Goal: Information Seeking & Learning: Learn about a topic

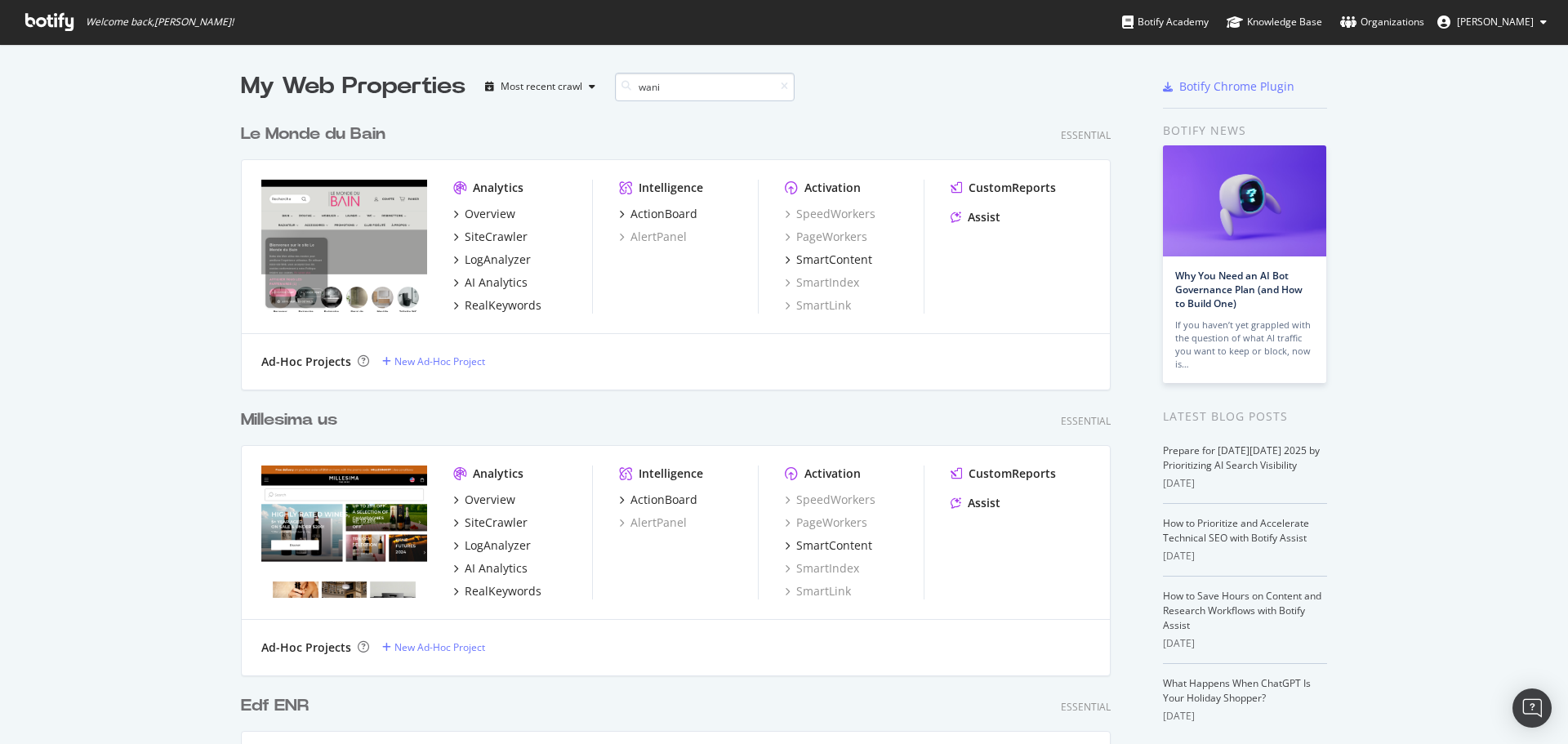
scroll to position [273, 870]
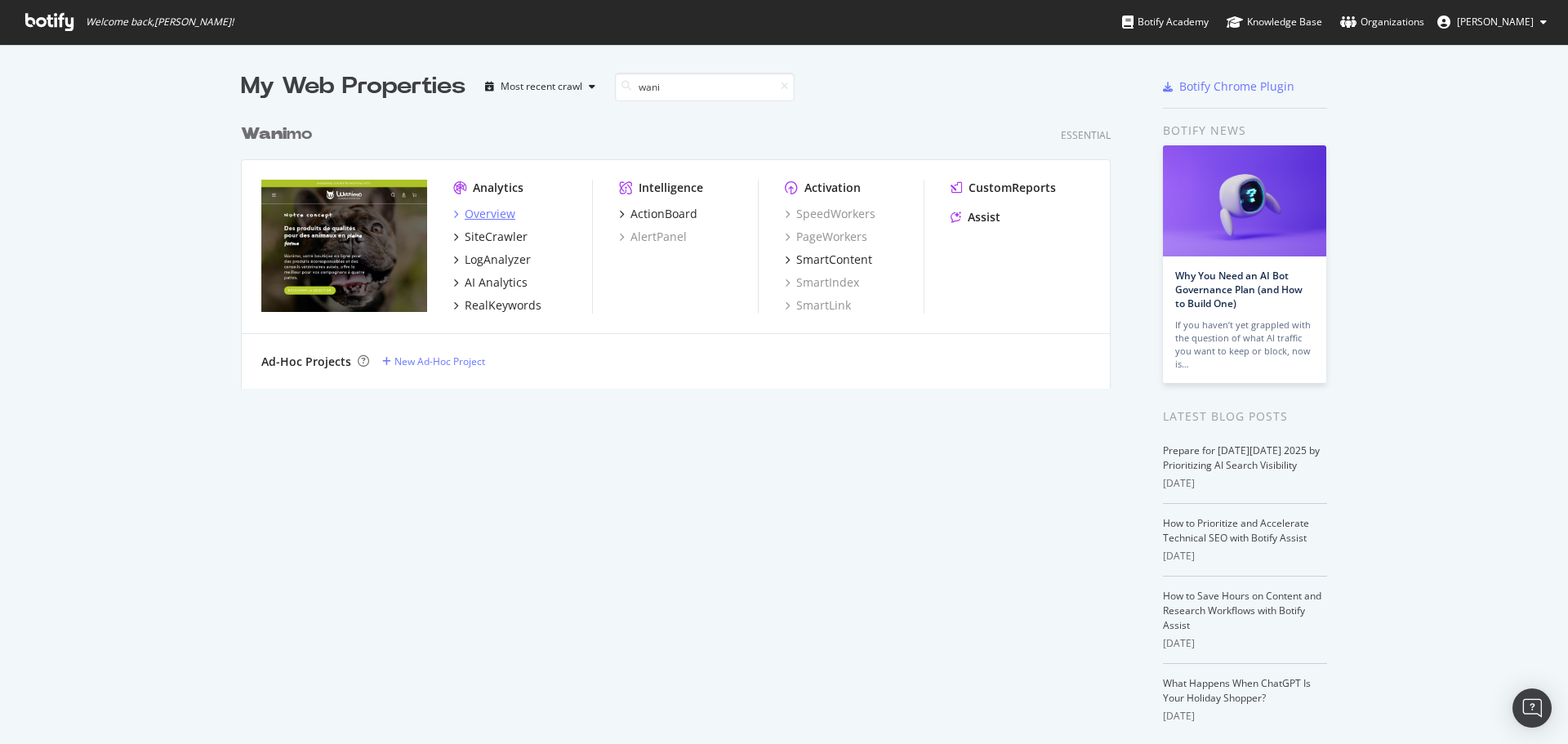
type input "wani"
click at [482, 214] on div "Overview" at bounding box center [489, 214] width 51 height 17
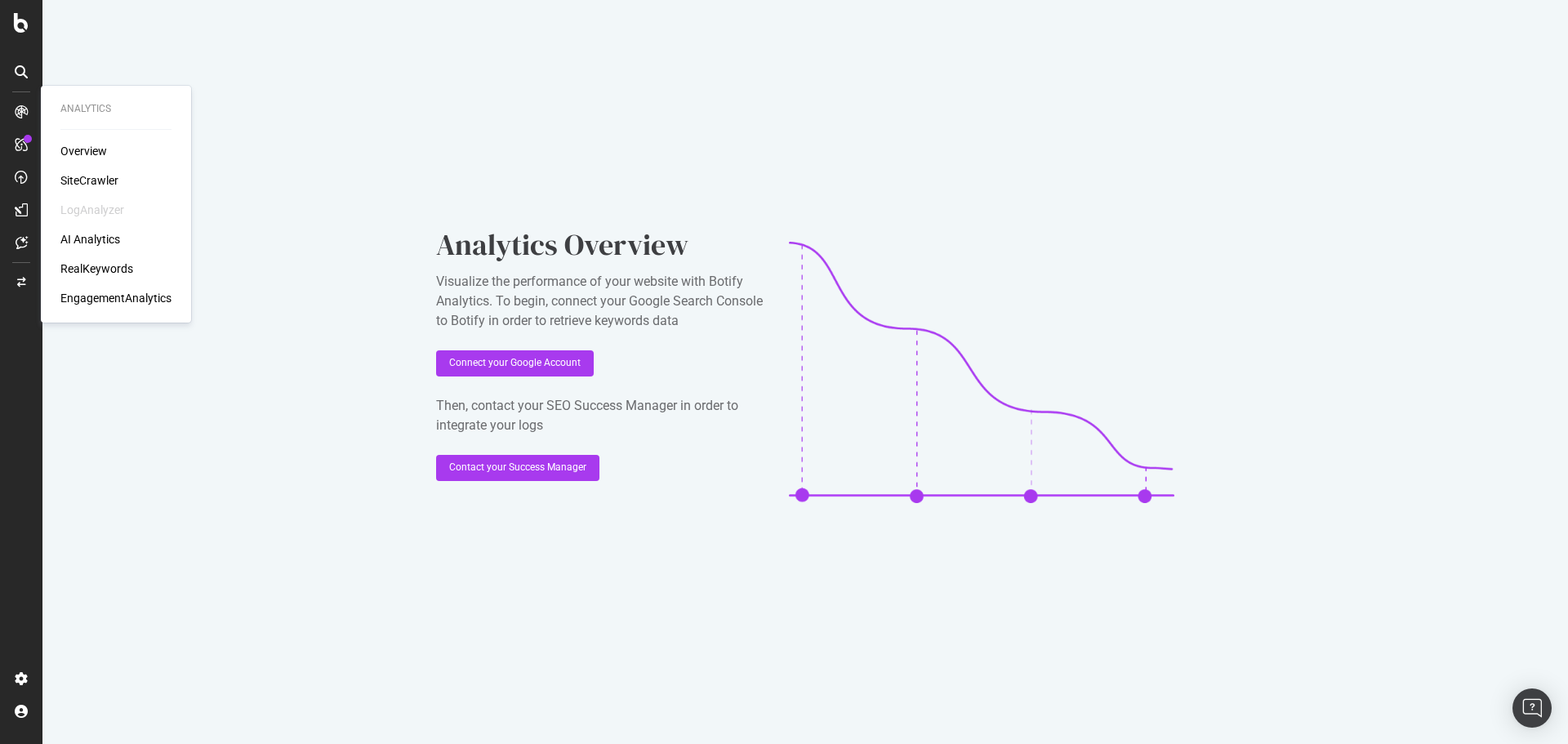
click at [94, 183] on div "SiteCrawler" at bounding box center [89, 181] width 58 height 17
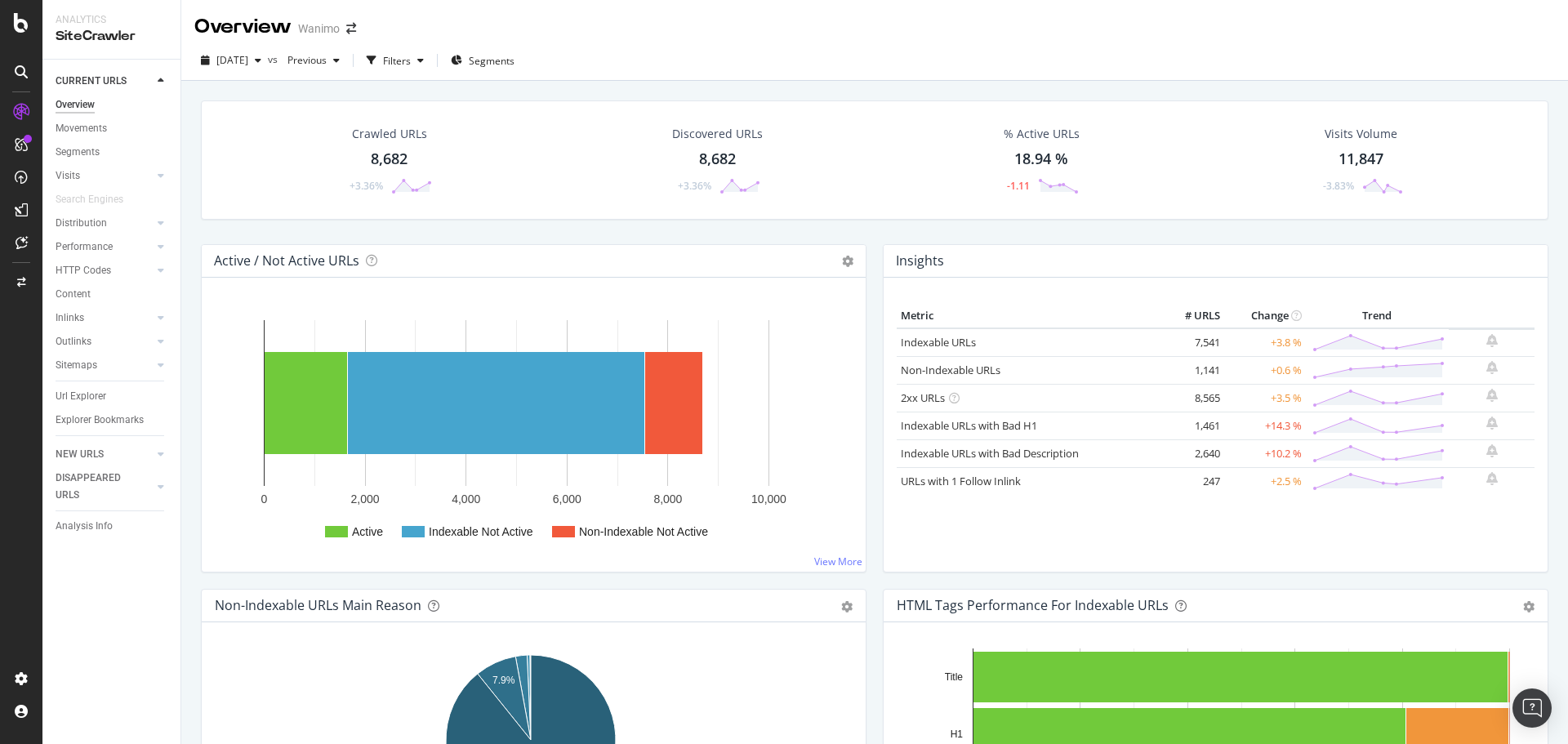
drag, startPoint x: 82, startPoint y: 397, endPoint x: 486, endPoint y: 174, distance: 461.5
click at [82, 397] on div "Url Explorer" at bounding box center [81, 397] width 51 height 18
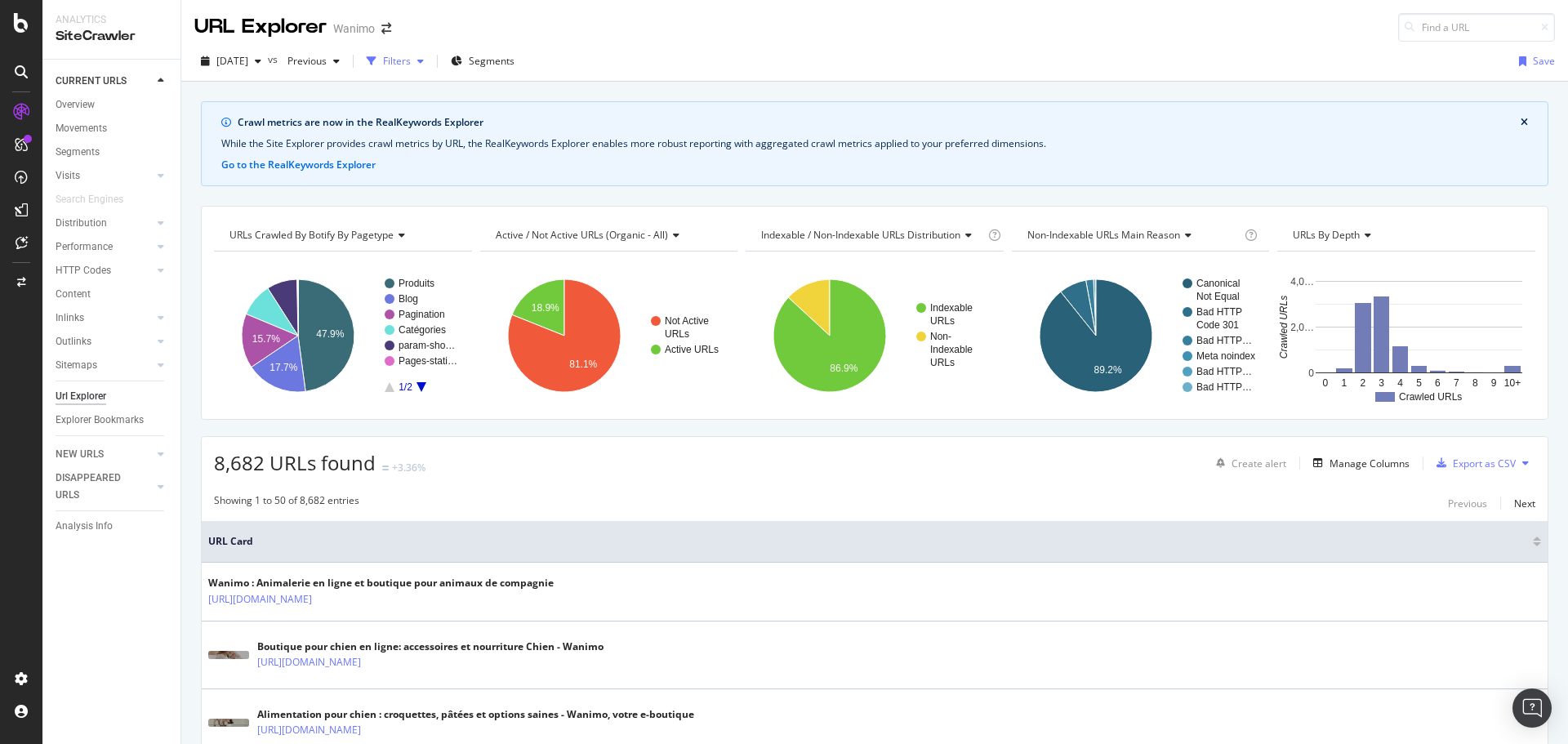
click at [430, 61] on div "button" at bounding box center [420, 61] width 19 height 10
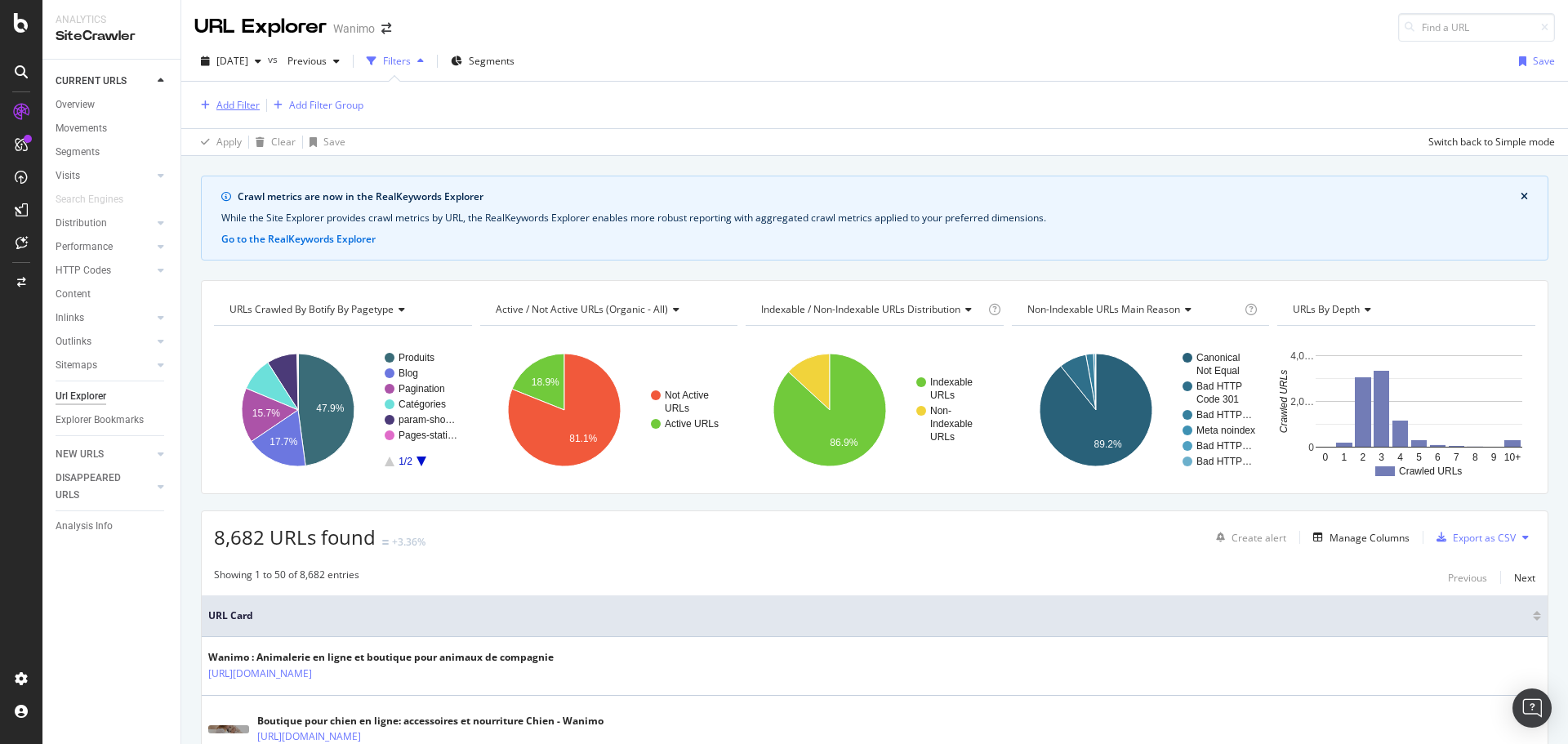
click at [237, 100] on div "Add Filter" at bounding box center [238, 105] width 44 height 14
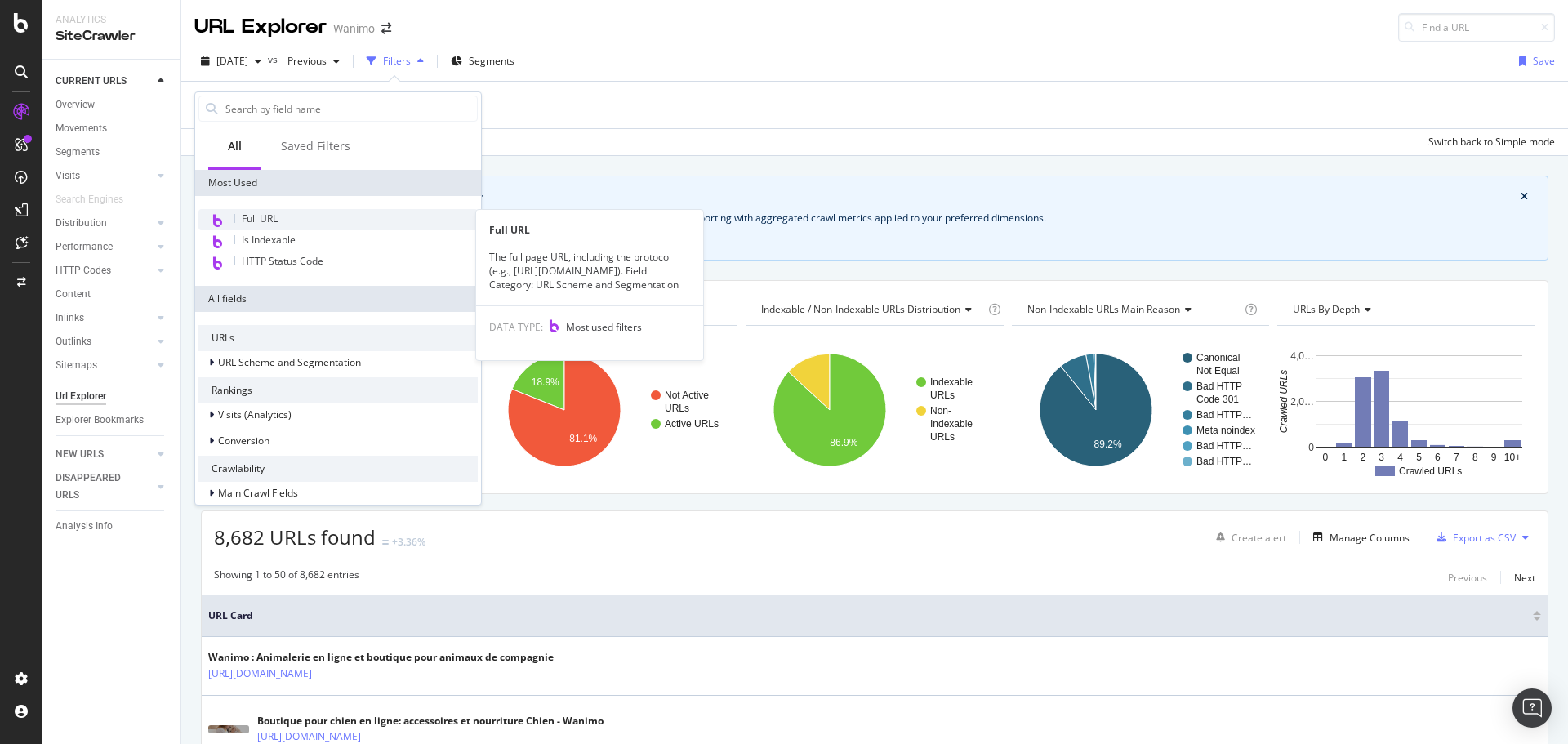
click at [272, 212] on span "Full URL" at bounding box center [259, 218] width 36 height 14
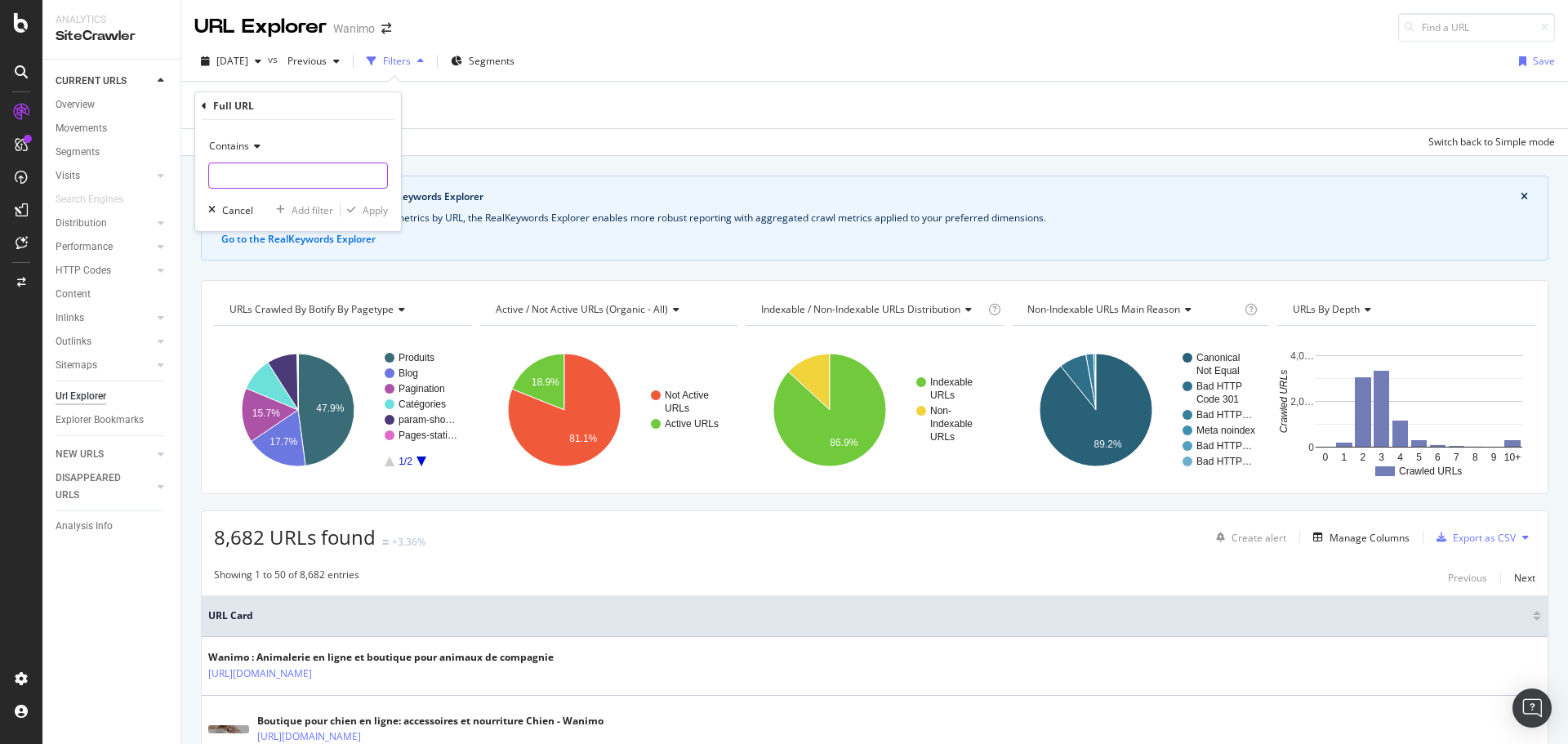
click at [245, 181] on input "text" at bounding box center [298, 175] width 178 height 26
paste input "[URL][DOMAIN_NAME]"
type input "[URL][DOMAIN_NAME]"
click at [373, 206] on div "Apply" at bounding box center [374, 209] width 25 height 14
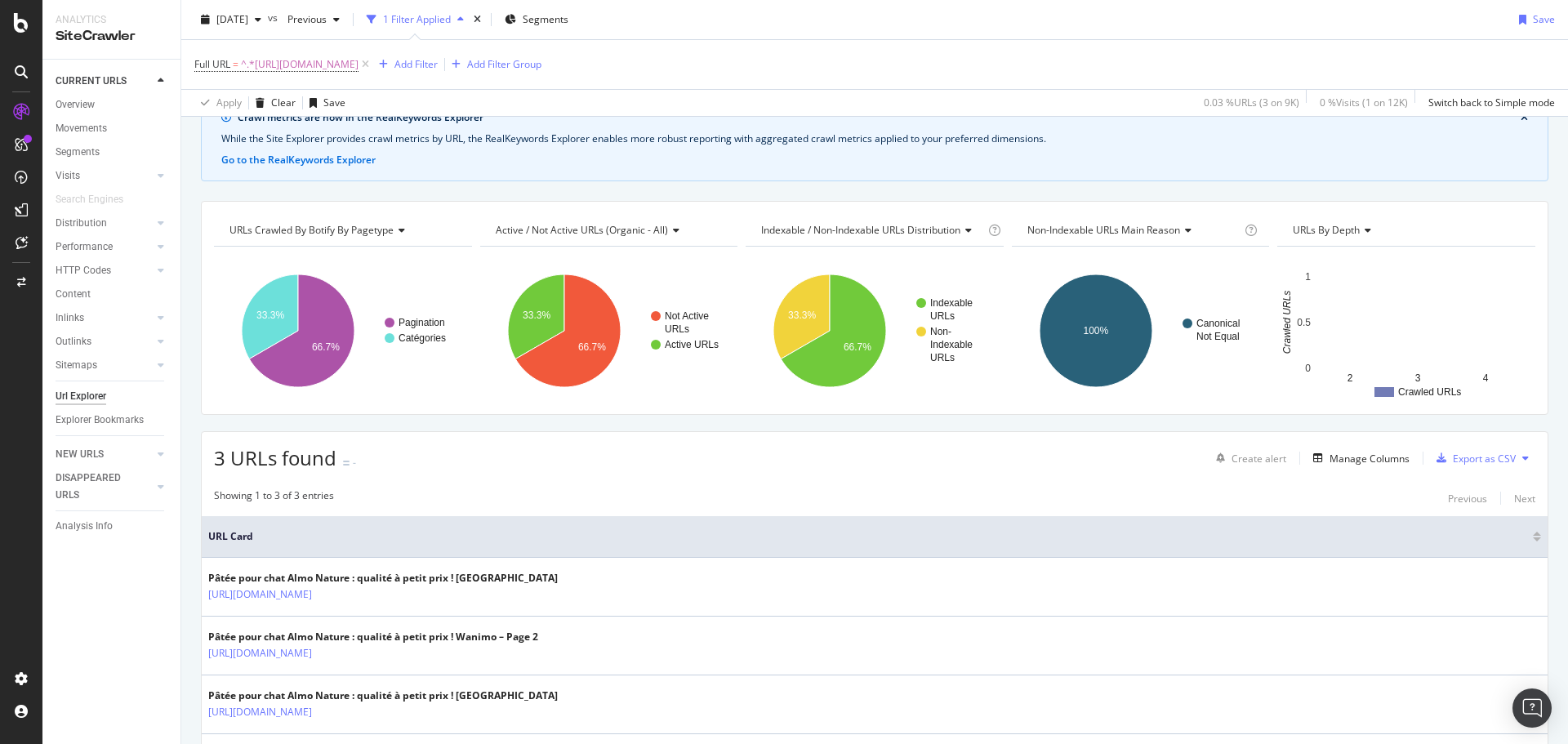
scroll to position [166, 0]
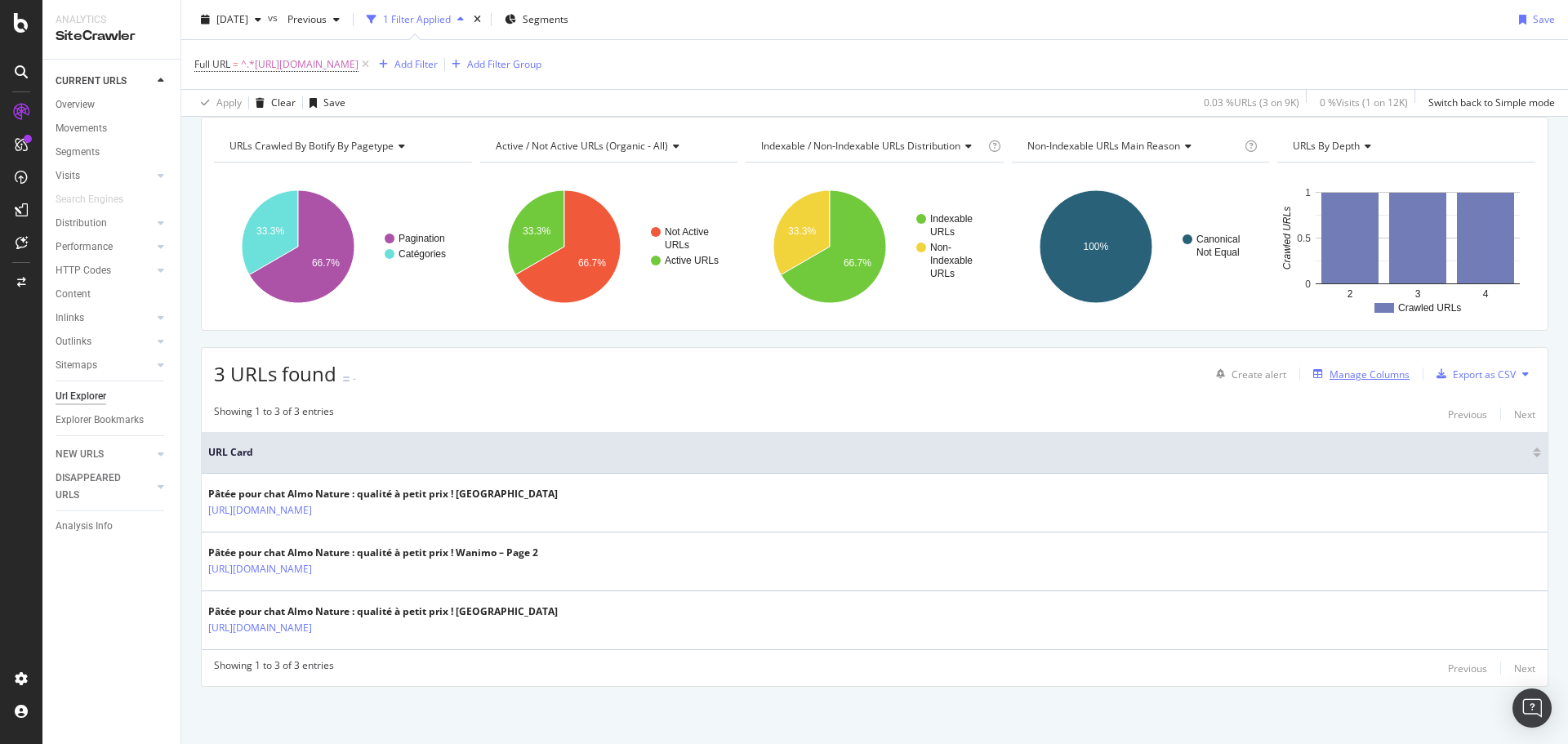
click at [1347, 374] on div "Manage Columns" at bounding box center [1370, 374] width 80 height 14
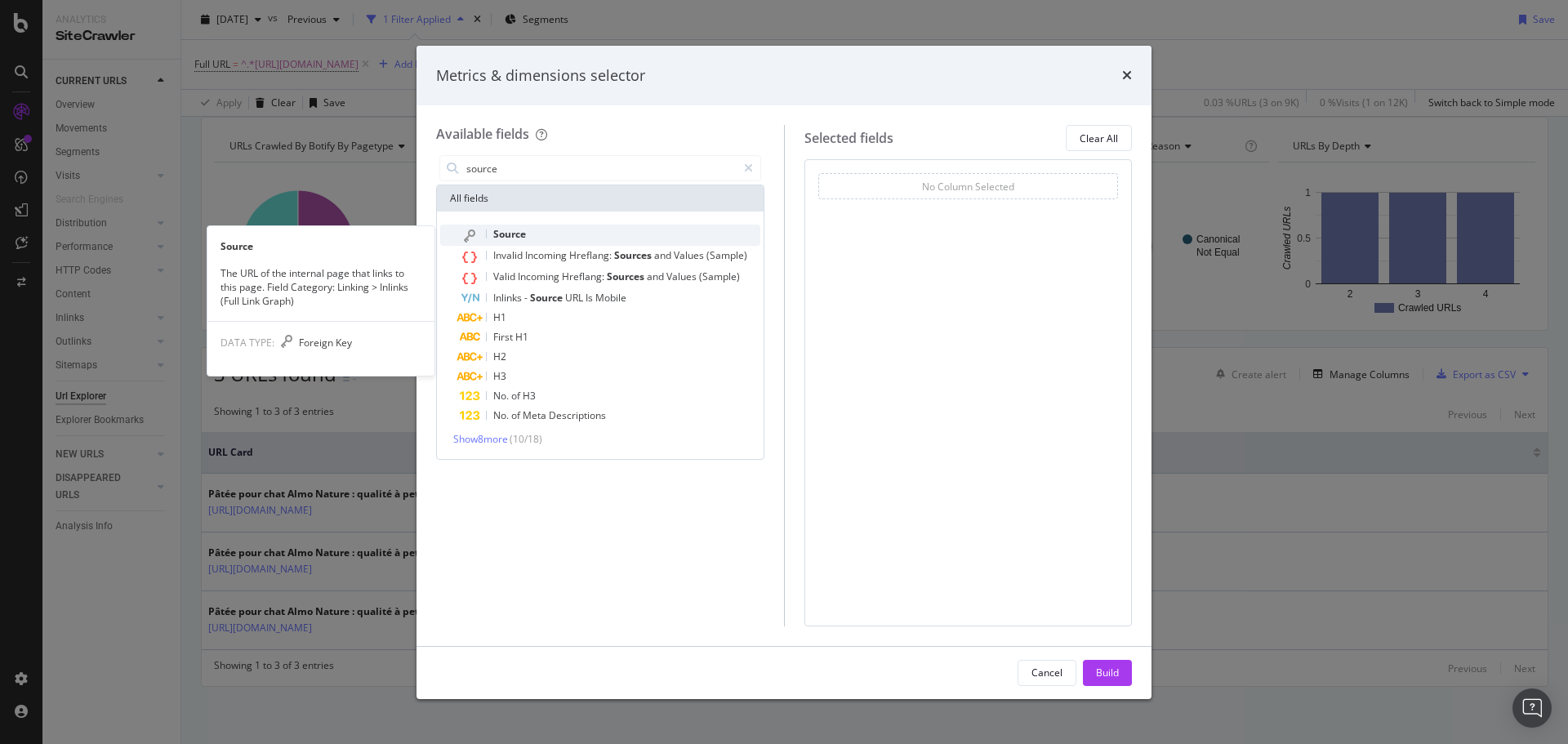
type input "source"
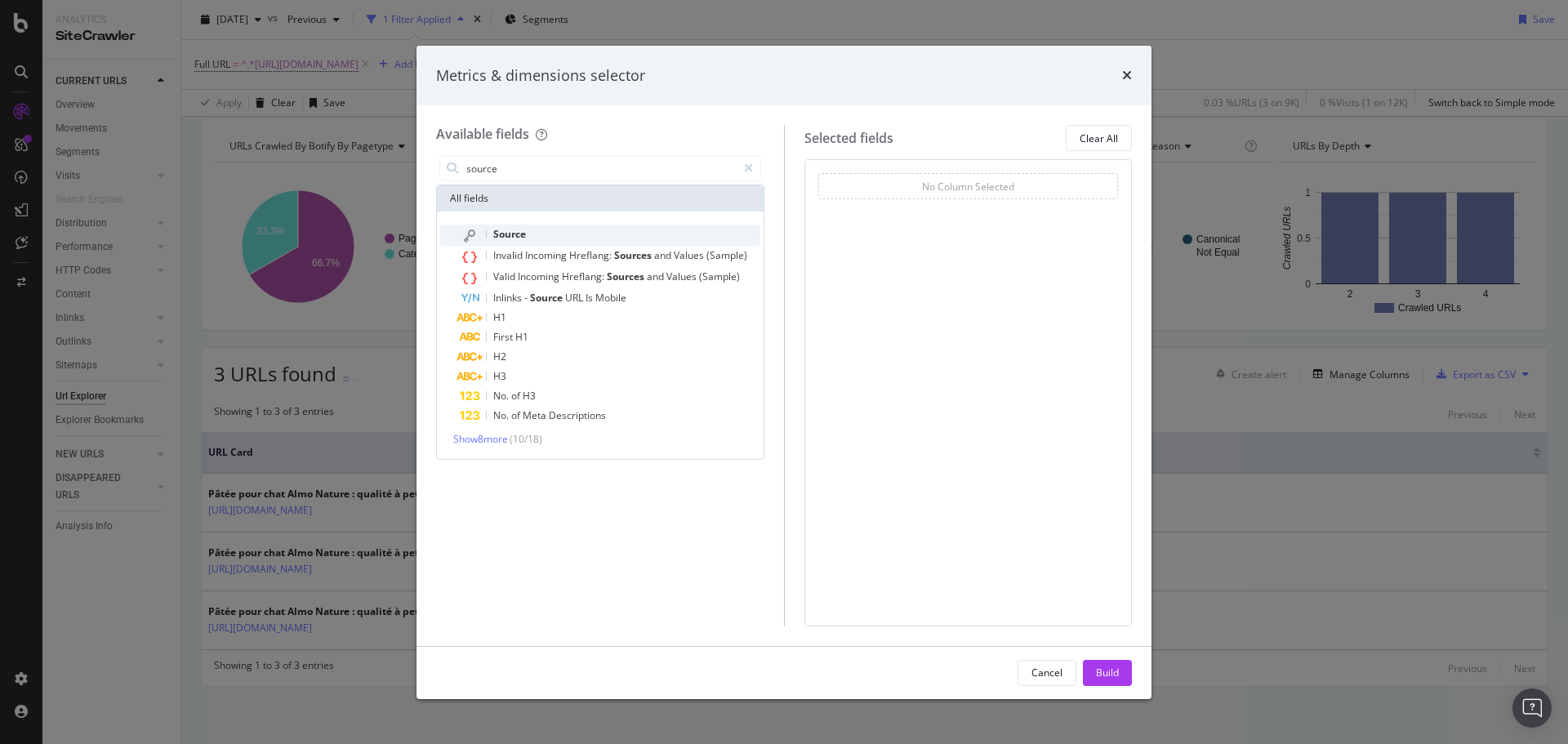
click at [521, 232] on span "Source" at bounding box center [509, 233] width 32 height 14
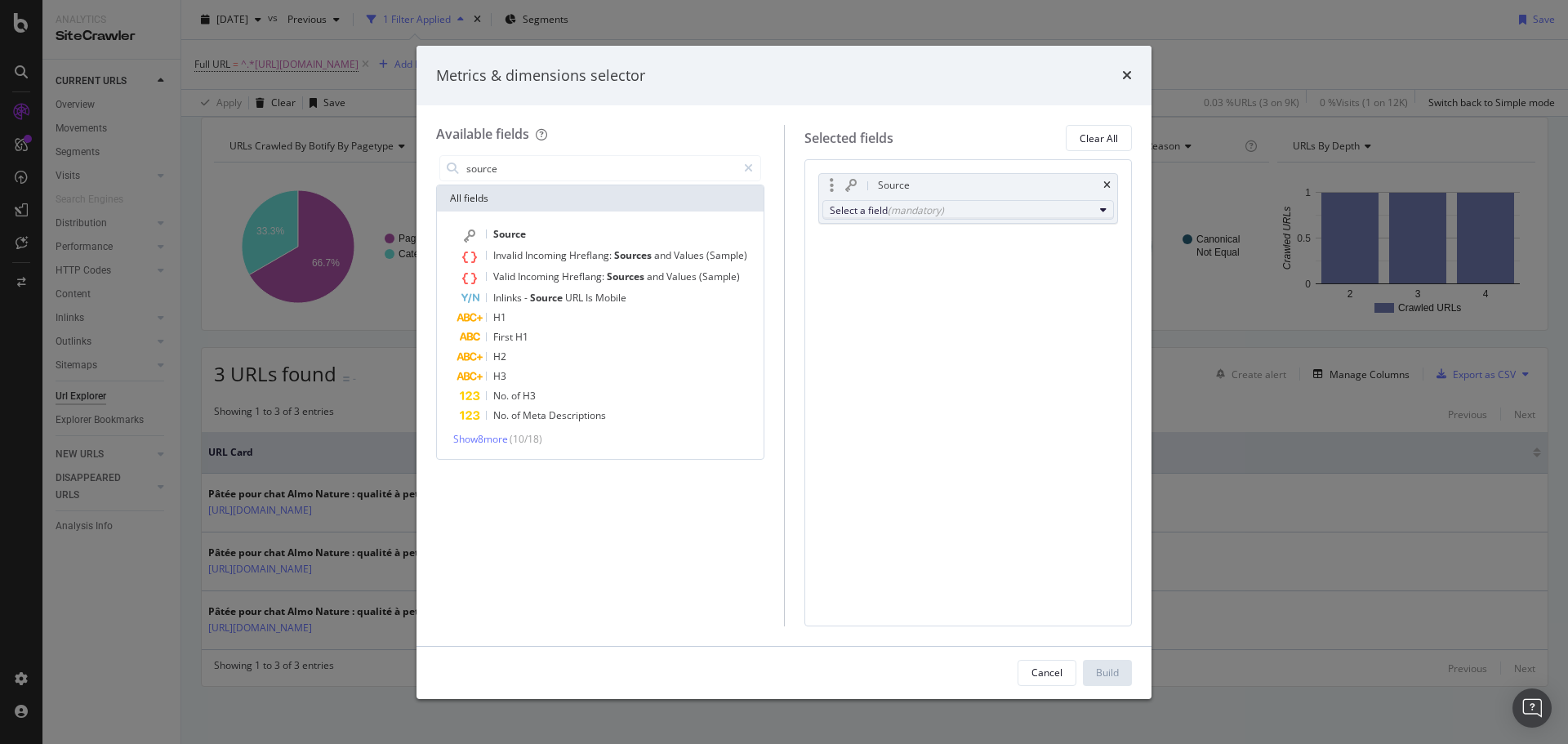
click at [944, 205] on div "Select a field (mandatory)" at bounding box center [962, 209] width 265 height 14
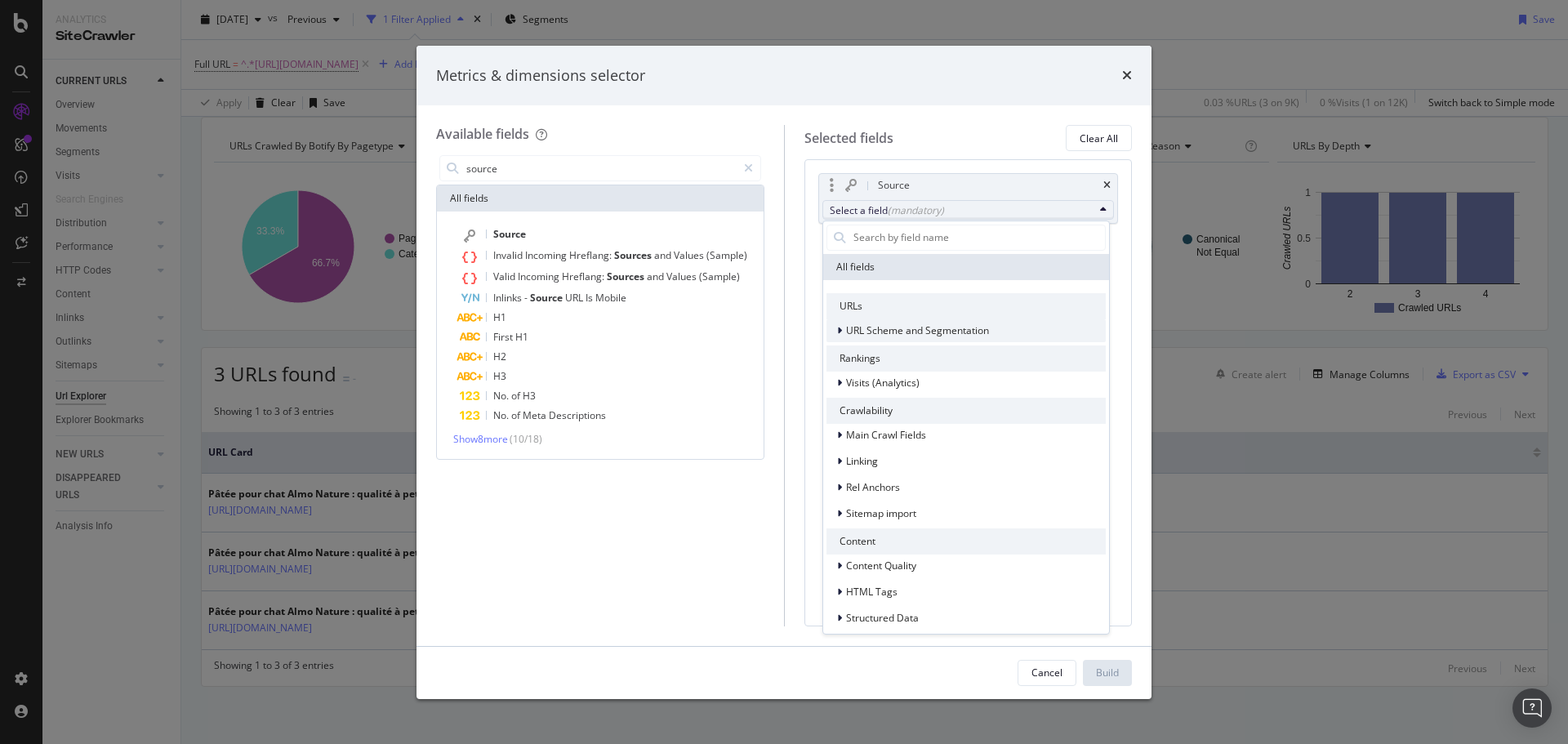
click at [893, 334] on span "URL Scheme and Segmentation" at bounding box center [917, 330] width 143 height 14
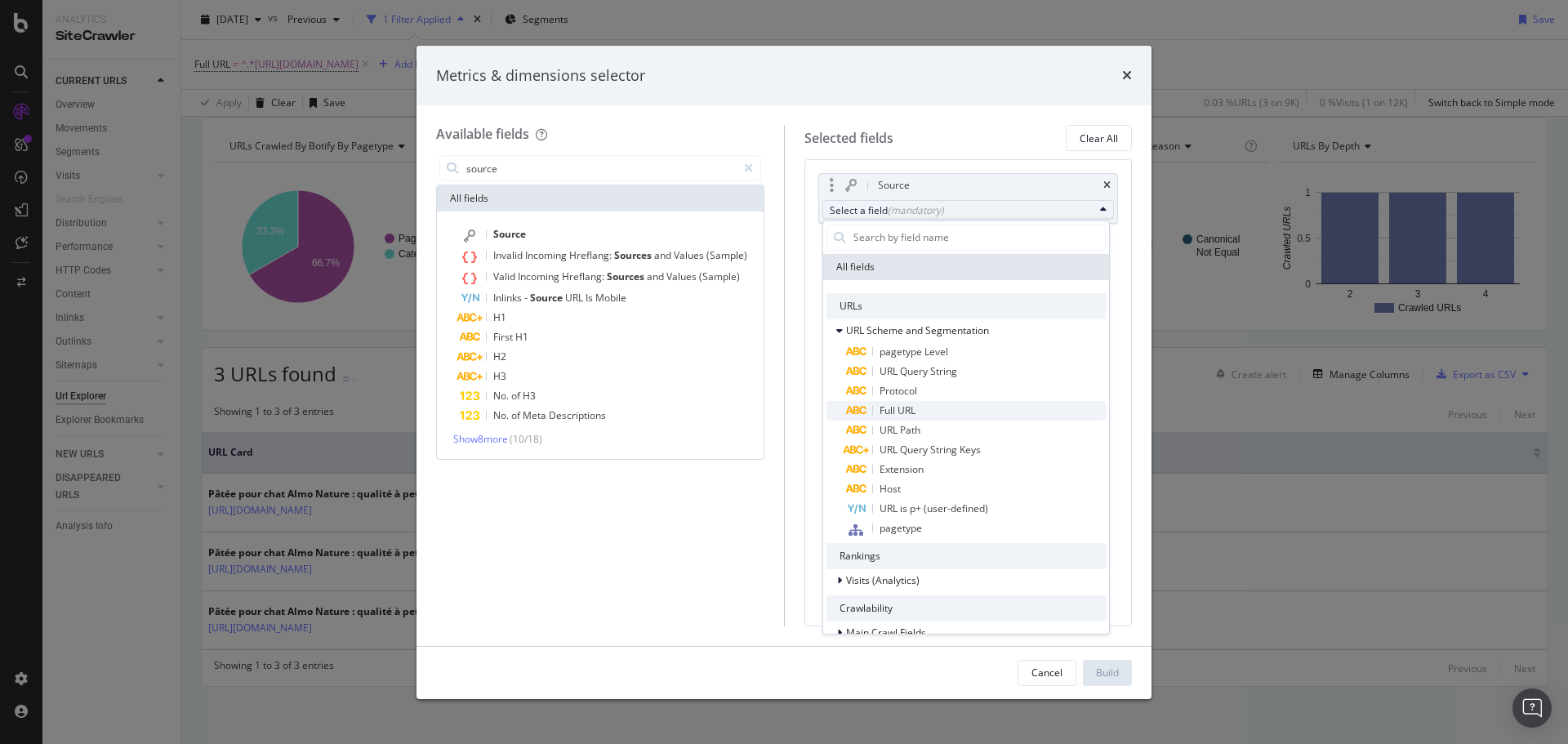
click at [901, 411] on span "Full URL" at bounding box center [897, 410] width 36 height 14
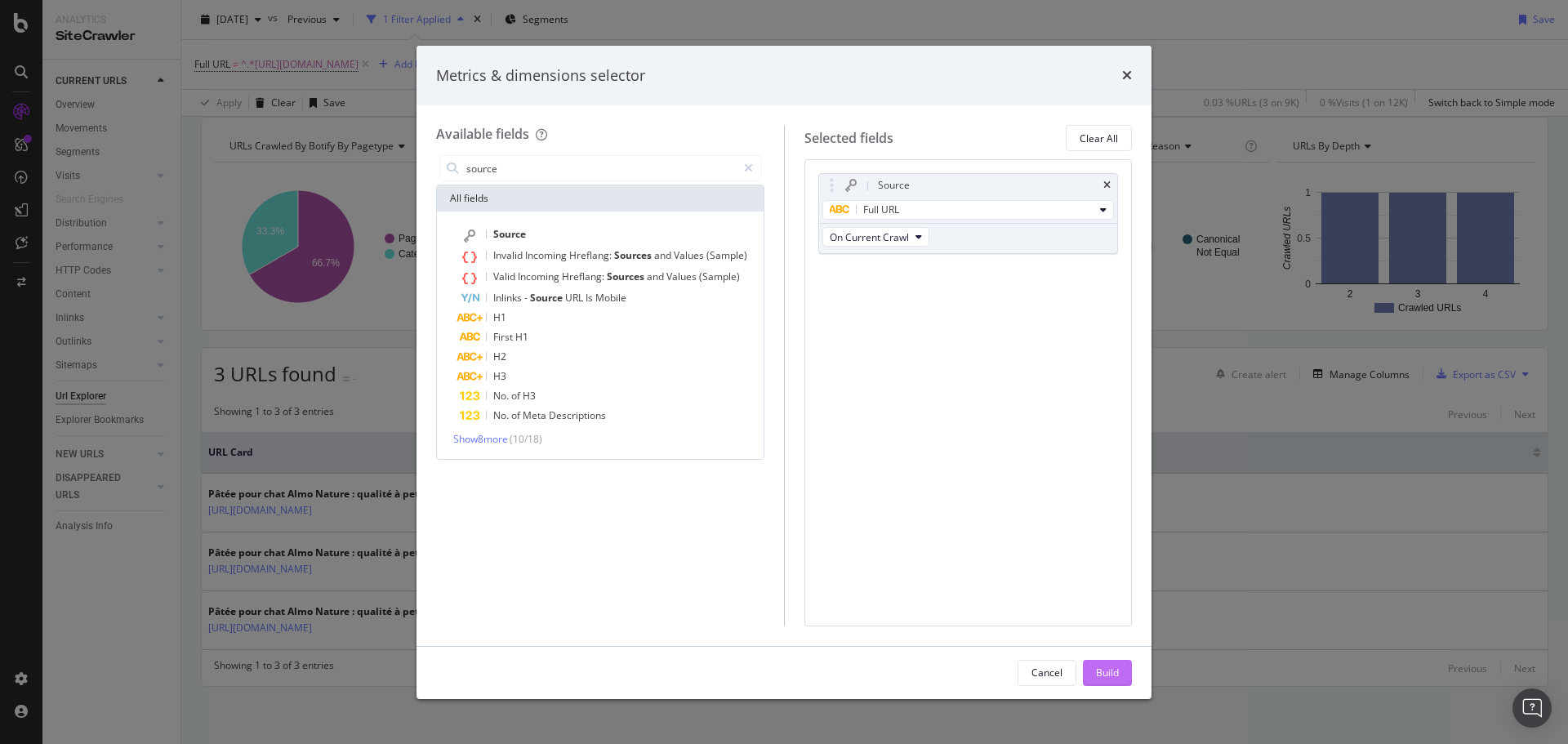
click at [1101, 675] on div "Build" at bounding box center [1107, 672] width 23 height 14
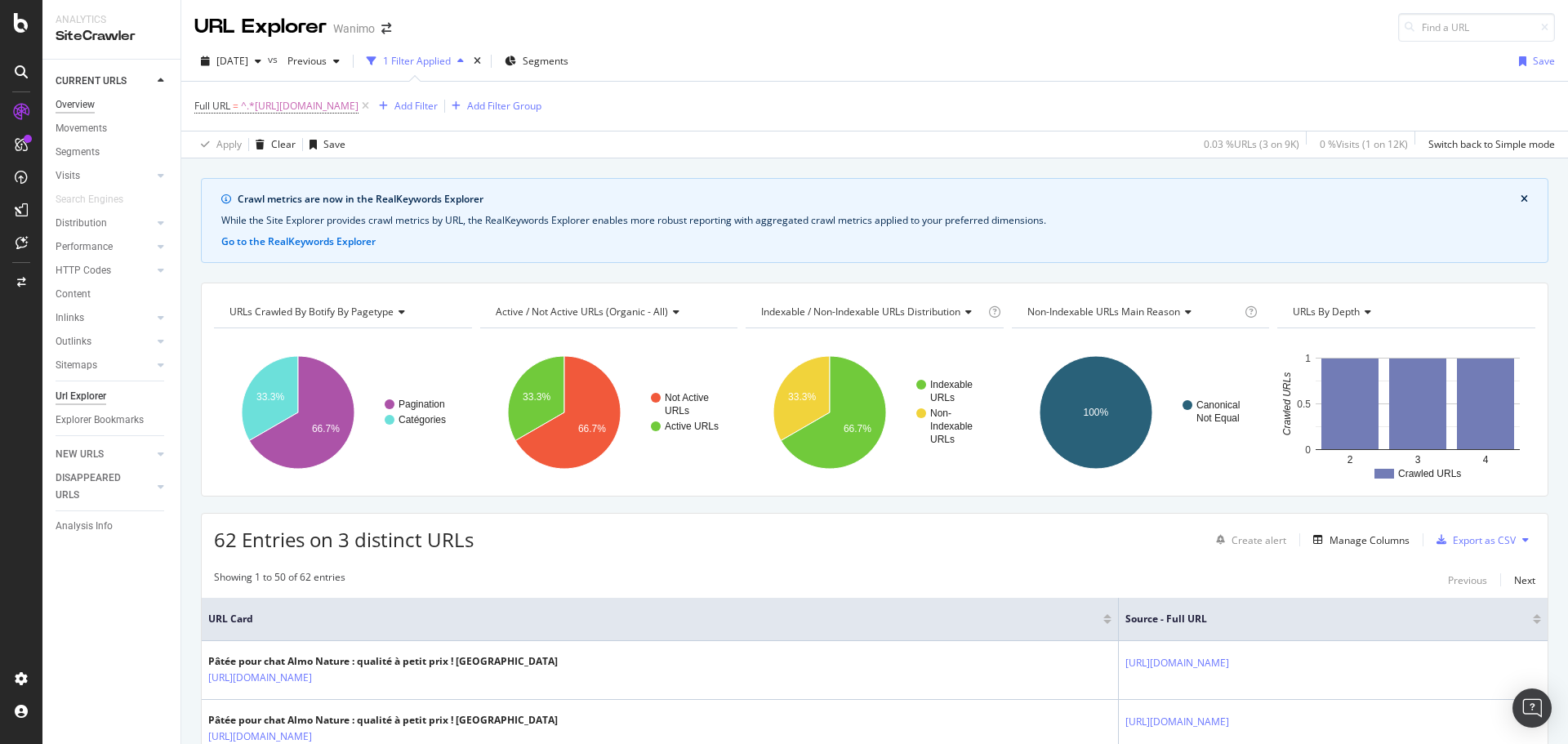
click at [77, 107] on div "Overview" at bounding box center [75, 105] width 39 height 18
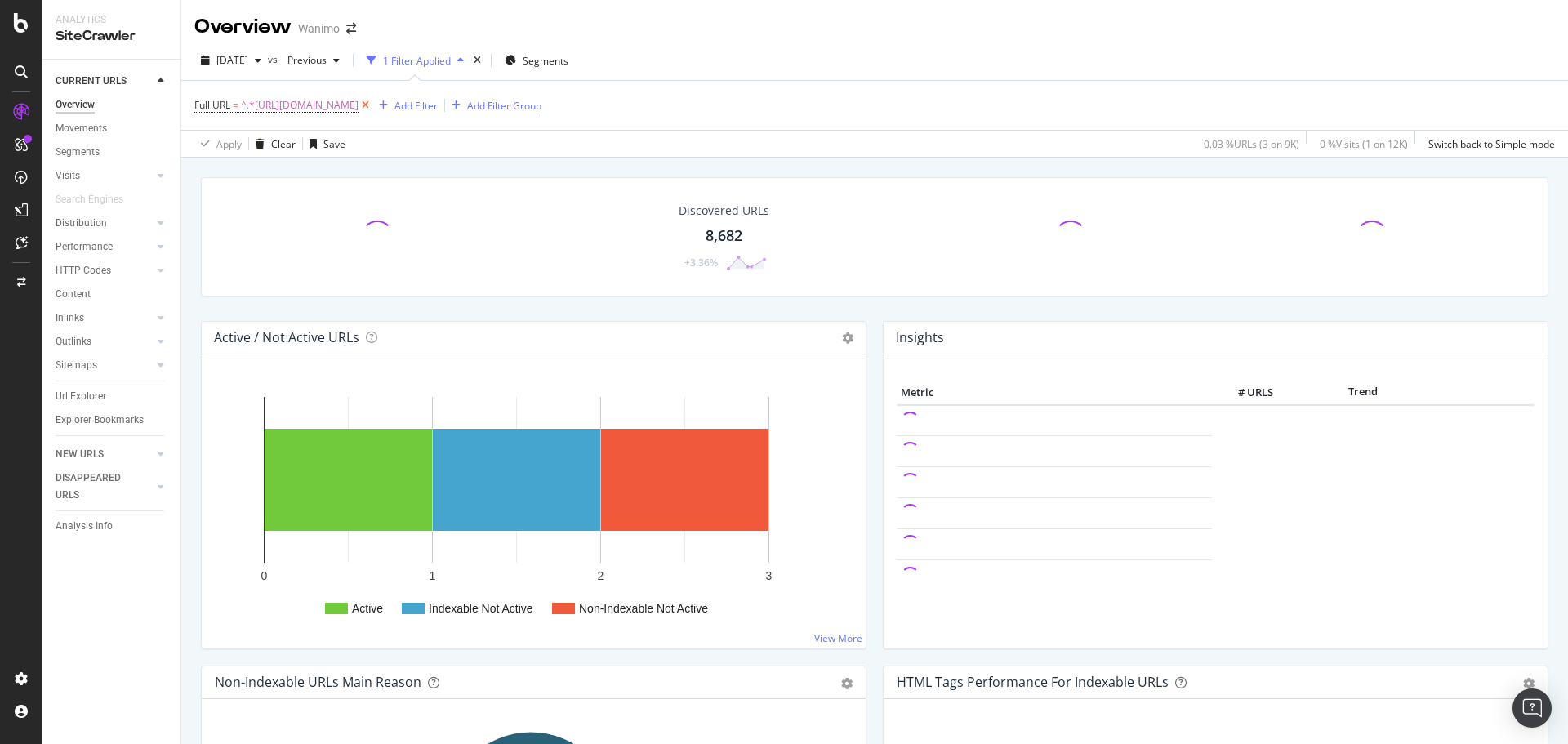
click at [373, 103] on icon at bounding box center [365, 106] width 14 height 17
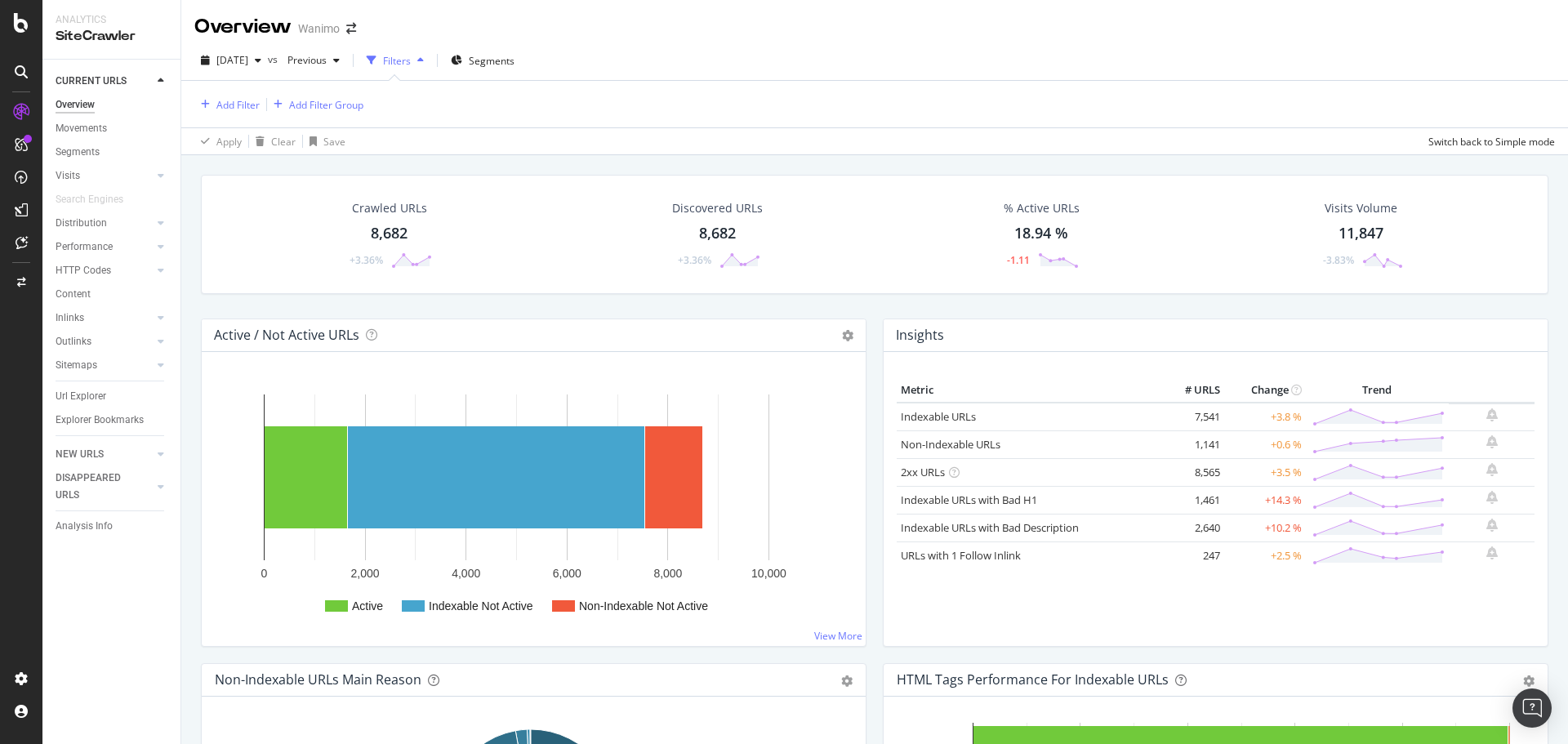
click at [424, 59] on icon "button" at bounding box center [420, 60] width 6 height 10
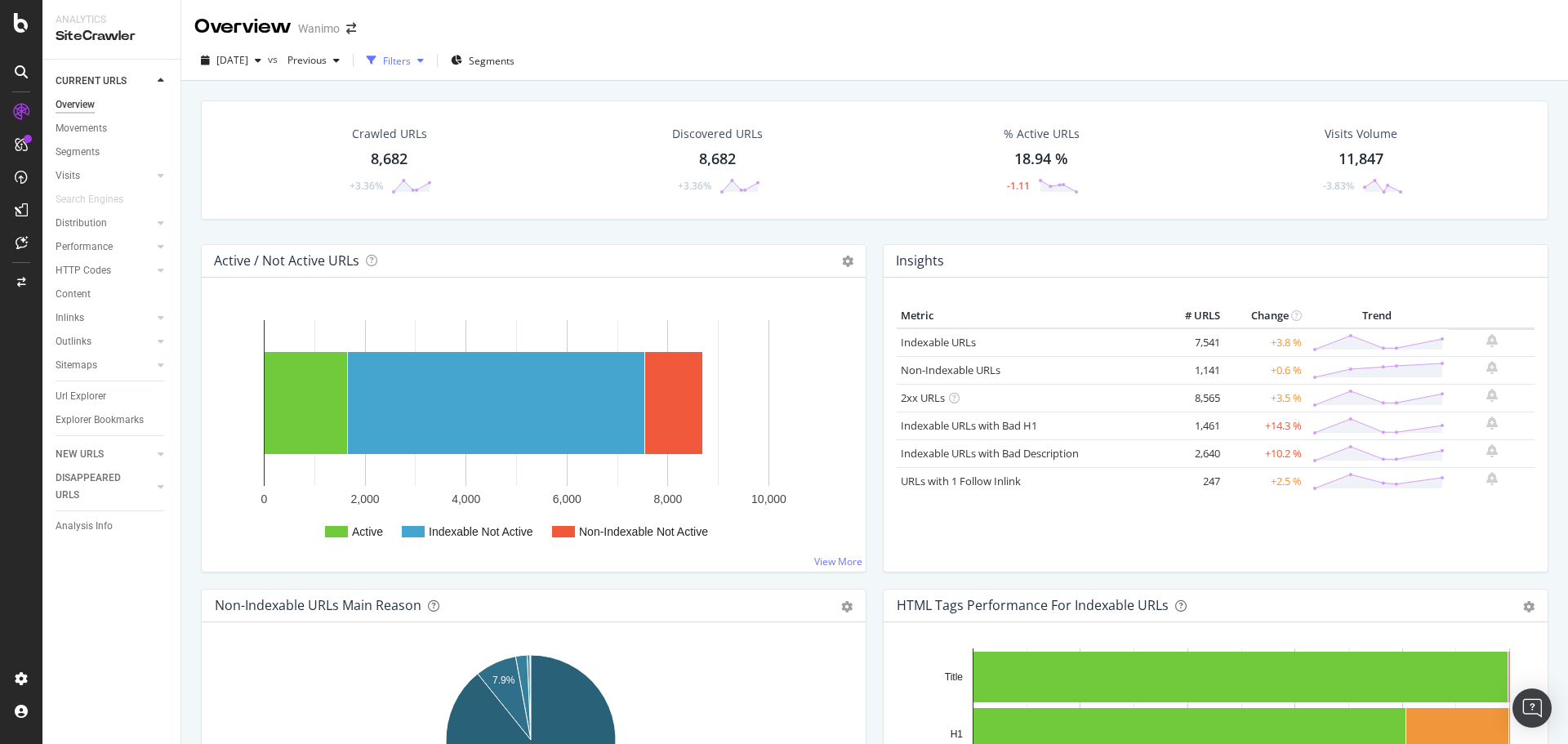
click at [424, 59] on icon "button" at bounding box center [420, 60] width 6 height 10
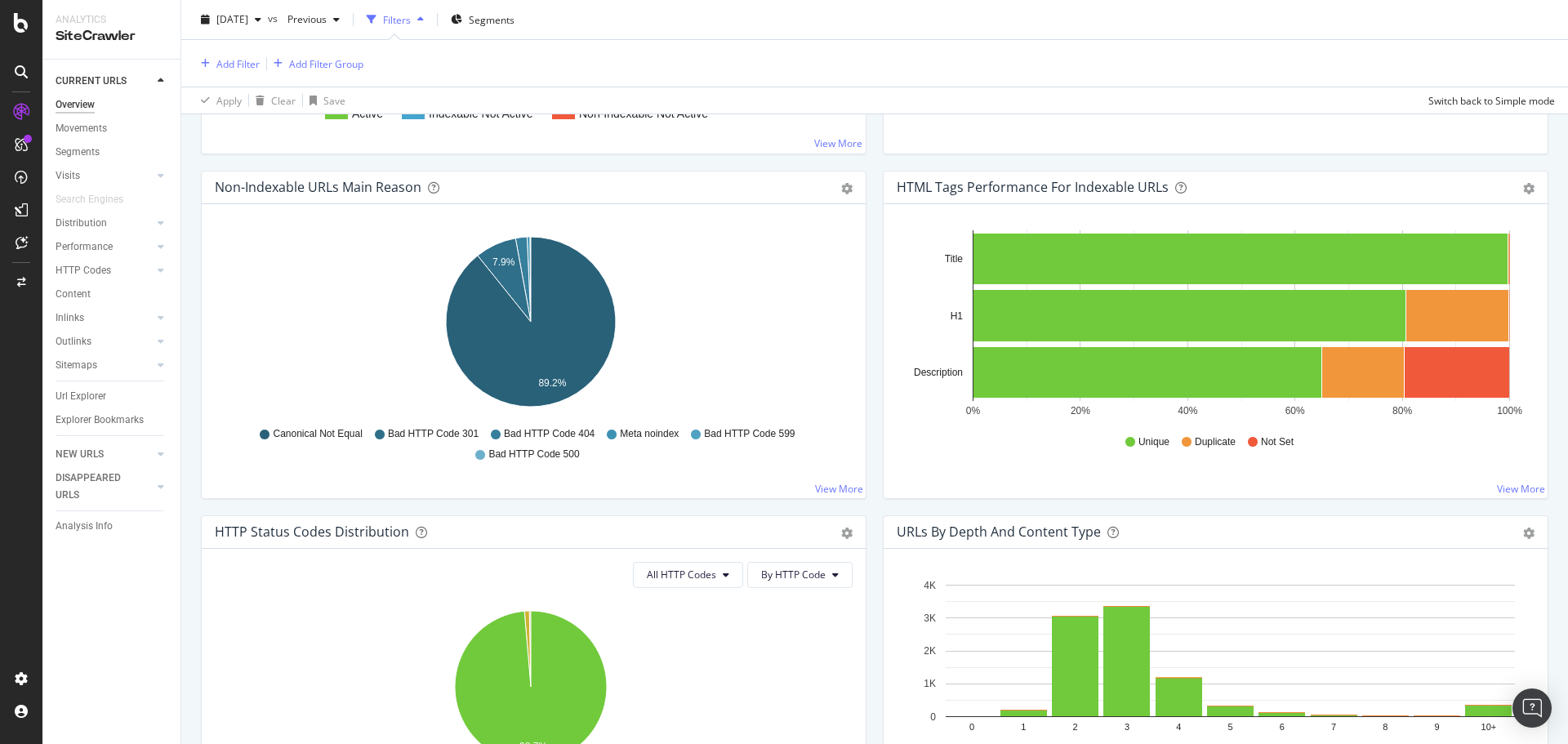
scroll to position [490, 0]
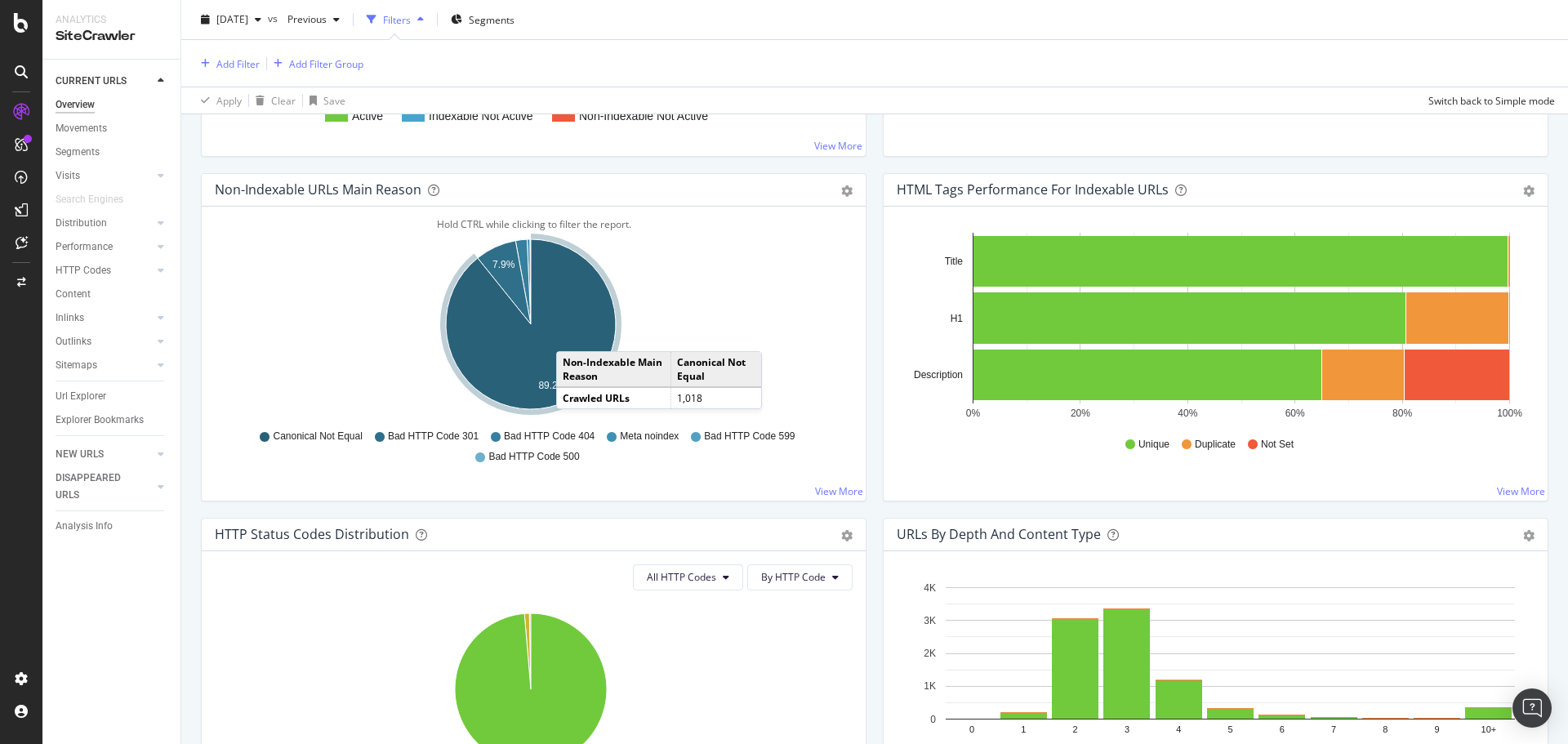
click at [573, 334] on icon "A chart." at bounding box center [530, 323] width 170 height 170
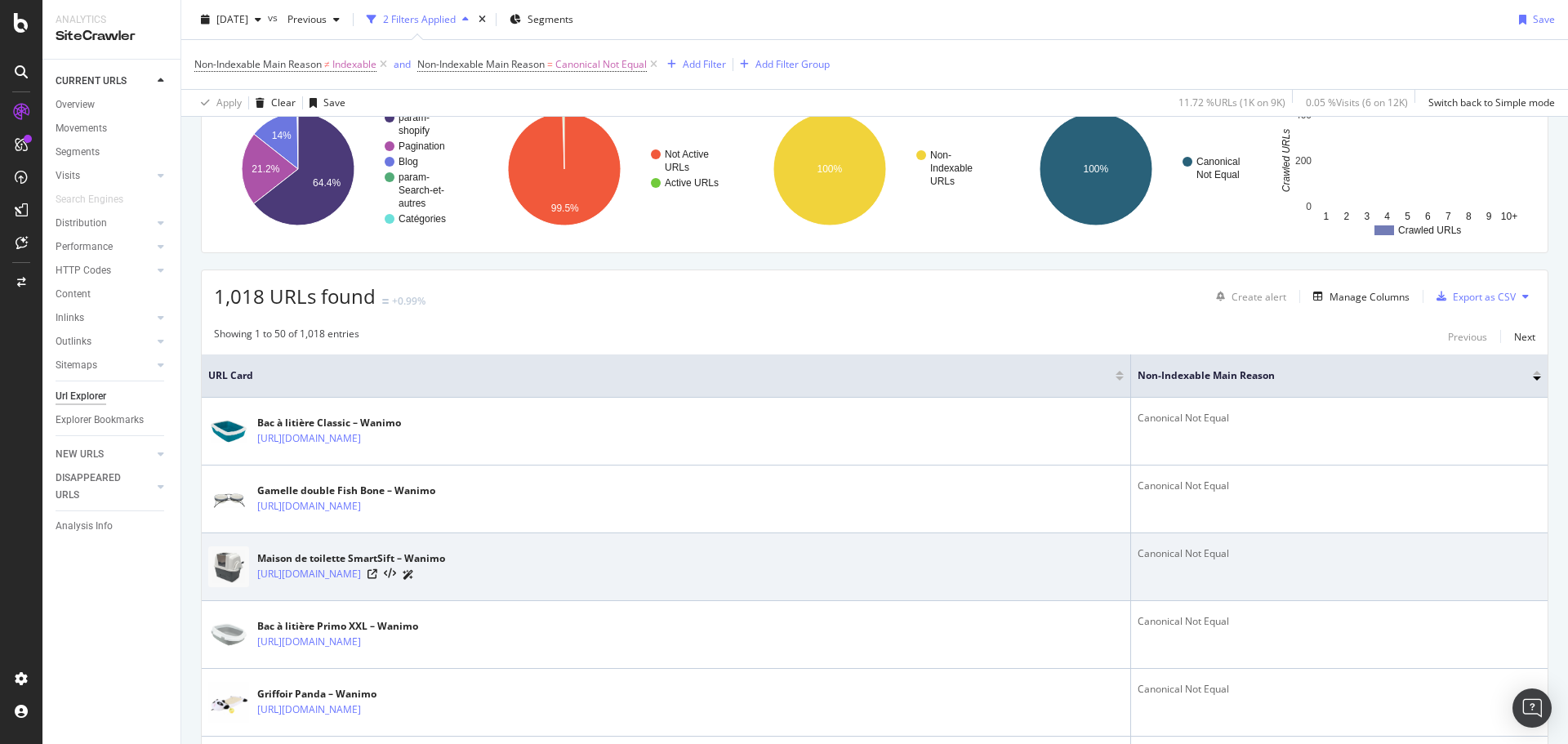
scroll to position [163, 0]
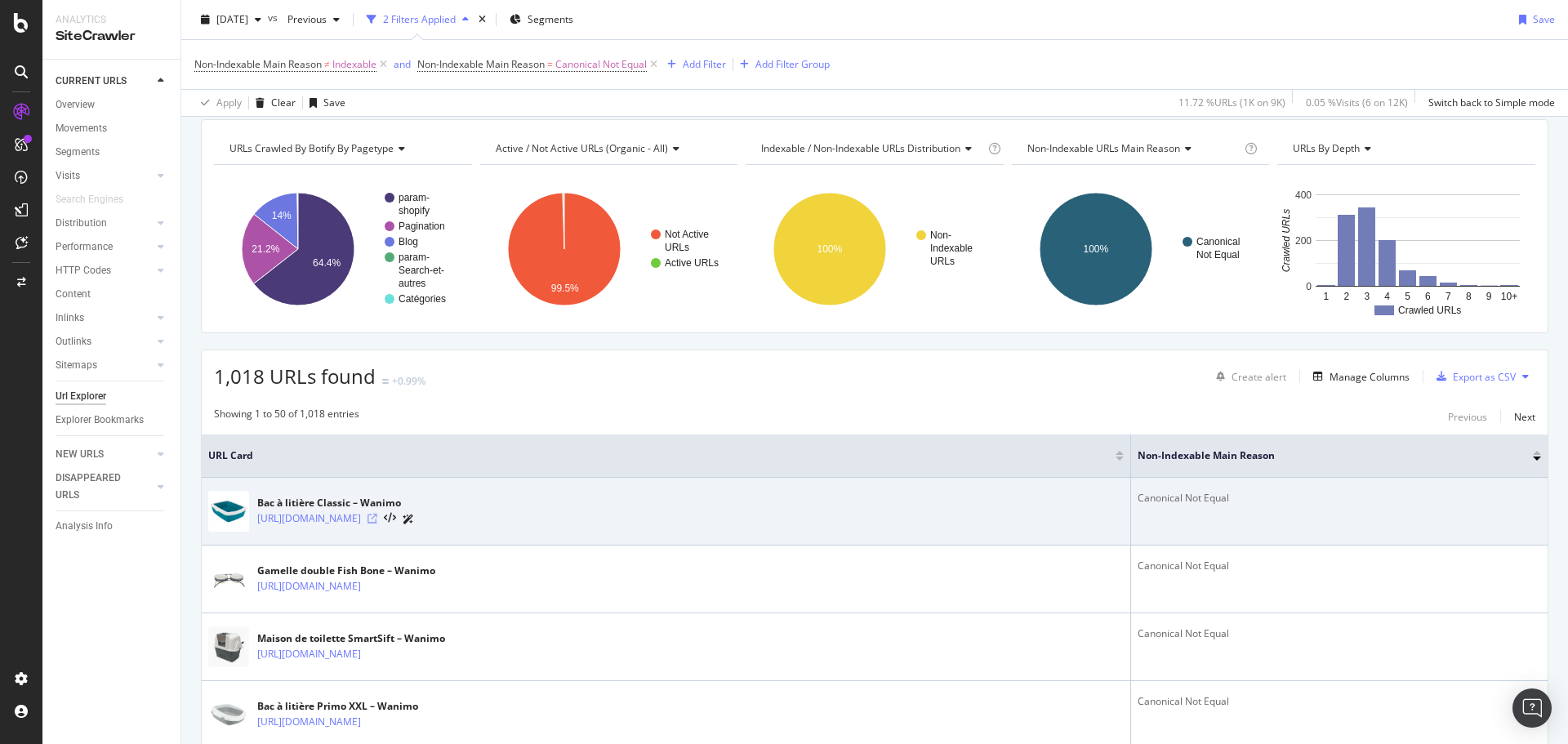
click at [377, 520] on icon at bounding box center [373, 518] width 10 height 10
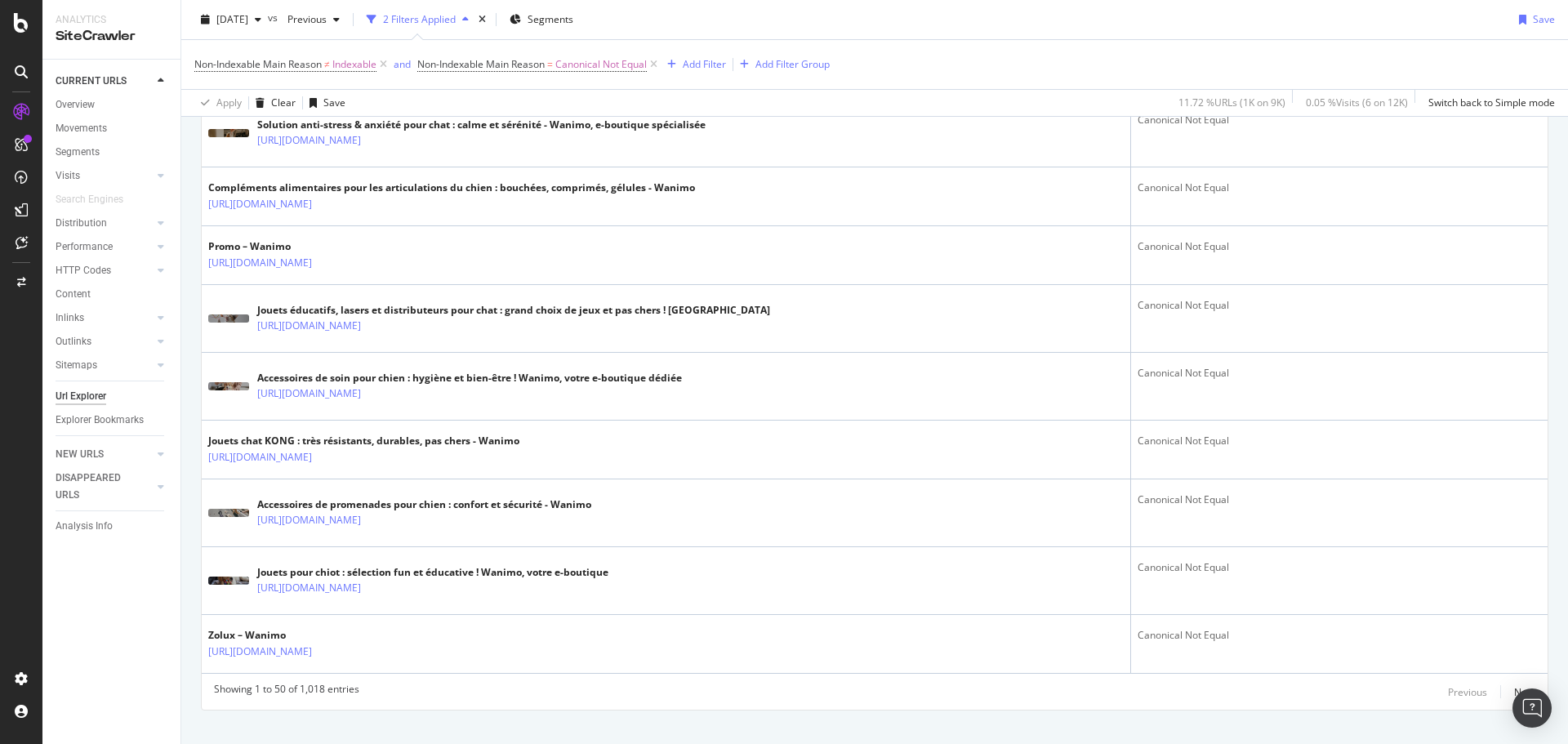
scroll to position [3290, 0]
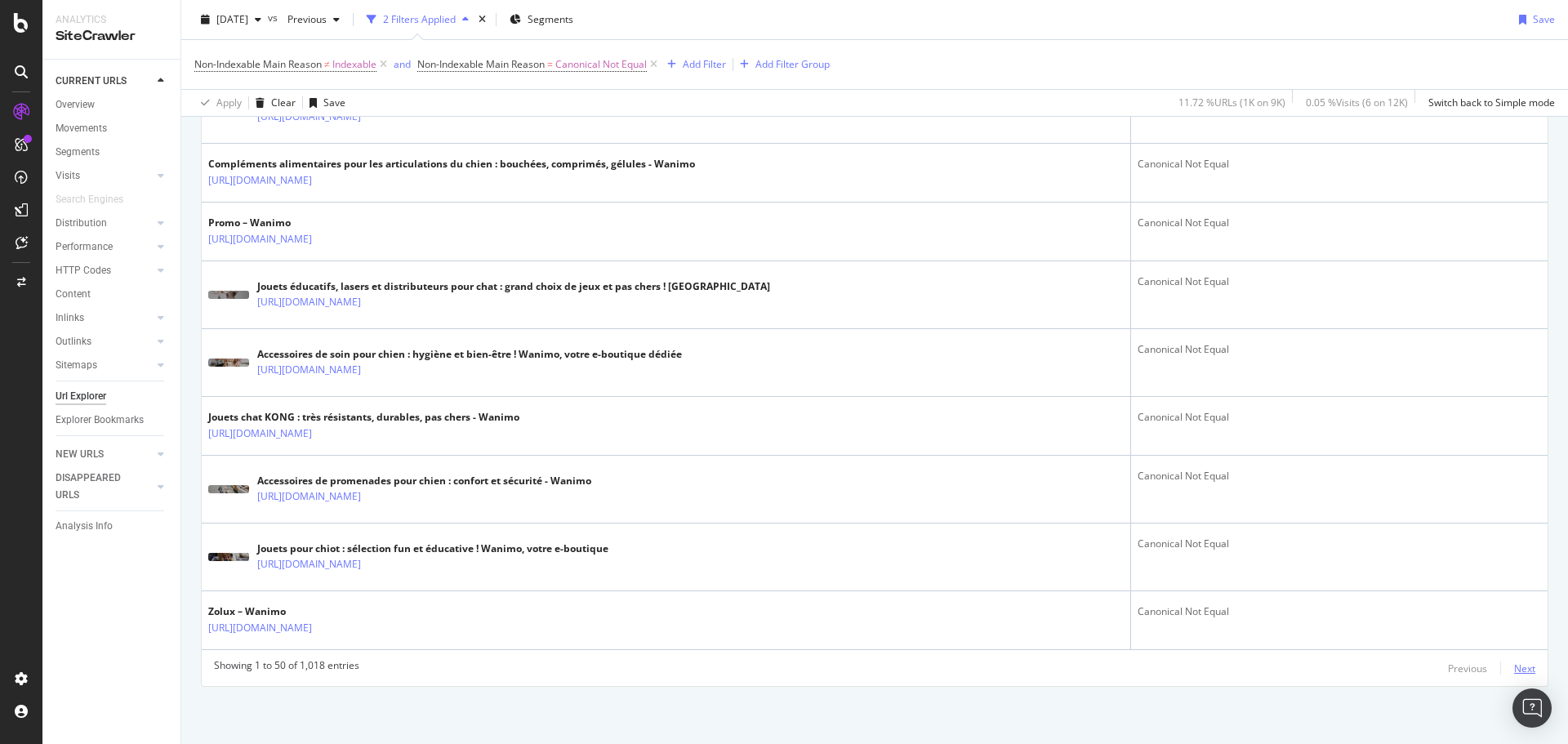
click at [1514, 667] on div "Next" at bounding box center [1524, 668] width 21 height 14
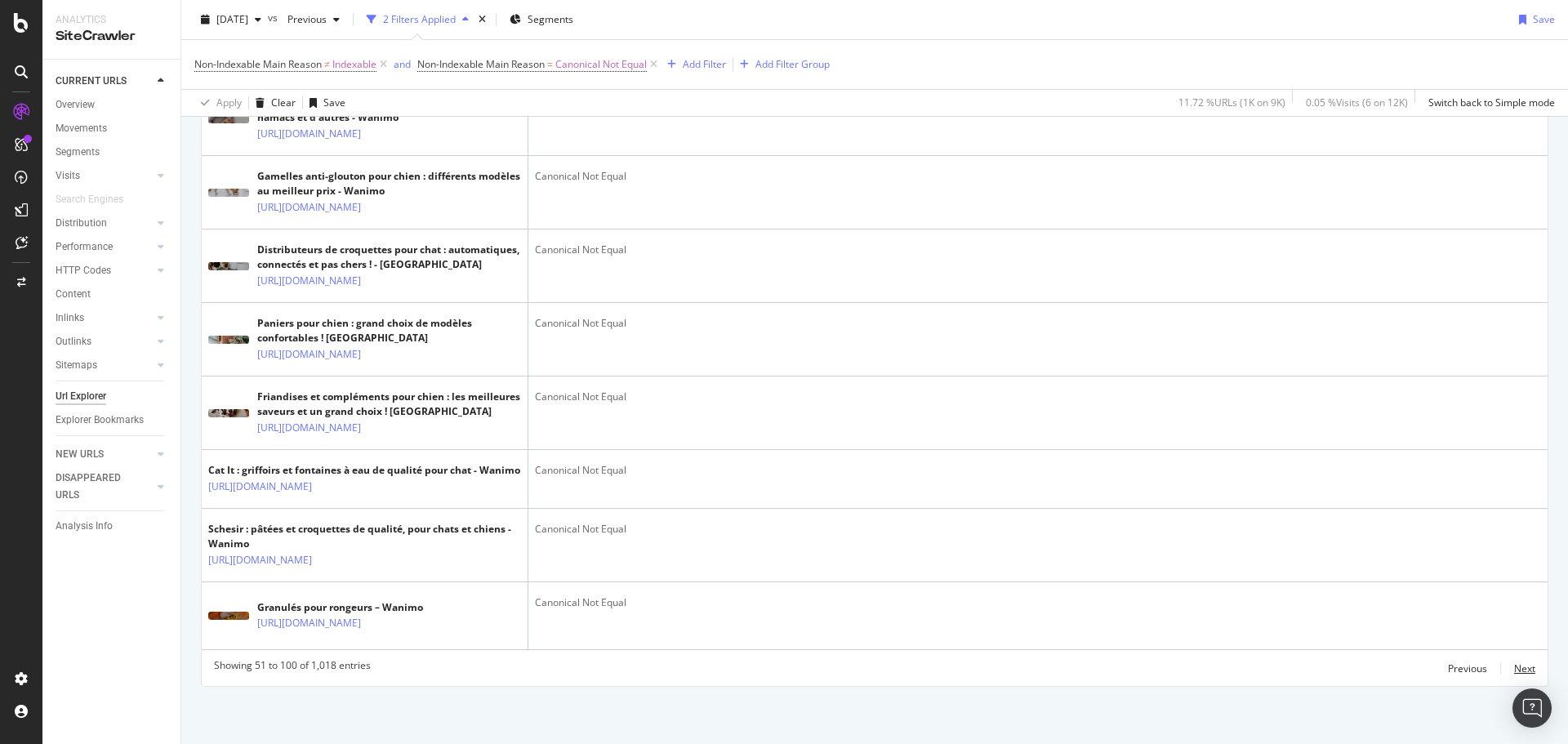
scroll to position [4244, 0]
click at [1519, 670] on div "Next" at bounding box center [1524, 668] width 21 height 14
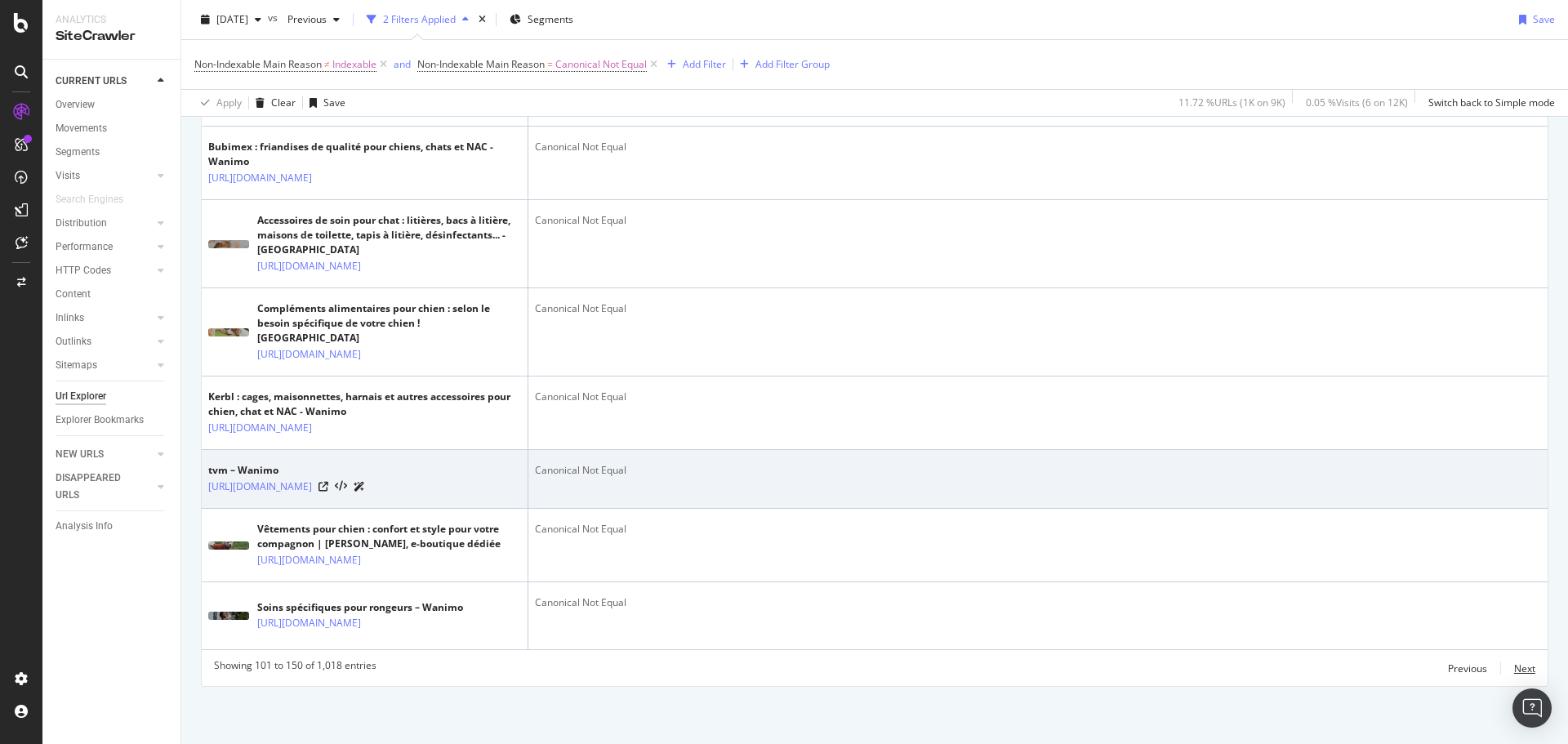
scroll to position [4245, 0]
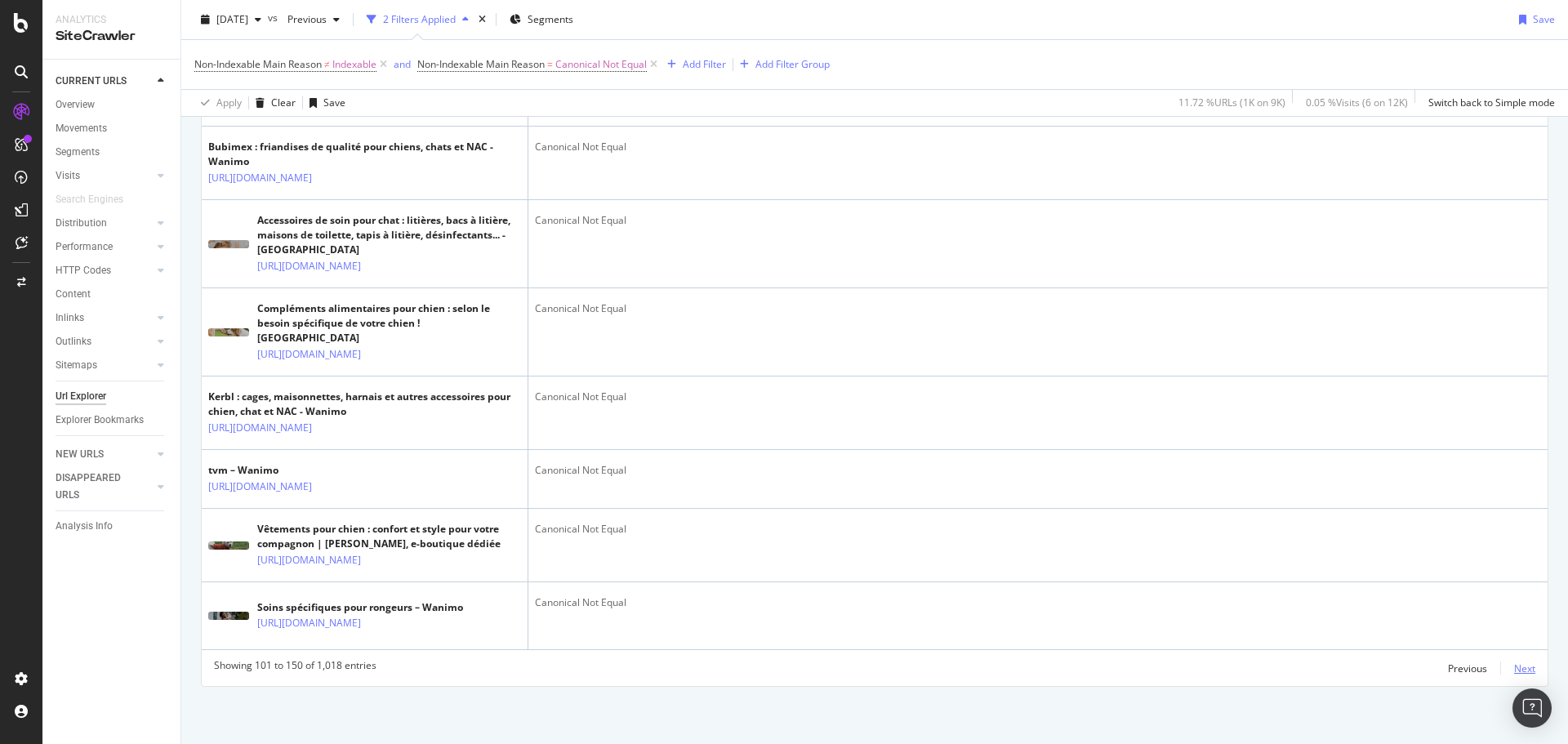
click at [1517, 668] on div "Next" at bounding box center [1524, 668] width 21 height 14
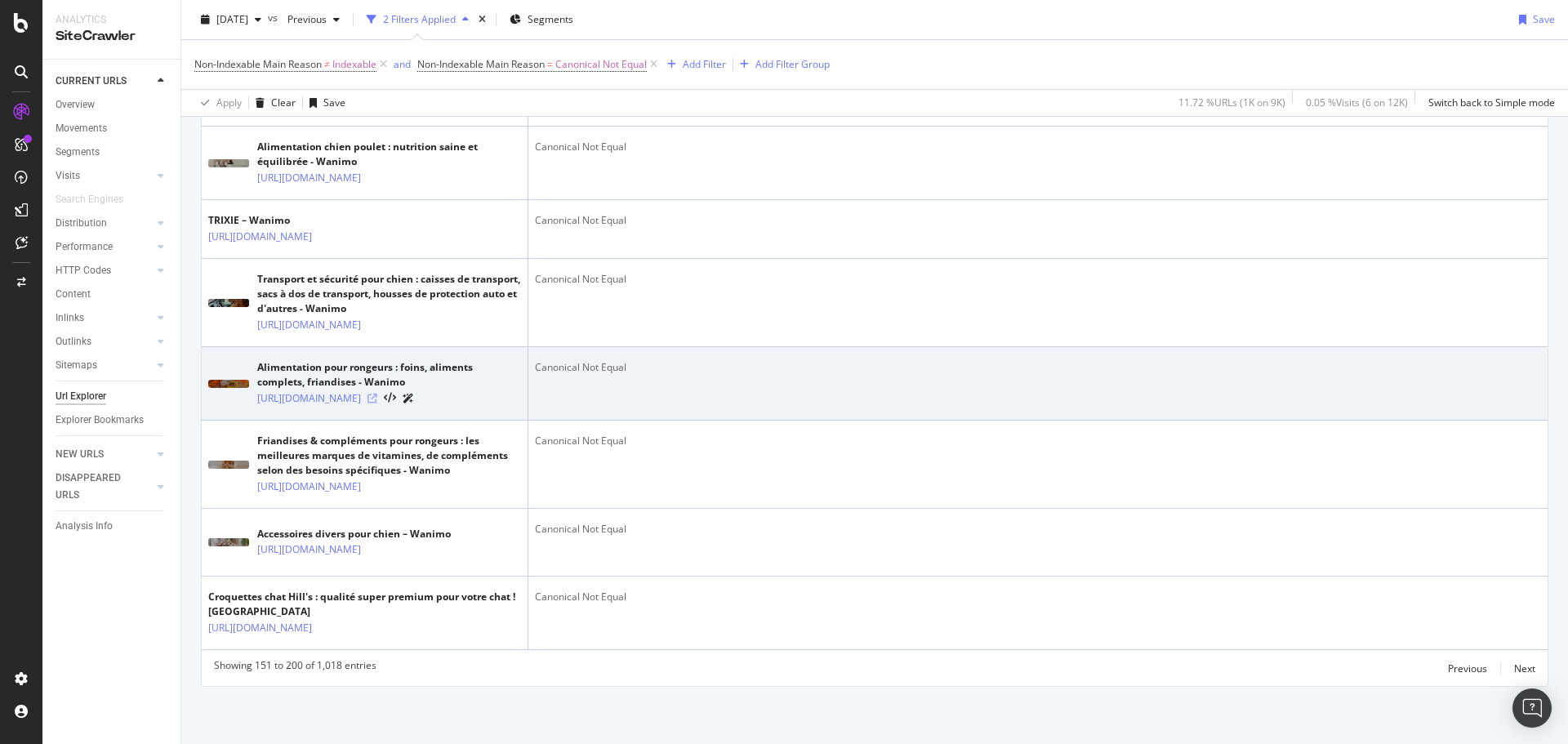
click at [377, 394] on icon at bounding box center [373, 398] width 10 height 10
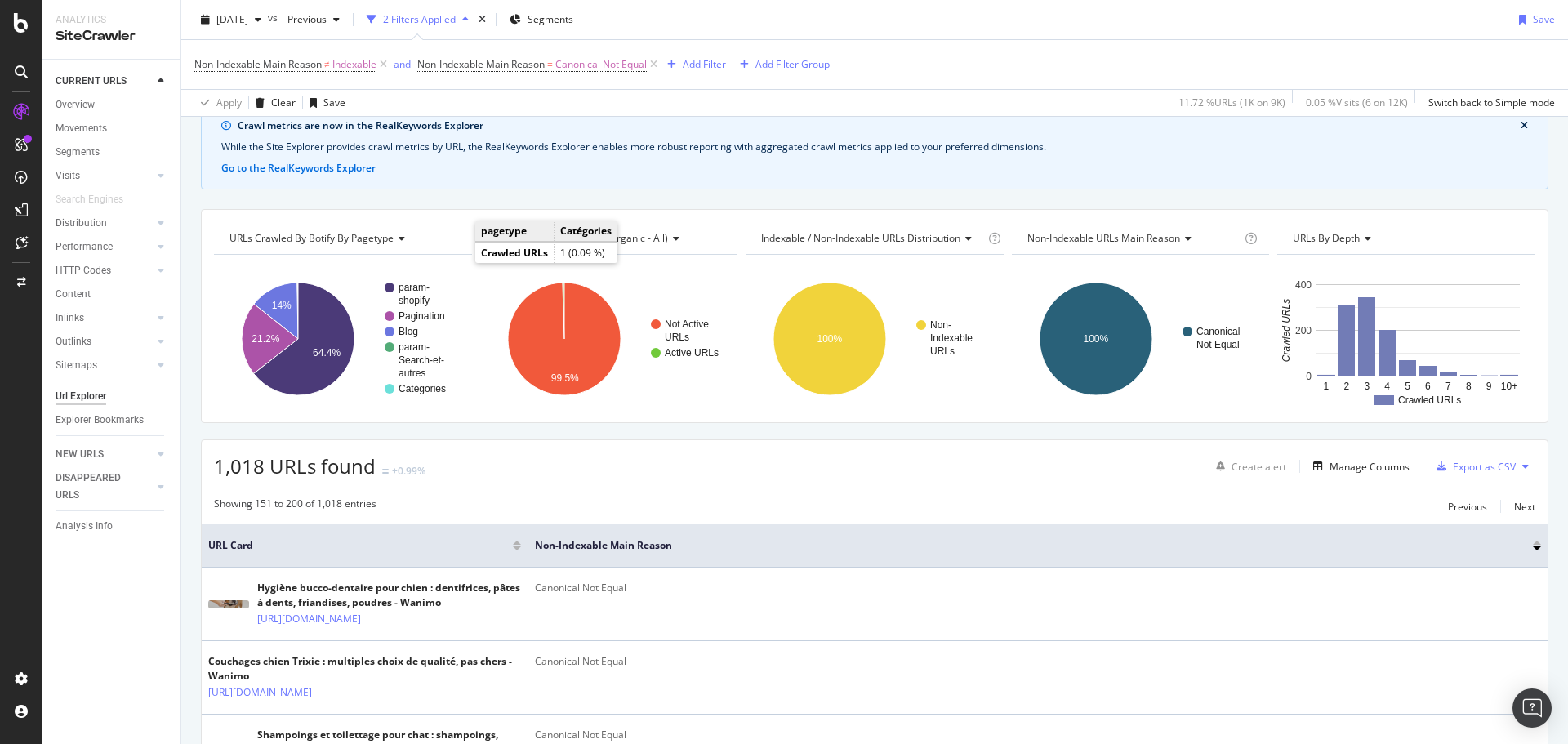
scroll to position [0, 0]
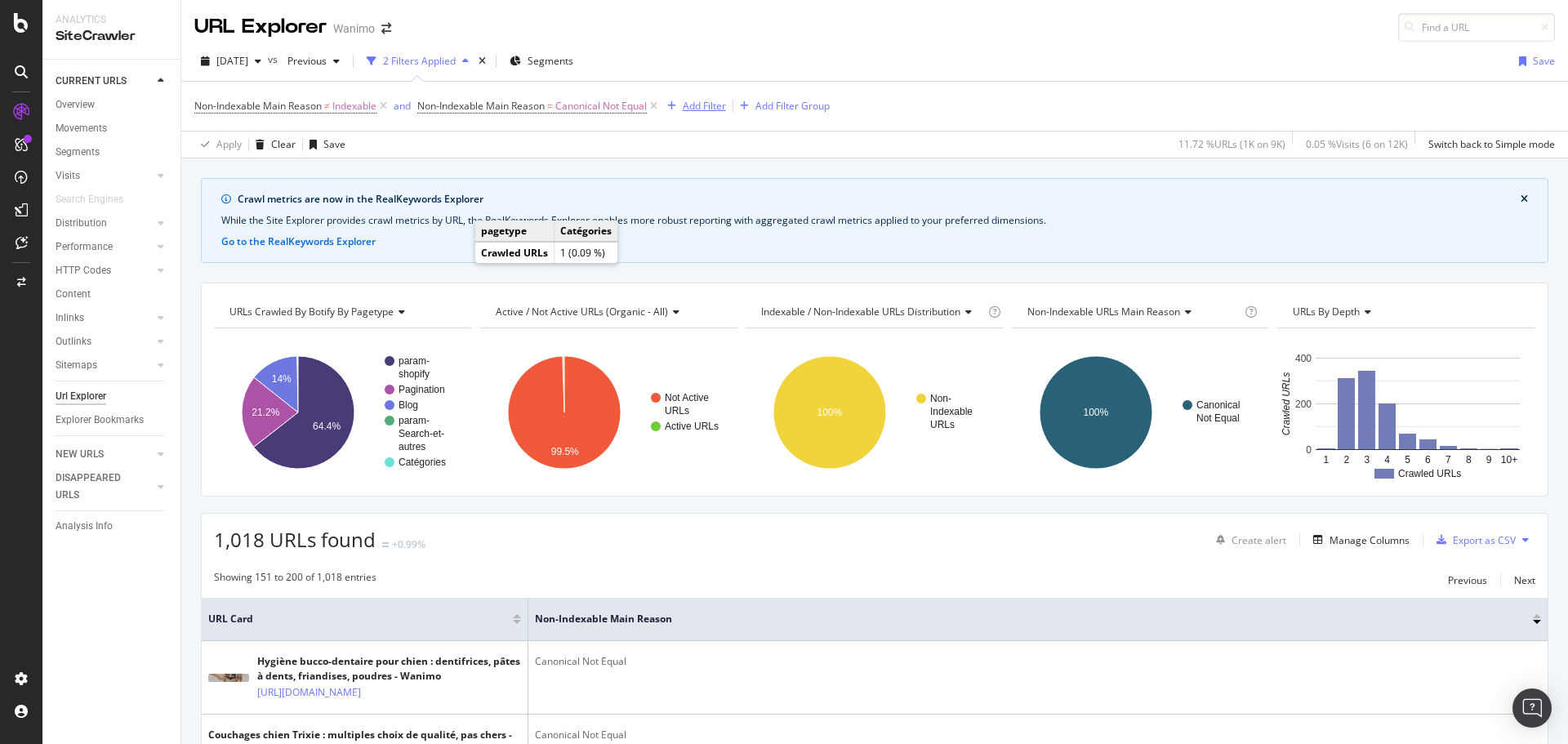
click at [701, 104] on div "Add Filter" at bounding box center [704, 106] width 44 height 14
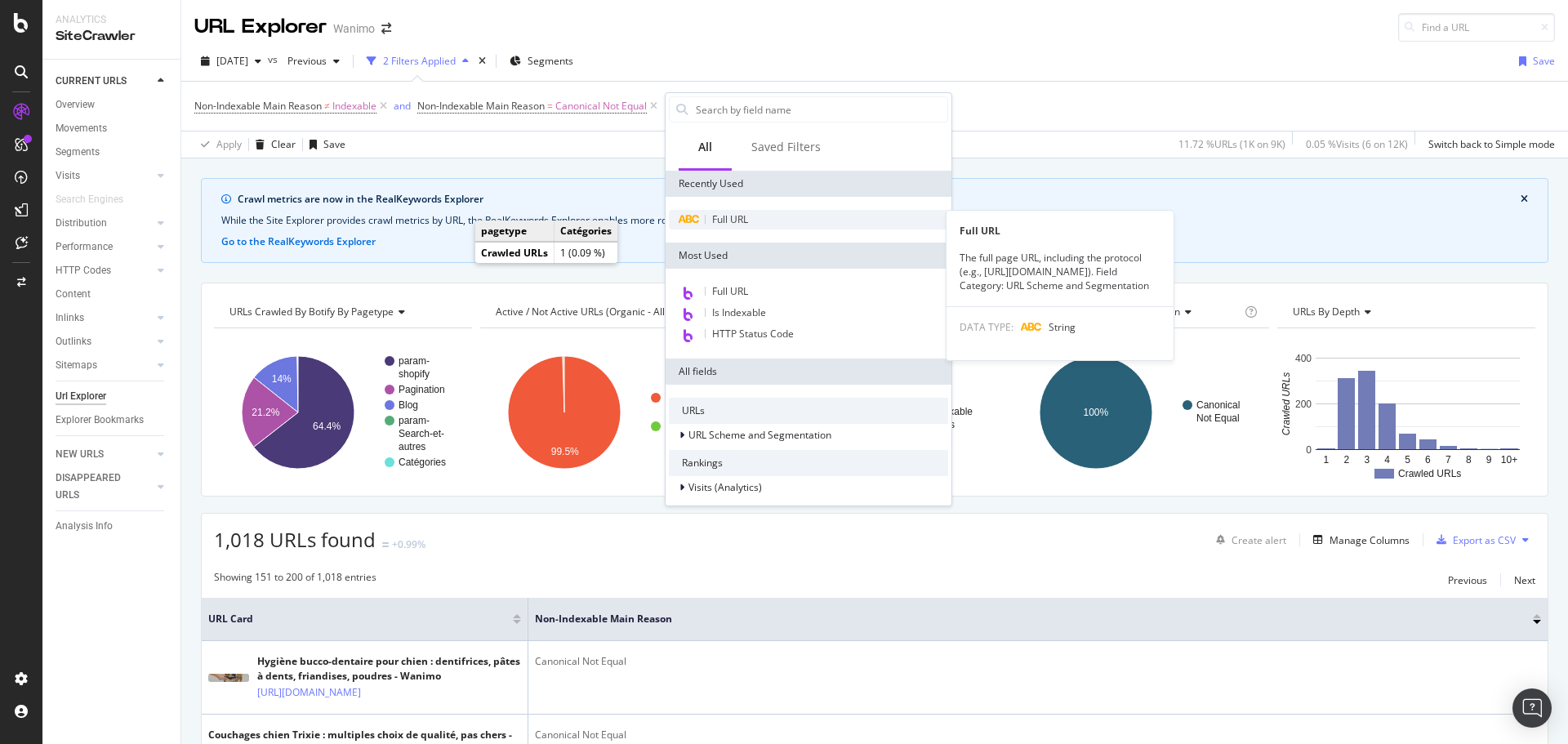
click at [726, 221] on span "Full URL" at bounding box center [730, 219] width 36 height 14
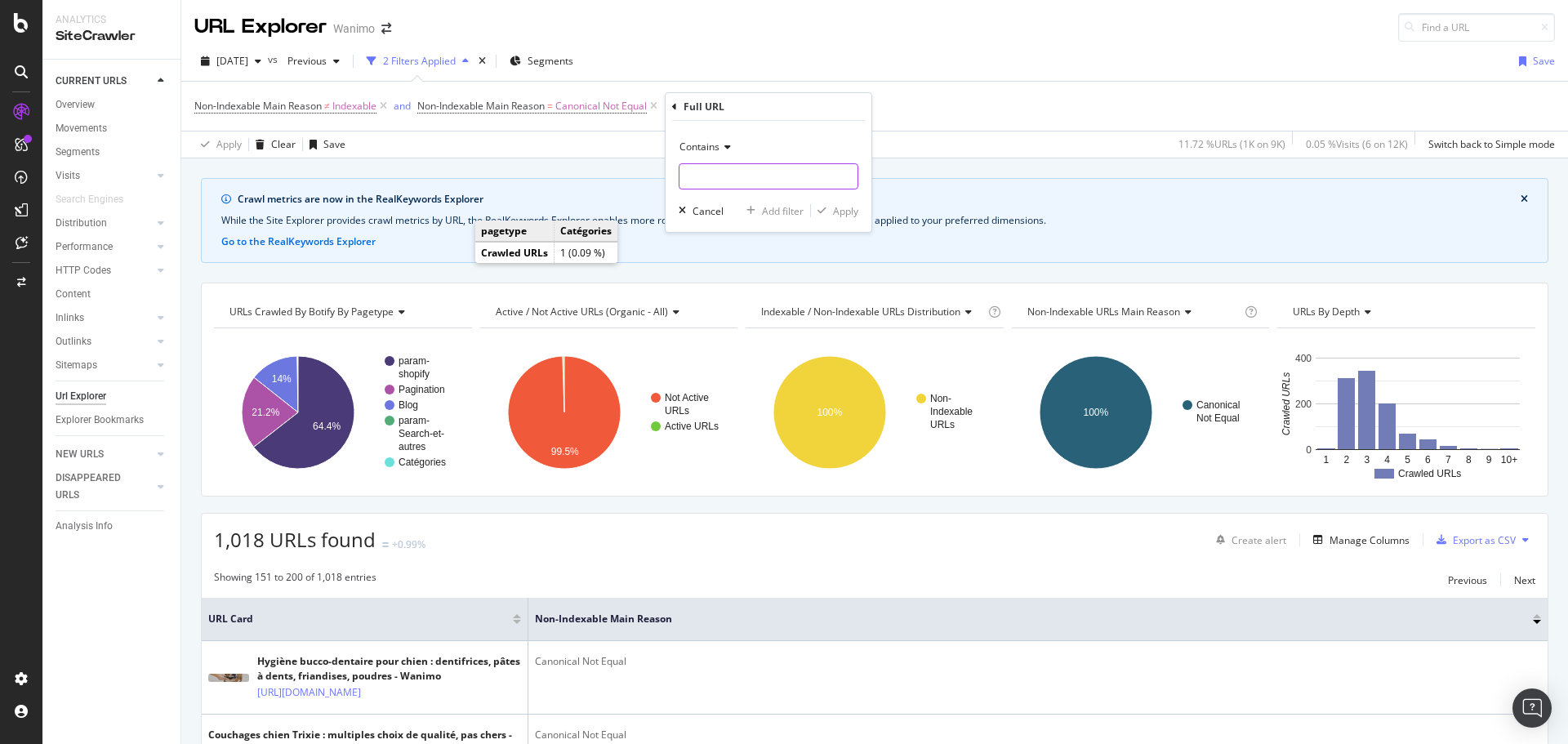
click at [727, 180] on input "text" at bounding box center [768, 176] width 178 height 26
type input "variant"
click at [849, 210] on div "Apply" at bounding box center [845, 210] width 25 height 14
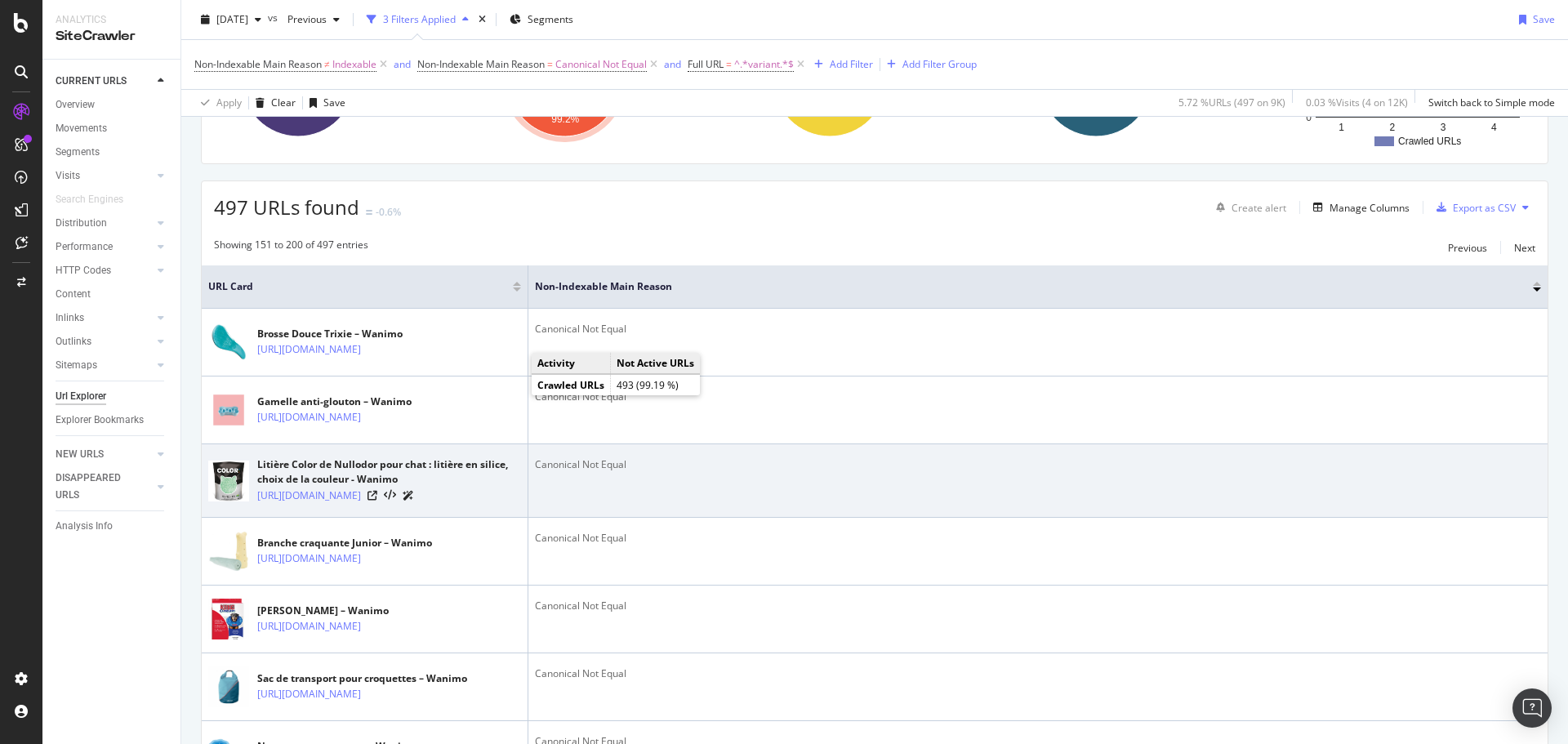
scroll to position [409, 0]
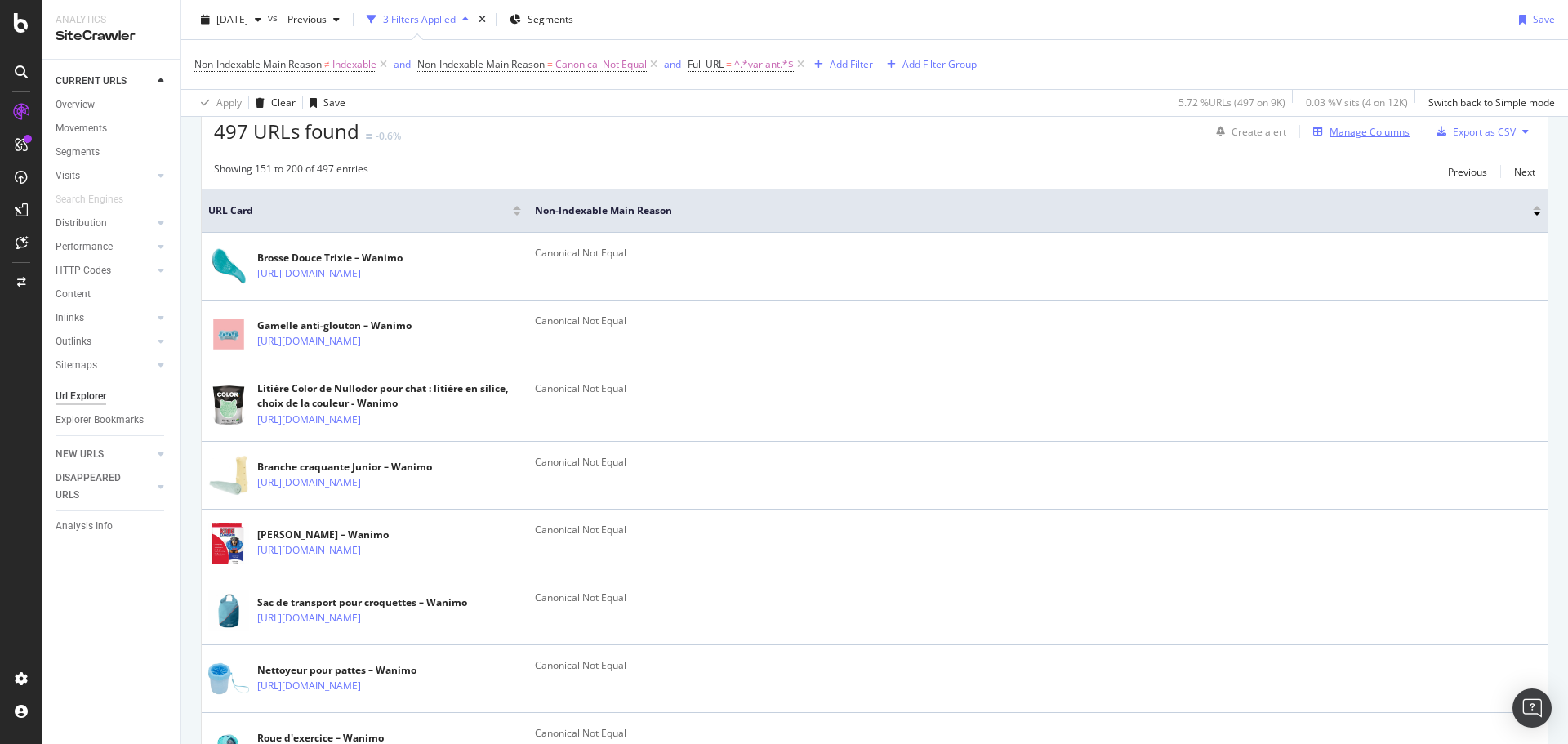
click at [1366, 133] on div "Manage Columns" at bounding box center [1370, 132] width 80 height 14
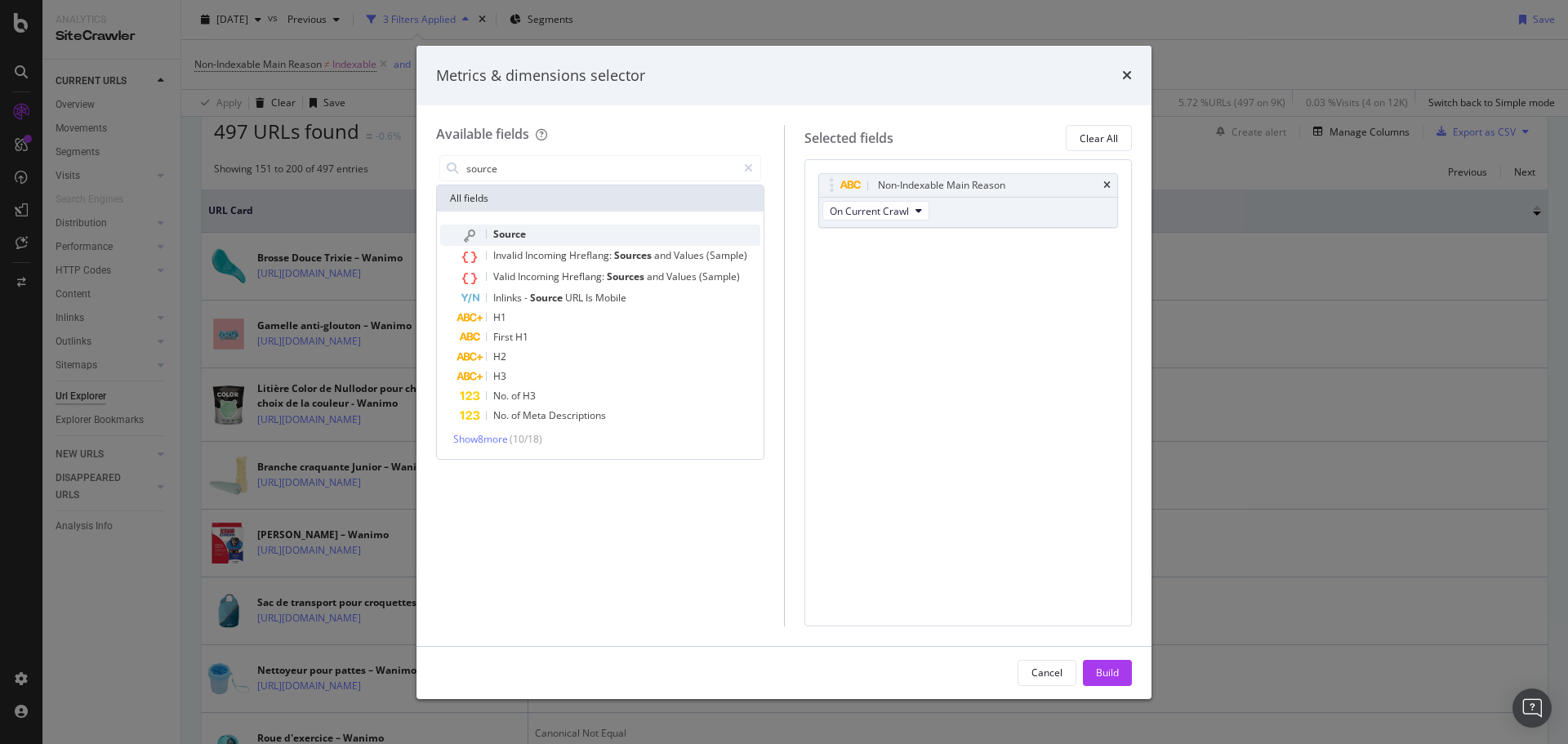
click at [510, 237] on span "Source" at bounding box center [509, 233] width 32 height 14
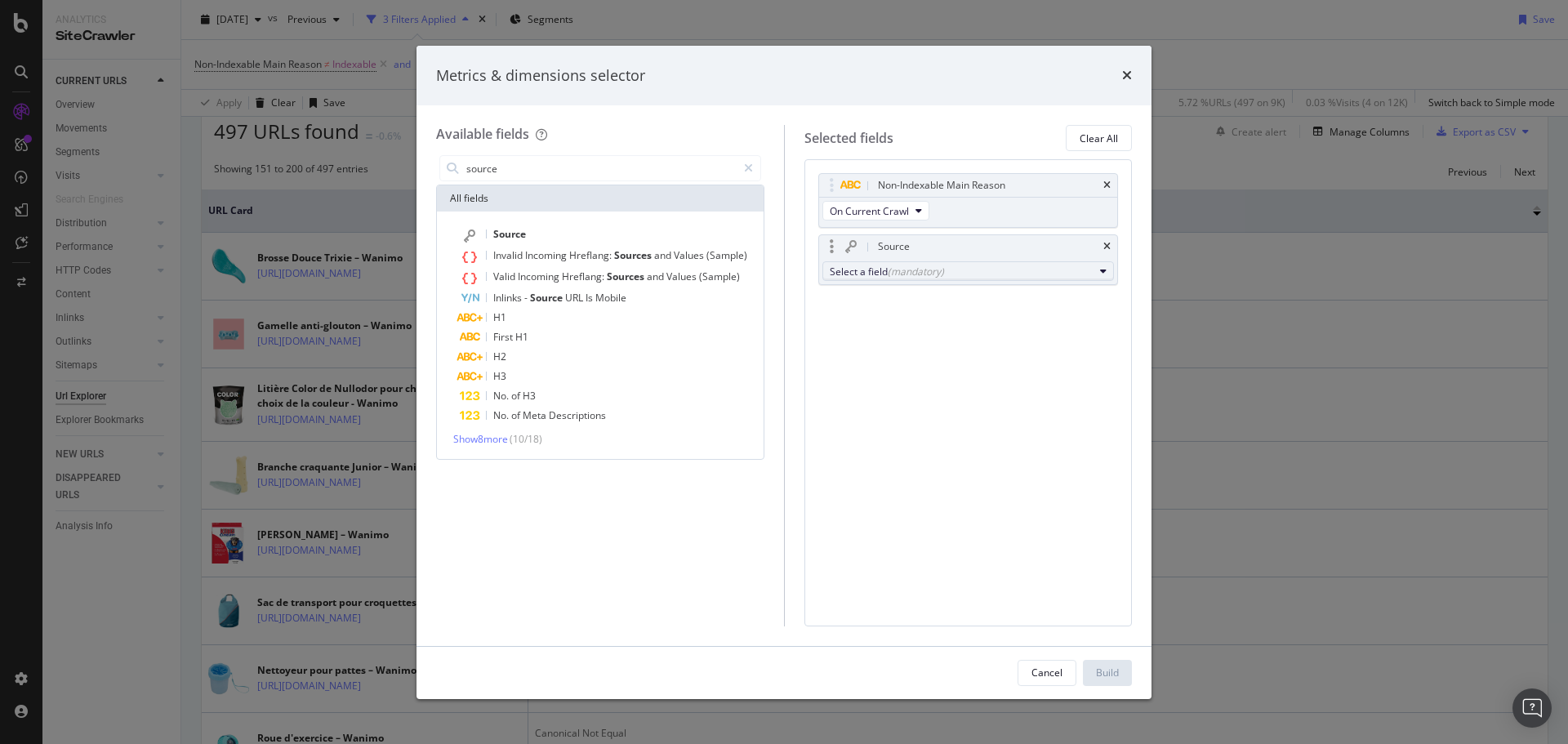
click at [889, 267] on div "(mandatory)" at bounding box center [916, 271] width 57 height 14
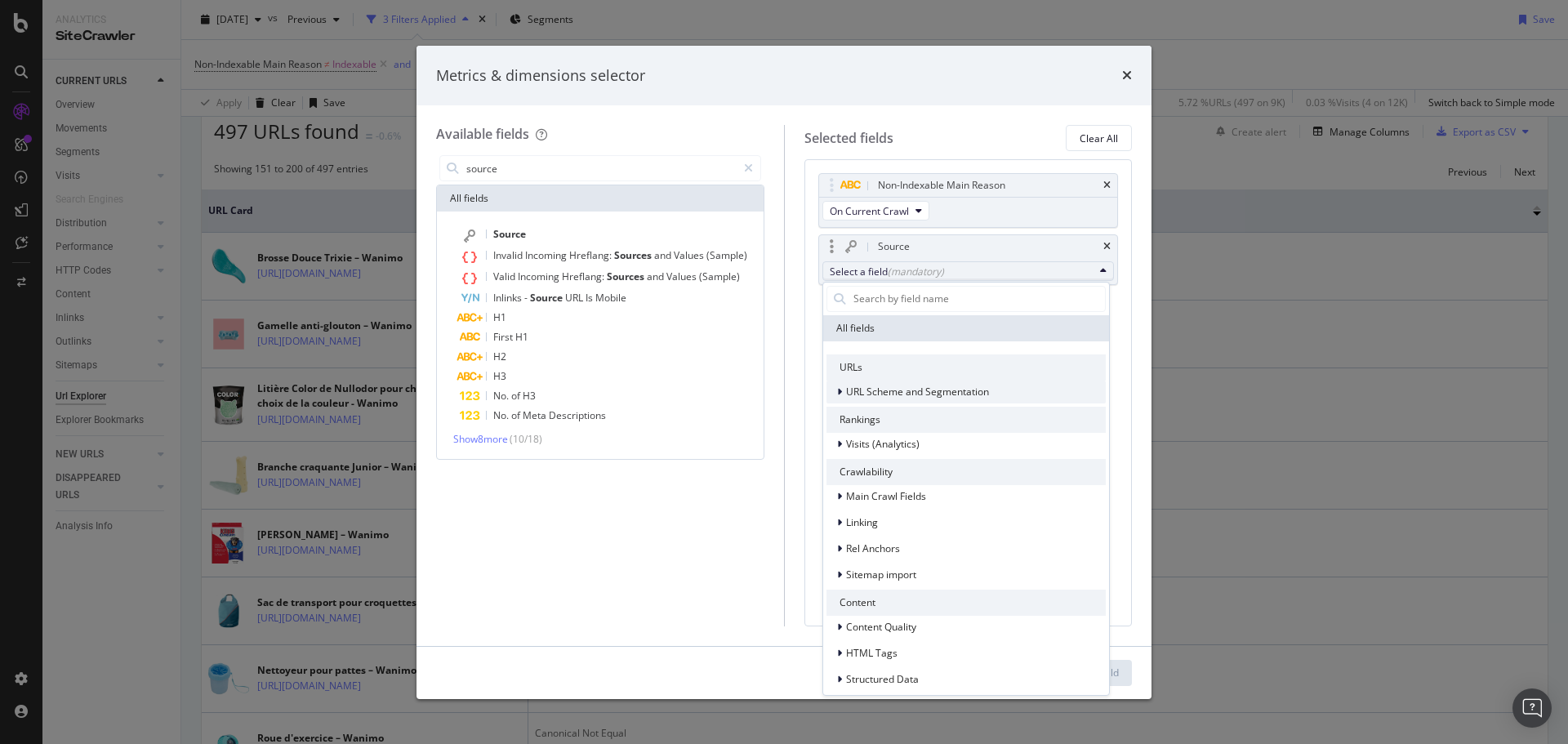
click at [870, 395] on span "URL Scheme and Segmentation" at bounding box center [917, 391] width 143 height 14
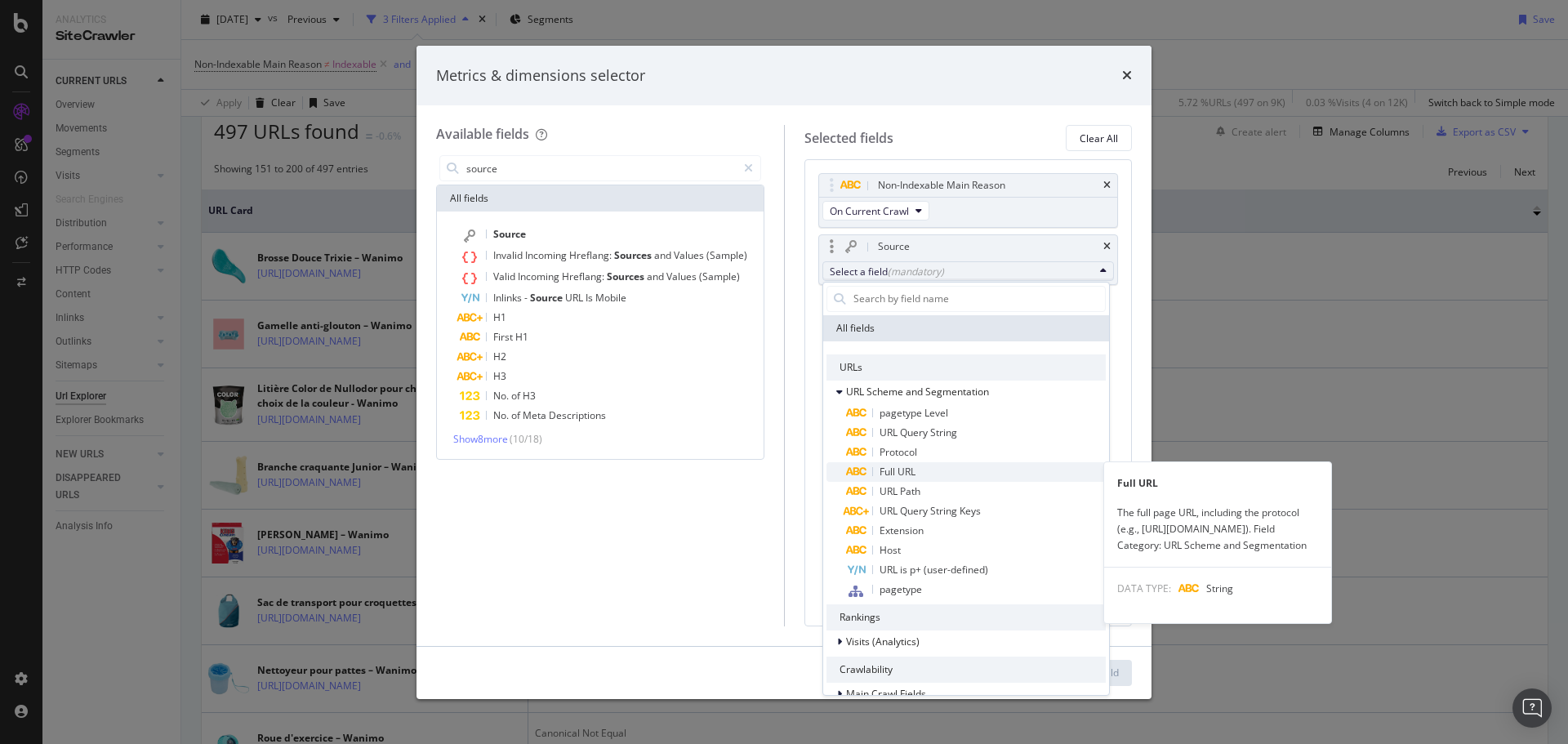
click at [905, 473] on span "Full URL" at bounding box center [897, 471] width 36 height 14
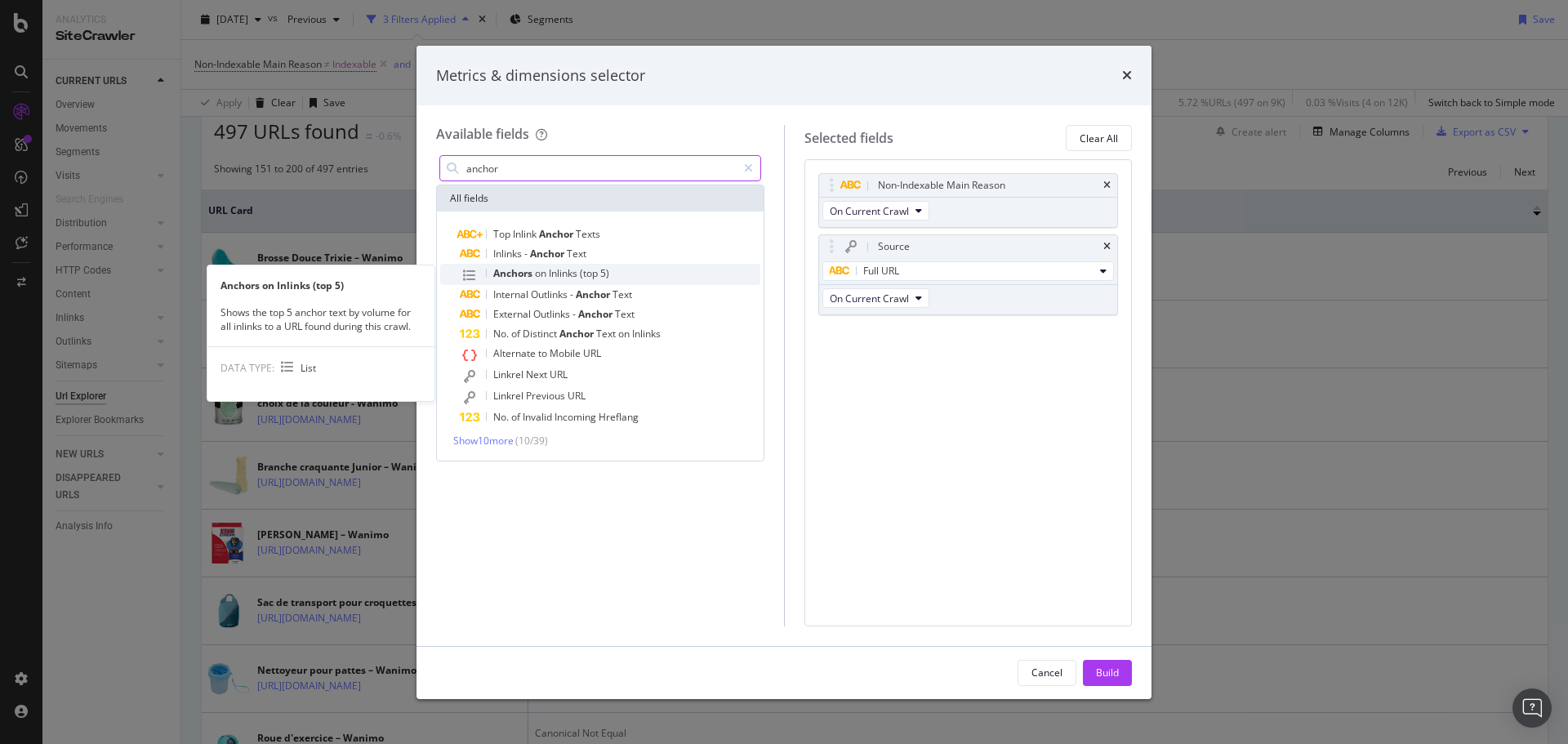
type input "anchor"
click at [550, 277] on span "Inlinks" at bounding box center [563, 272] width 31 height 14
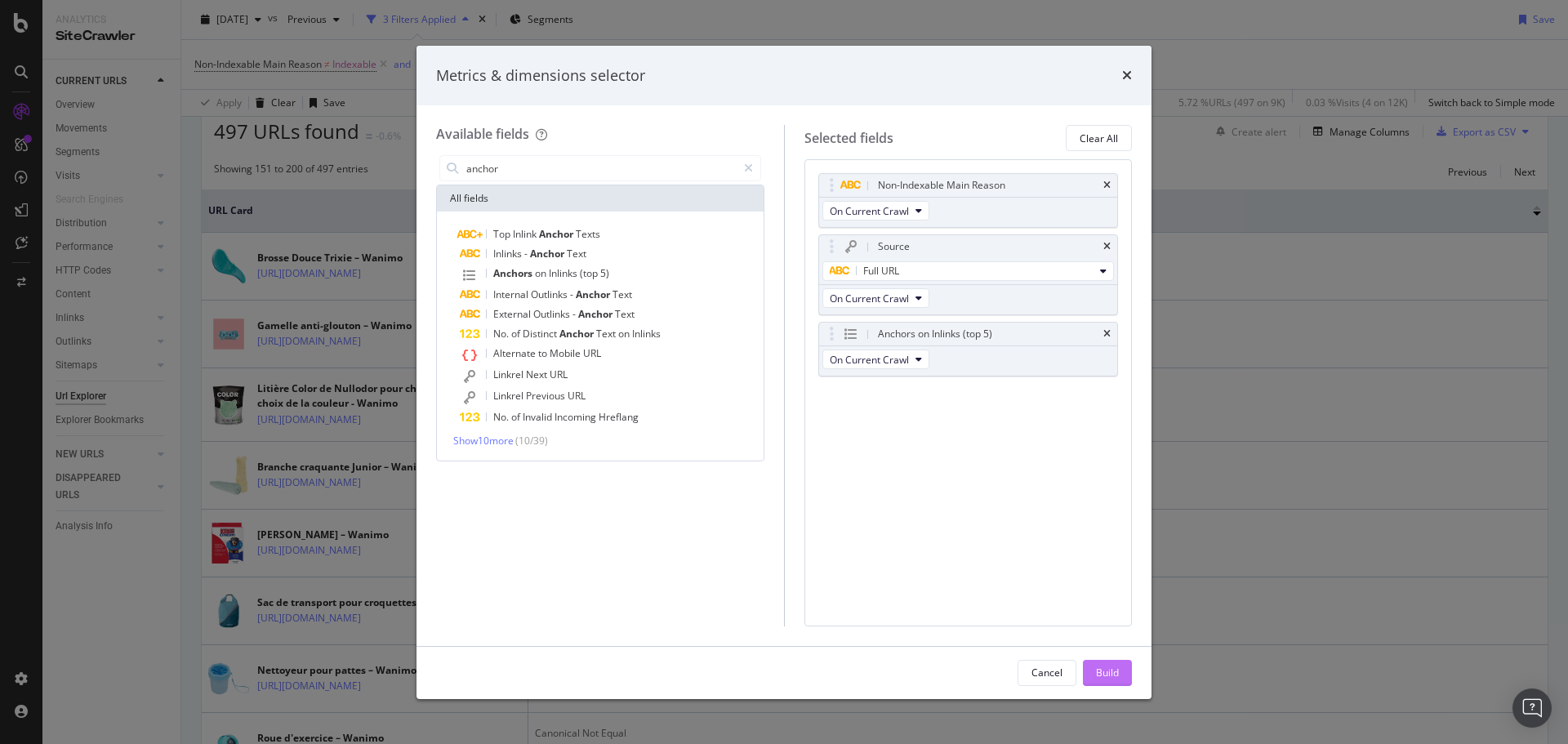
click at [1105, 670] on div "Build" at bounding box center [1107, 672] width 23 height 14
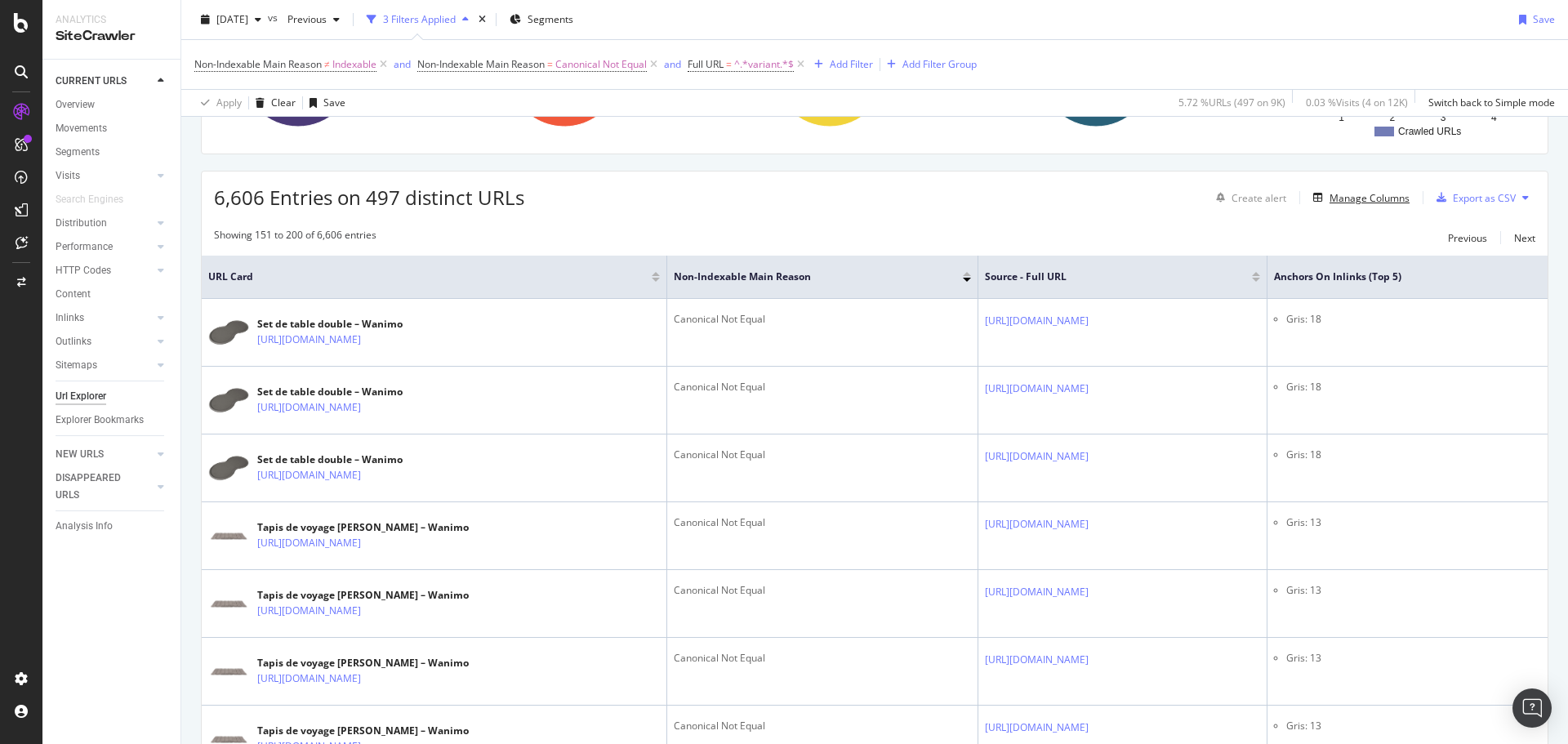
scroll to position [397, 0]
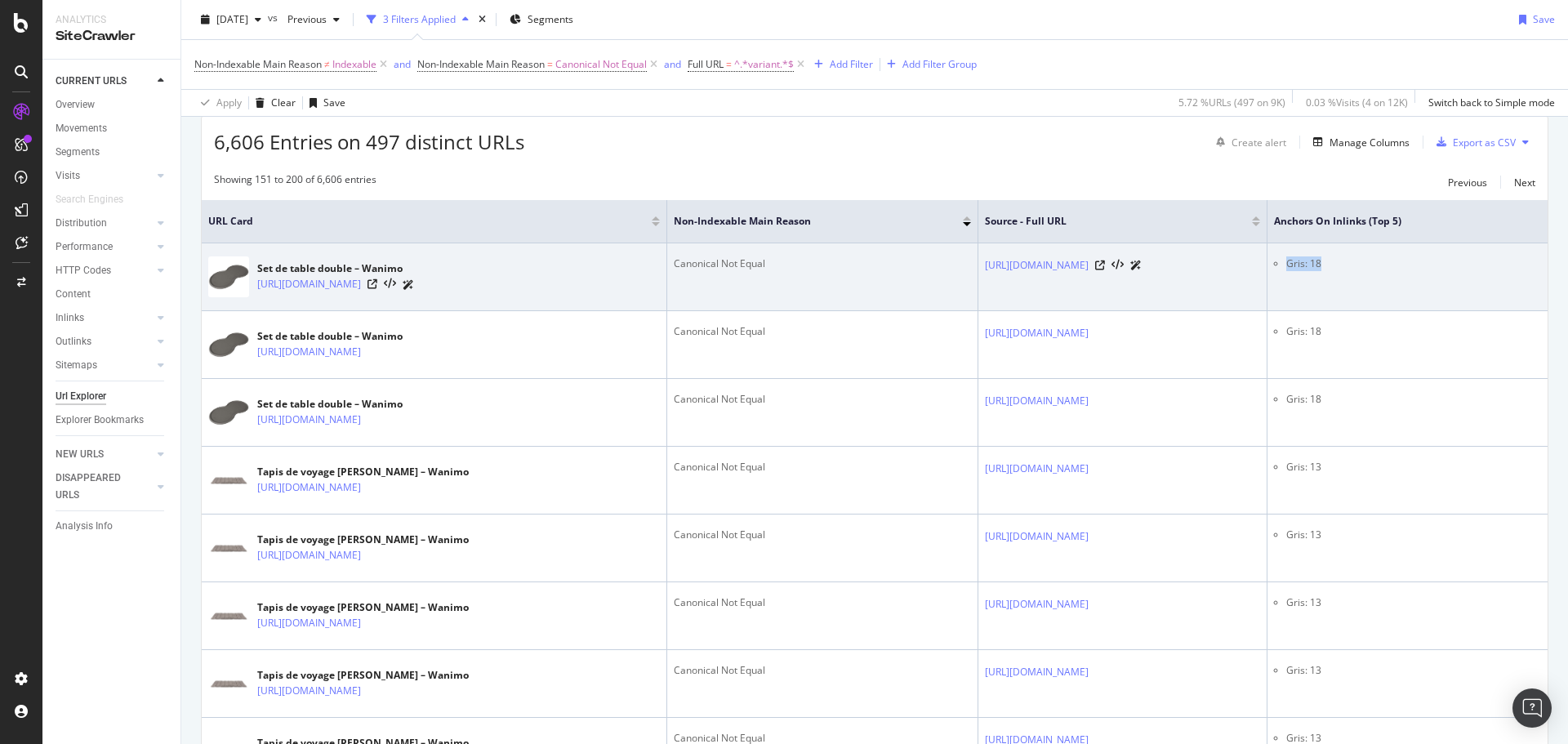
drag, startPoint x: 1404, startPoint y: 265, endPoint x: 1359, endPoint y: 262, distance: 45.1
click at [1359, 262] on ul "Gris: 18" at bounding box center [1408, 264] width 267 height 15
click at [1383, 268] on li "Gris: 18" at bounding box center [1413, 264] width 255 height 15
drag, startPoint x: 1399, startPoint y: 265, endPoint x: 1366, endPoint y: 260, distance: 33.4
click at [1366, 260] on li "Gris: 18" at bounding box center [1413, 264] width 255 height 15
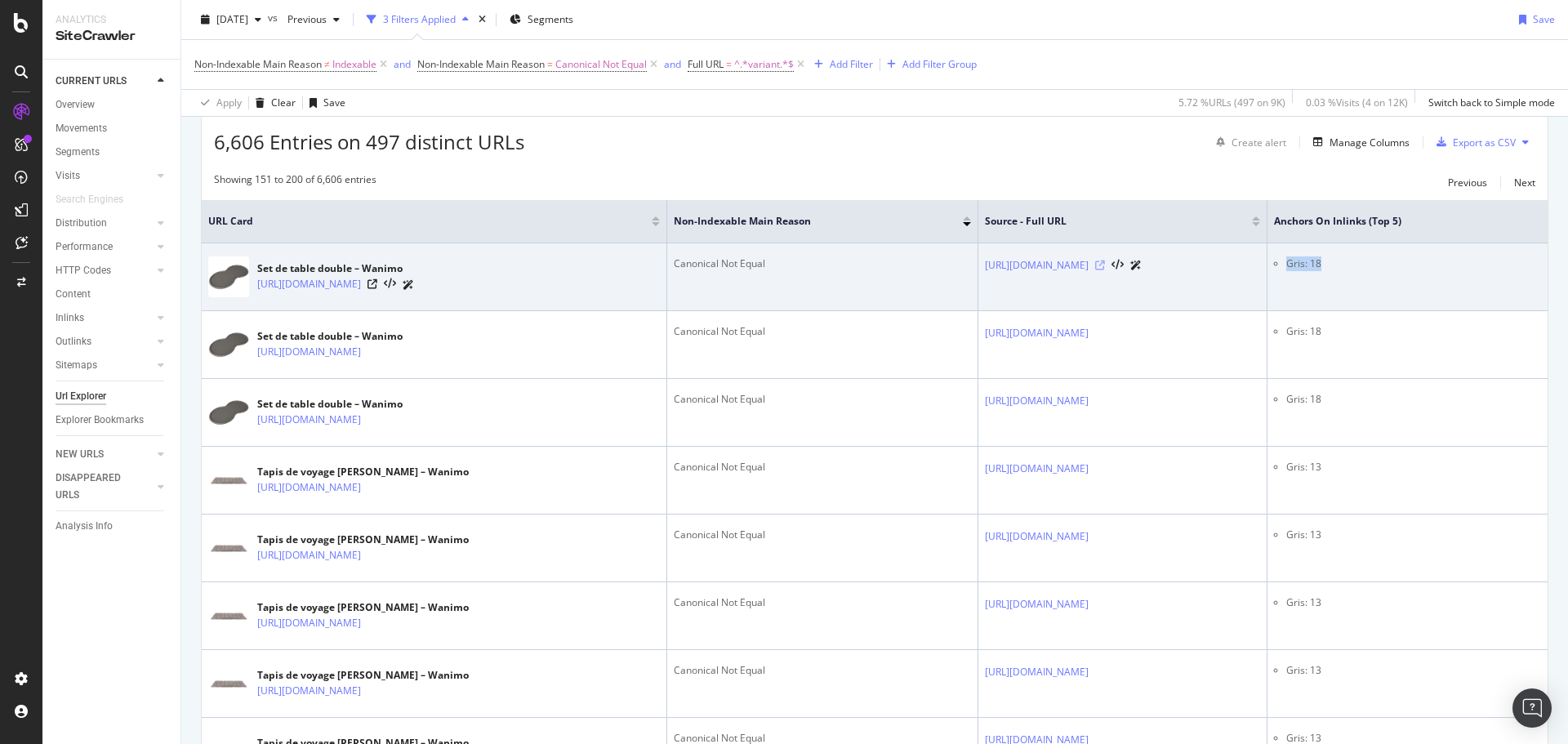
click at [1105, 267] on icon at bounding box center [1100, 265] width 10 height 10
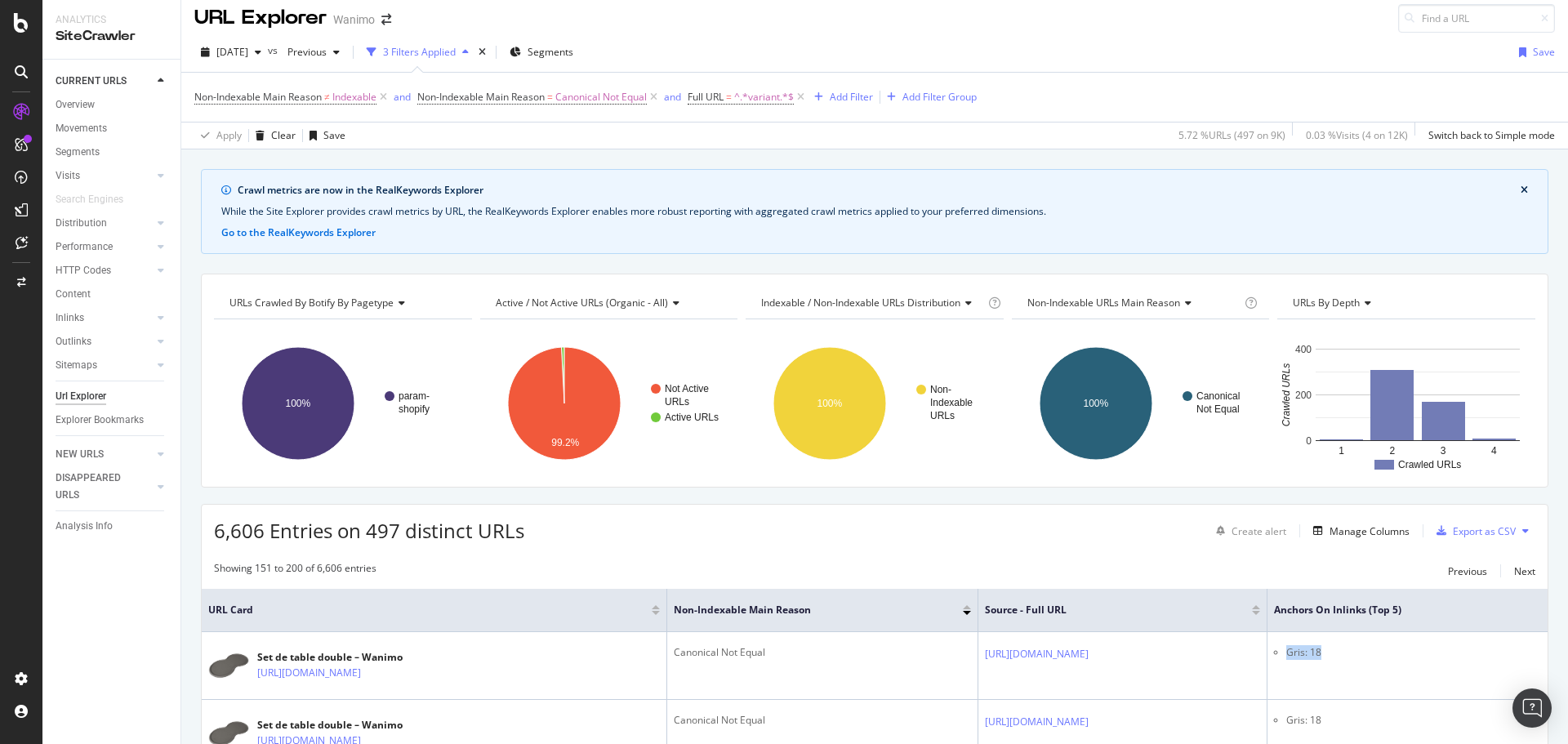
scroll to position [0, 0]
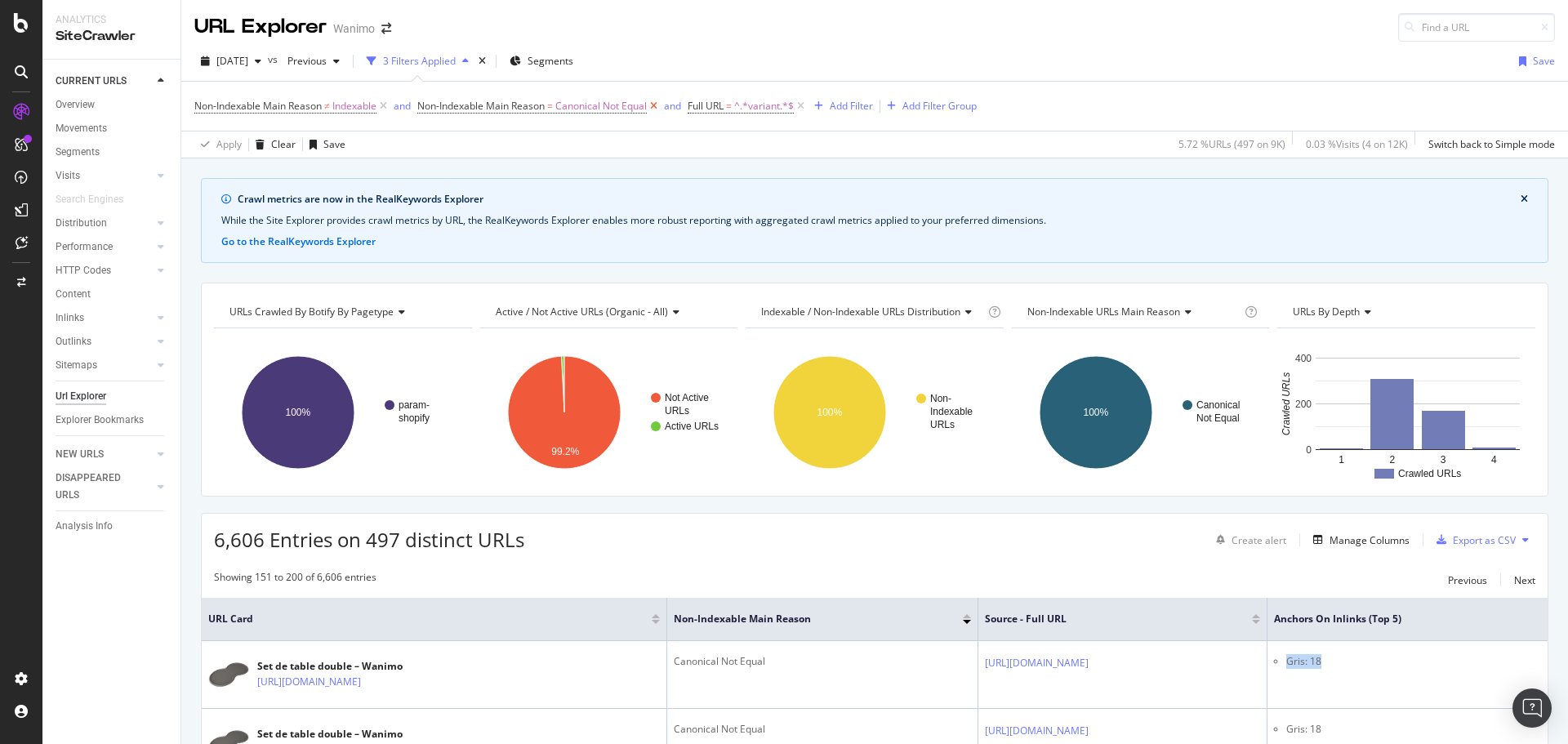
click at [657, 107] on icon at bounding box center [653, 107] width 14 height 17
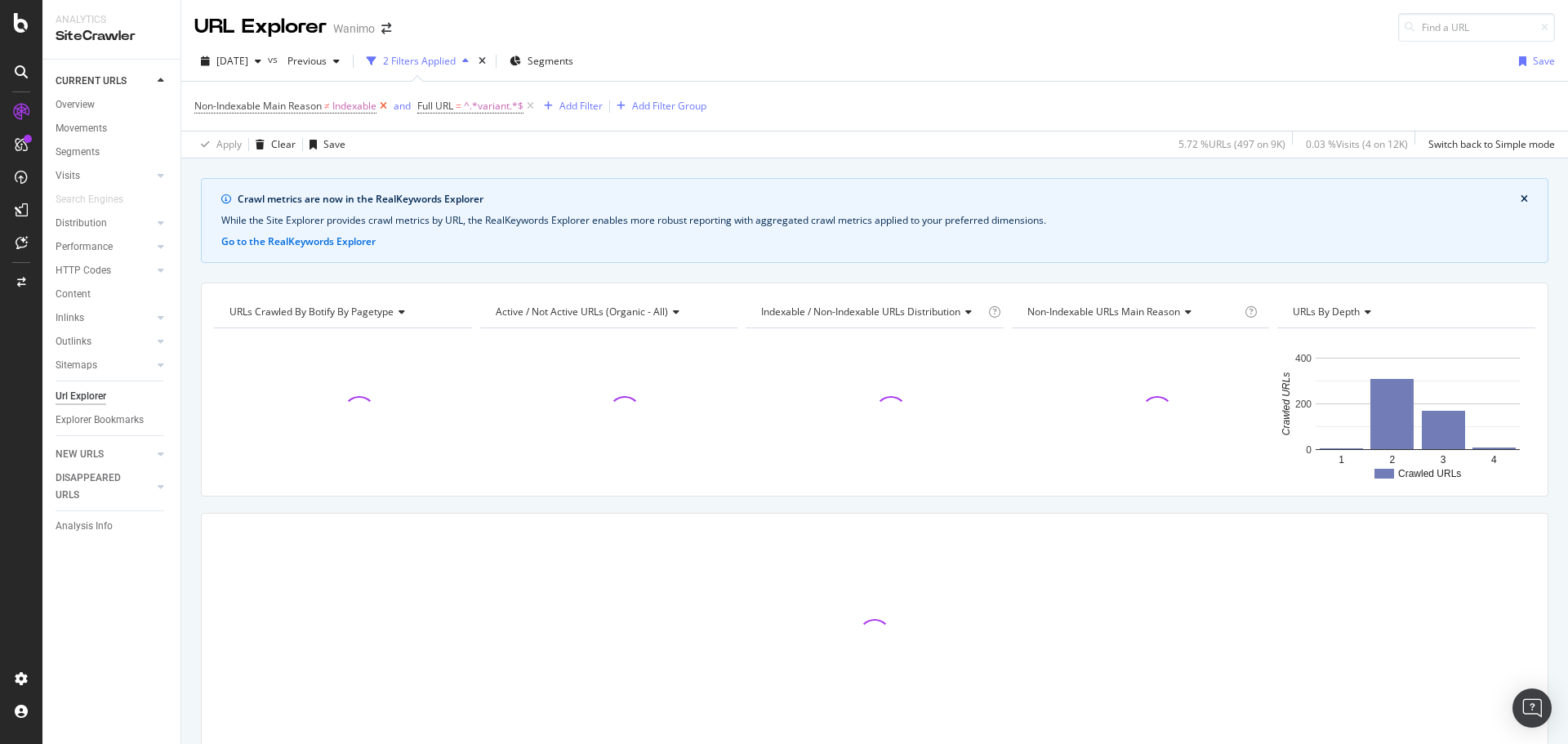
click at [388, 105] on icon at bounding box center [383, 107] width 14 height 17
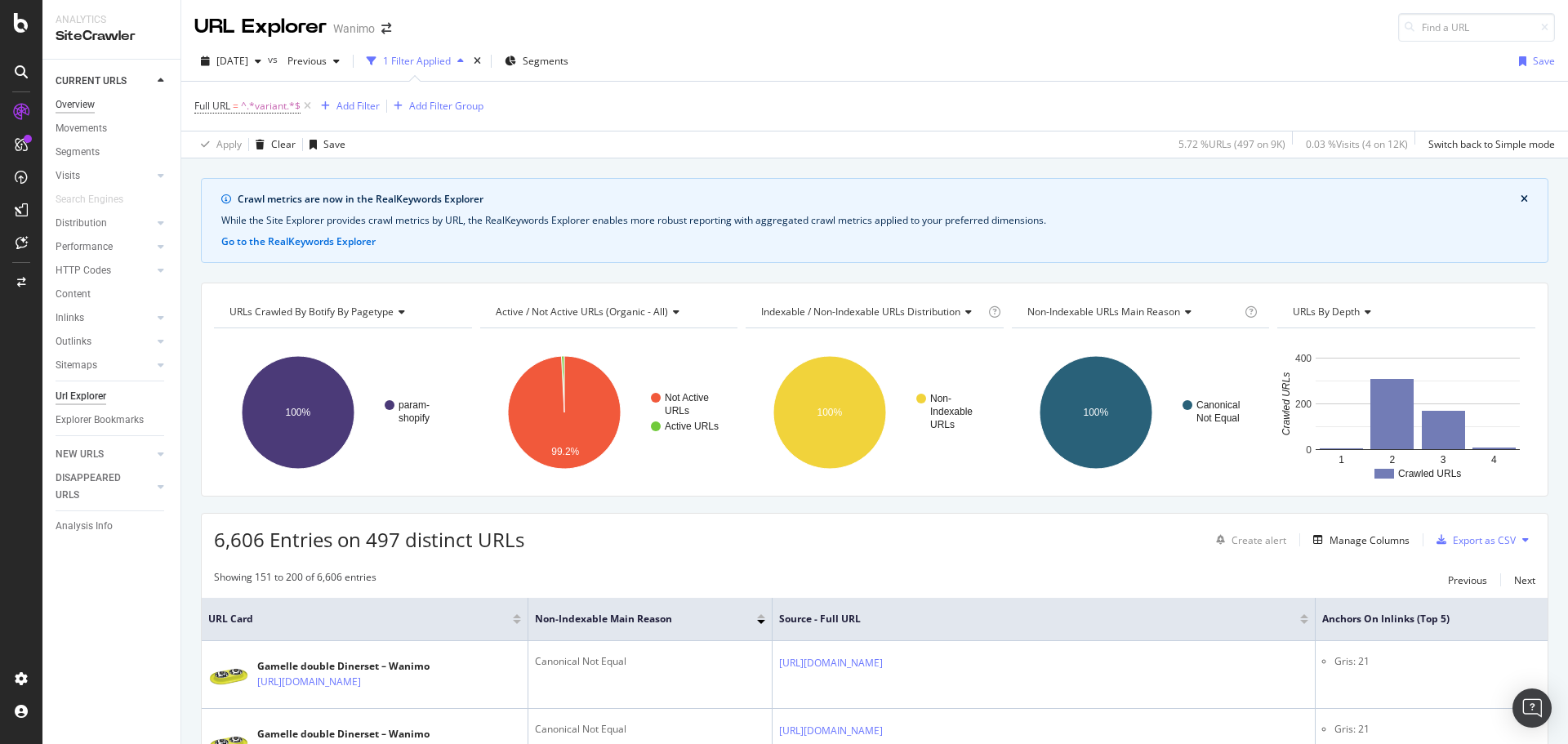
click at [65, 103] on div "Overview" at bounding box center [75, 105] width 39 height 18
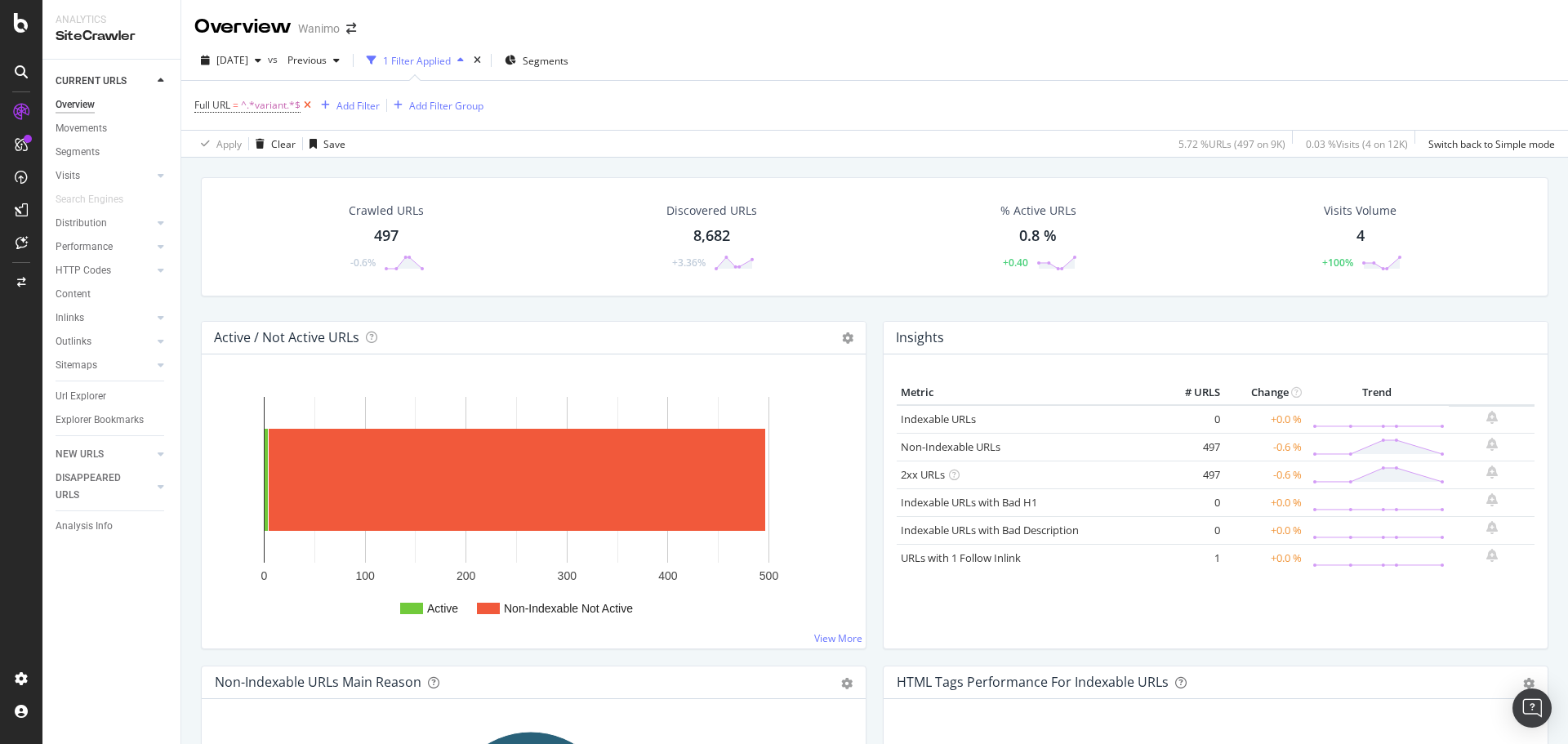
click at [308, 102] on icon at bounding box center [307, 106] width 14 height 17
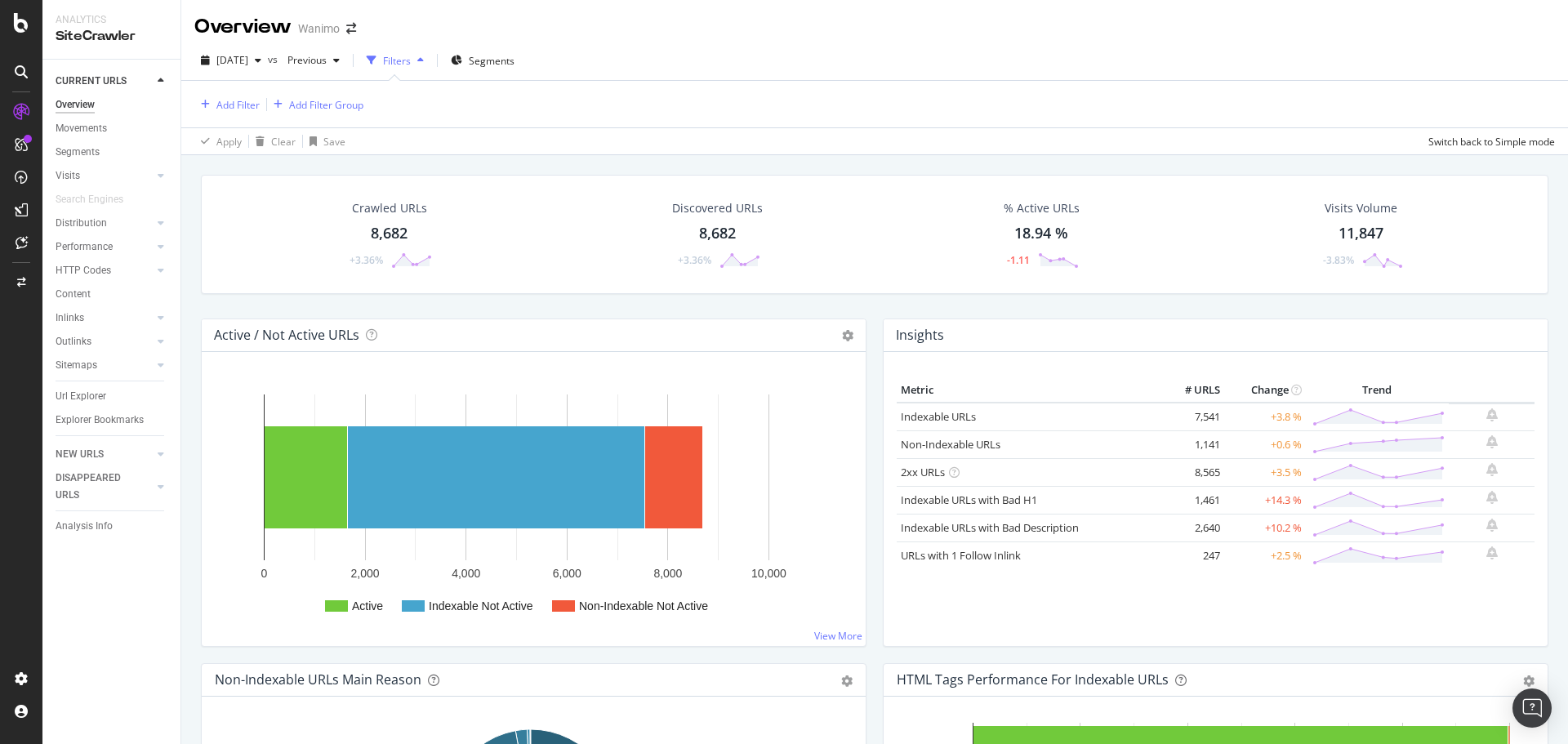
drag, startPoint x: 1215, startPoint y: 417, endPoint x: 1170, endPoint y: 416, distance: 45.0
click at [1170, 416] on tr "Indexable URLs 7,541 +3.8 %" at bounding box center [1216, 416] width 638 height 29
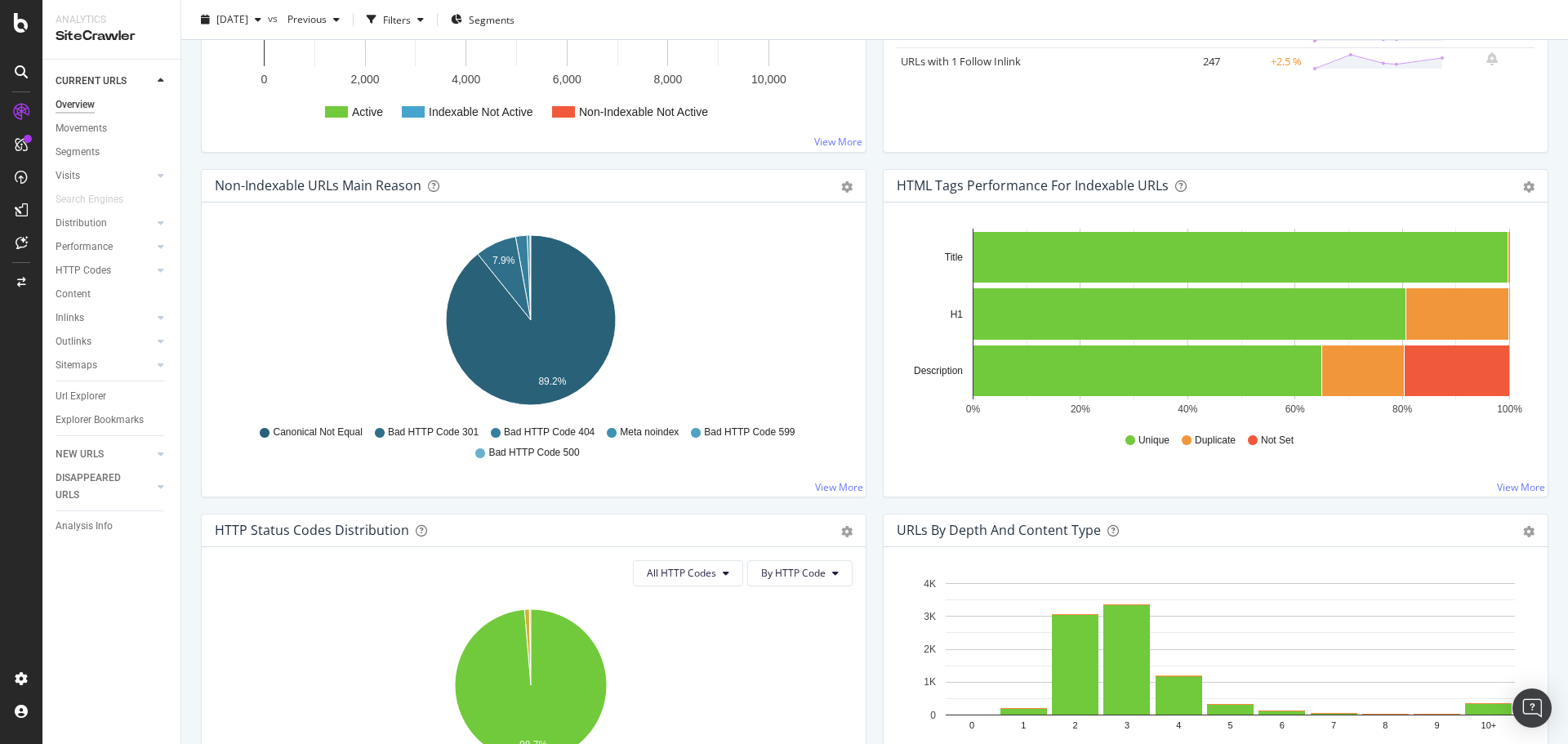
scroll to position [490, 0]
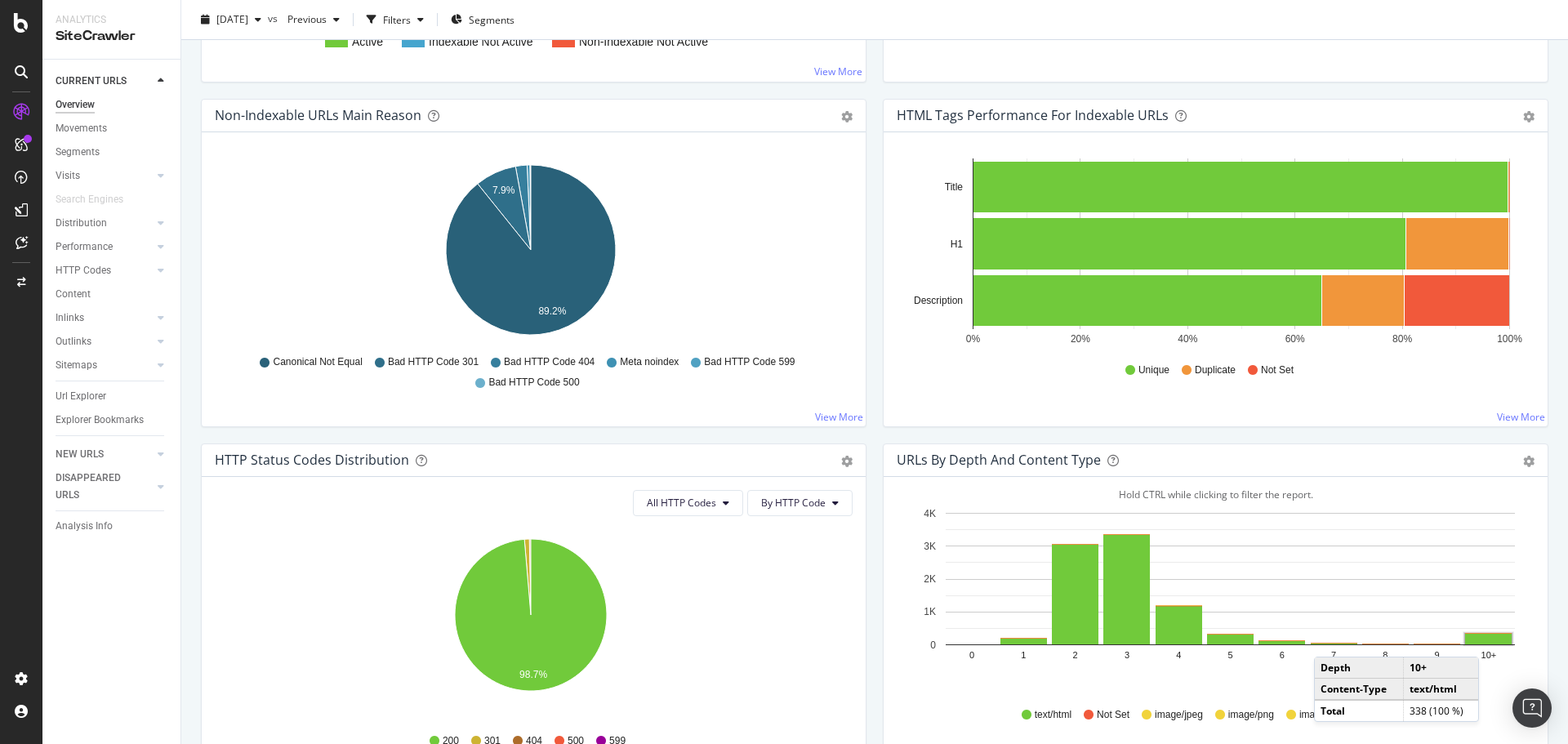
click at [1483, 640] on rect "A chart." at bounding box center [1488, 638] width 46 height 10
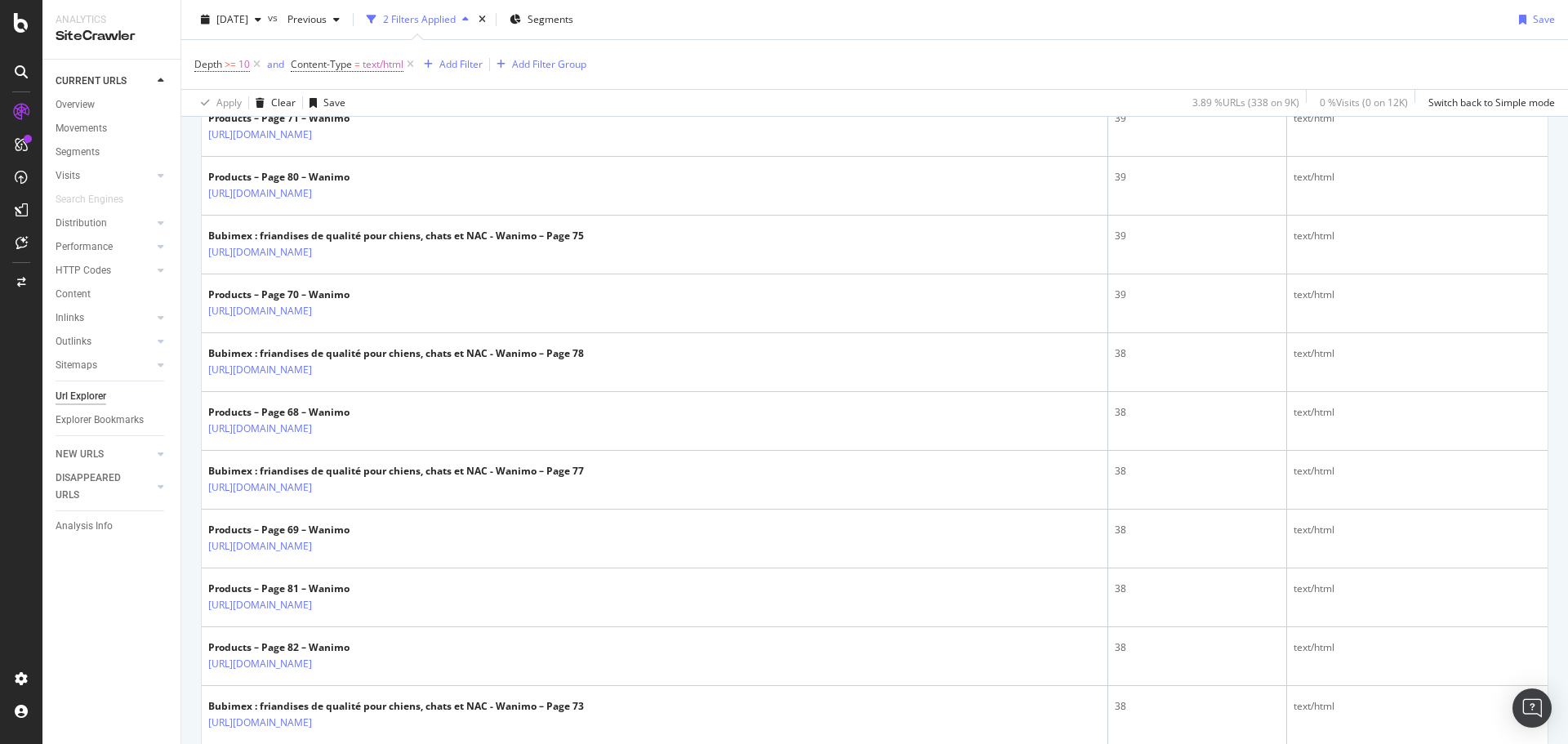
scroll to position [1225, 0]
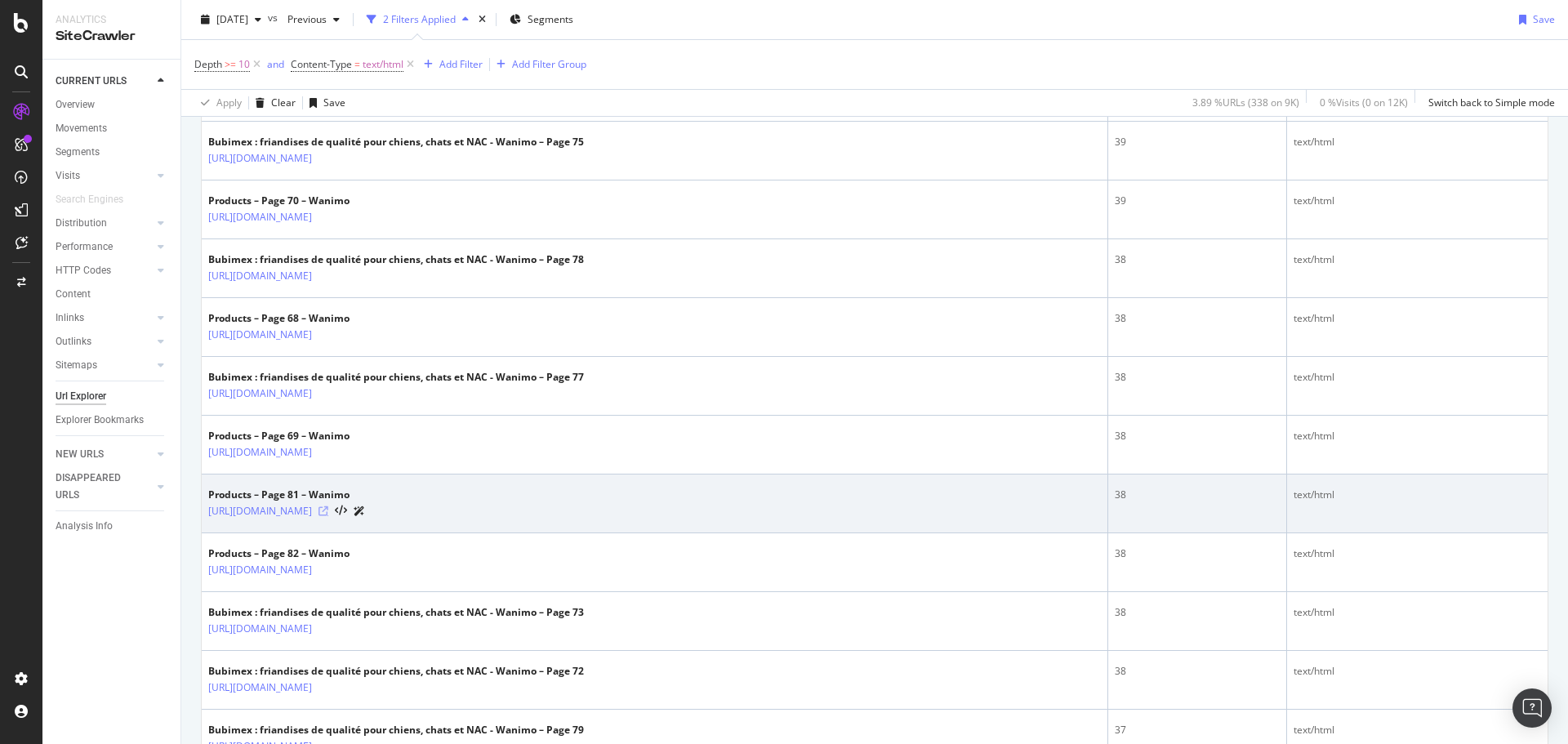
click at [328, 508] on icon at bounding box center [323, 511] width 10 height 10
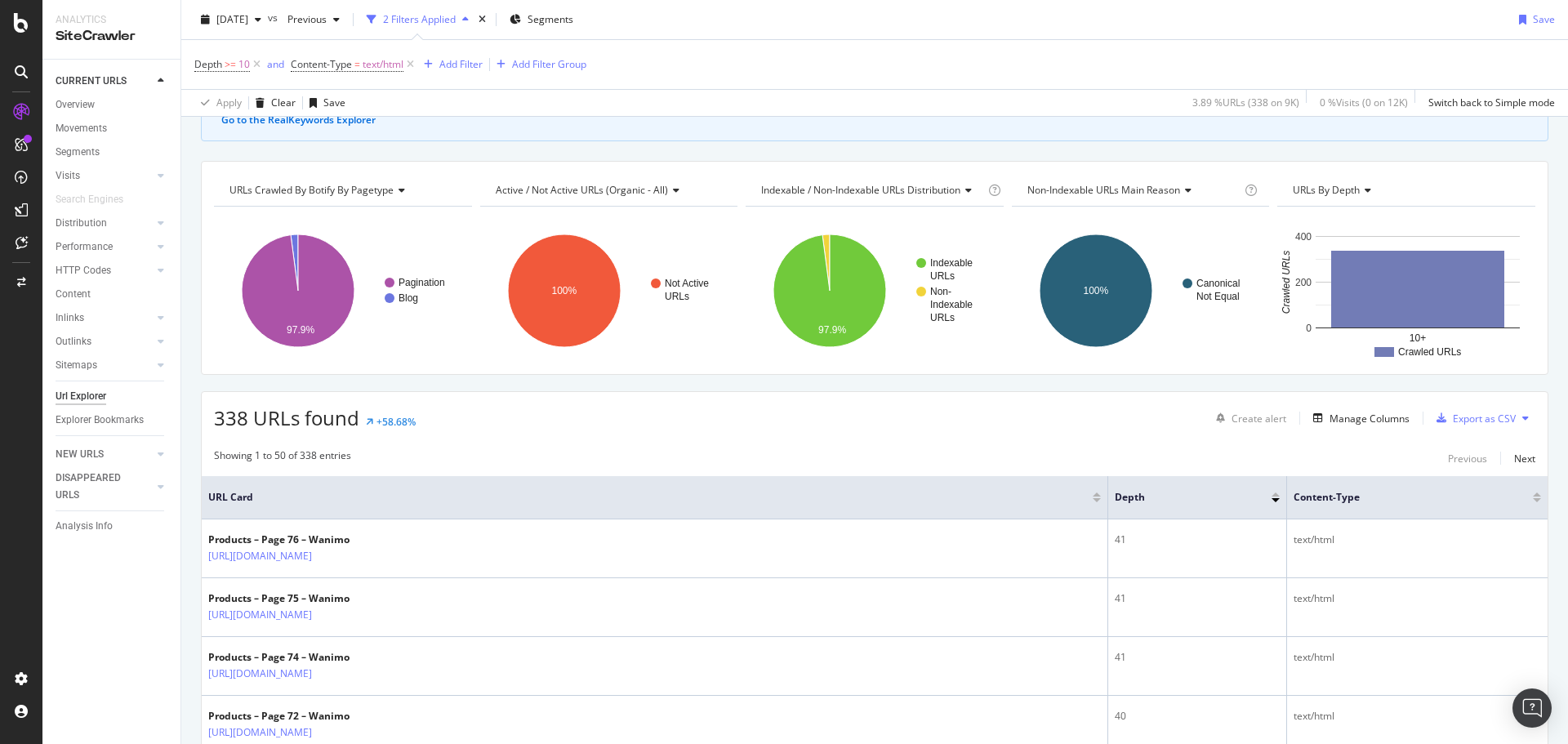
scroll to position [0, 0]
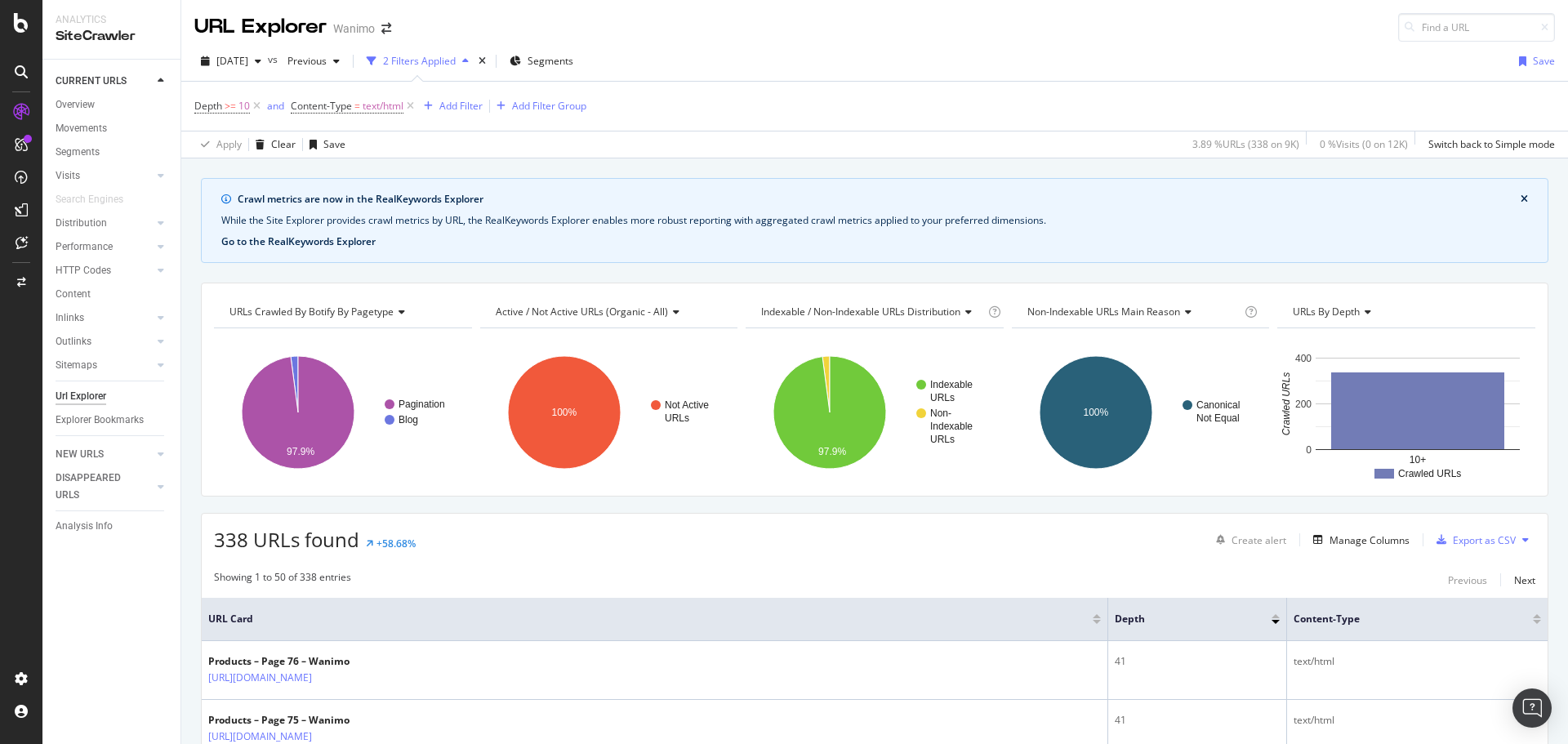
drag, startPoint x: 79, startPoint y: 397, endPoint x: 367, endPoint y: 240, distance: 328.0
click at [79, 397] on div "Url Explorer" at bounding box center [81, 397] width 51 height 18
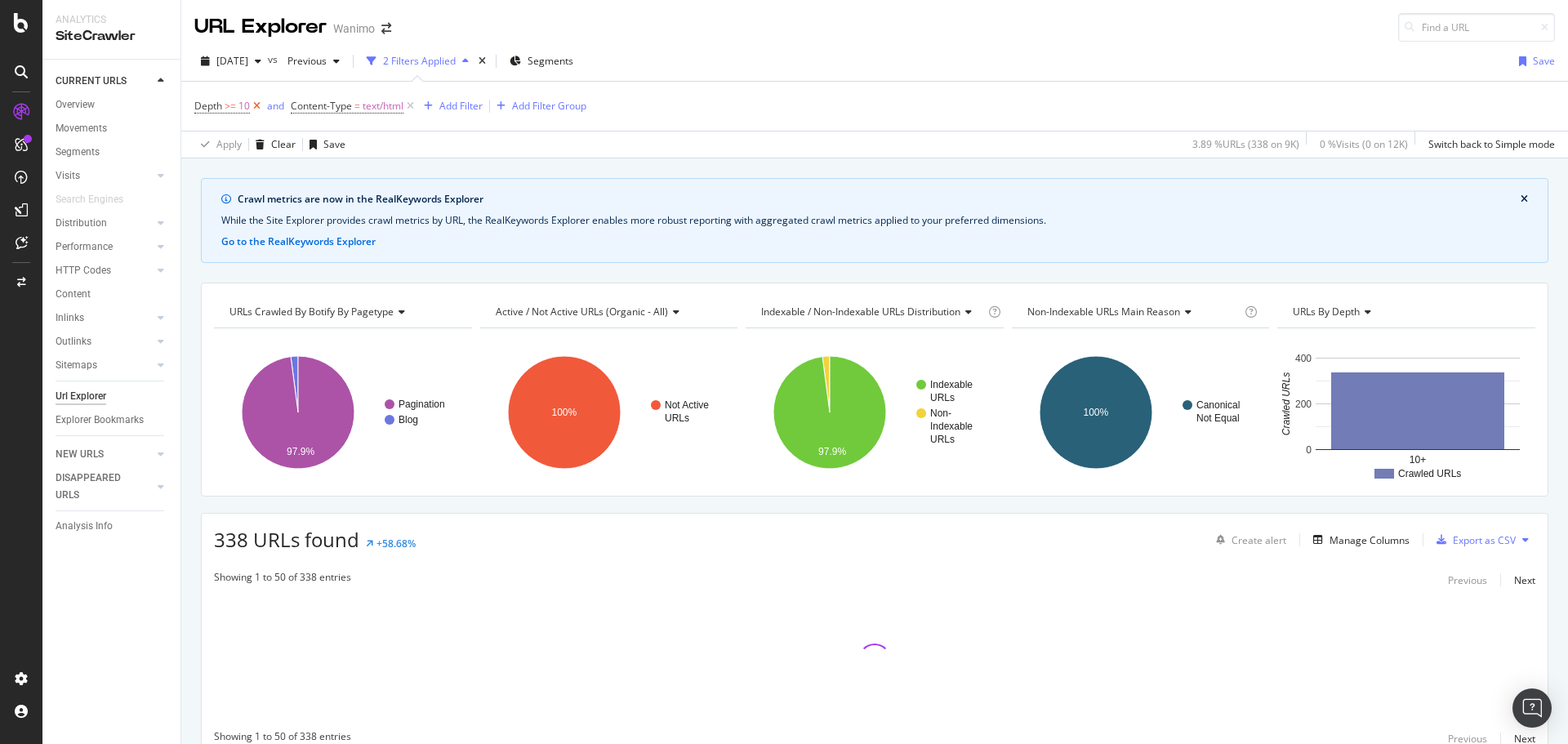
click at [259, 106] on icon at bounding box center [257, 107] width 14 height 17
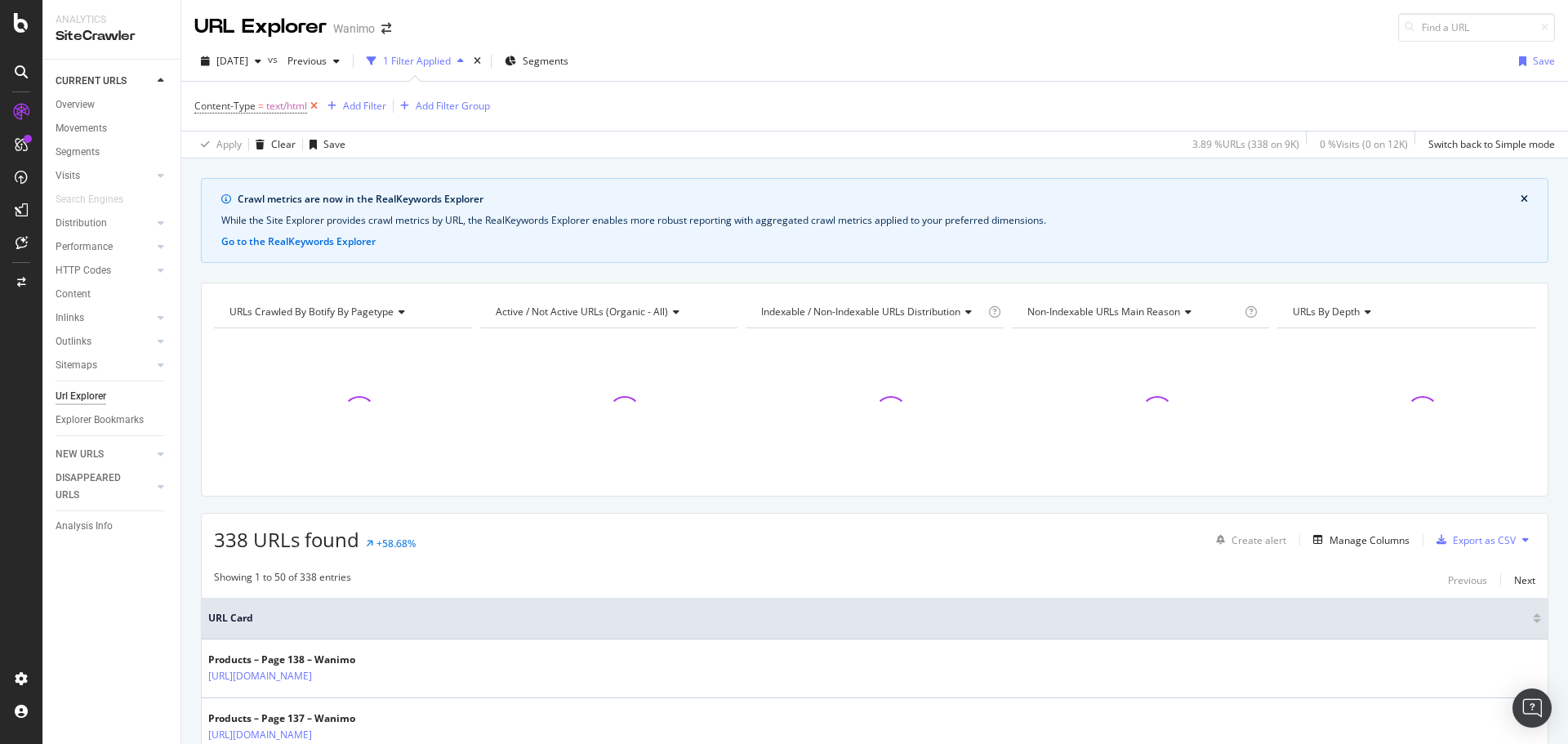
click at [316, 106] on icon at bounding box center [313, 107] width 14 height 17
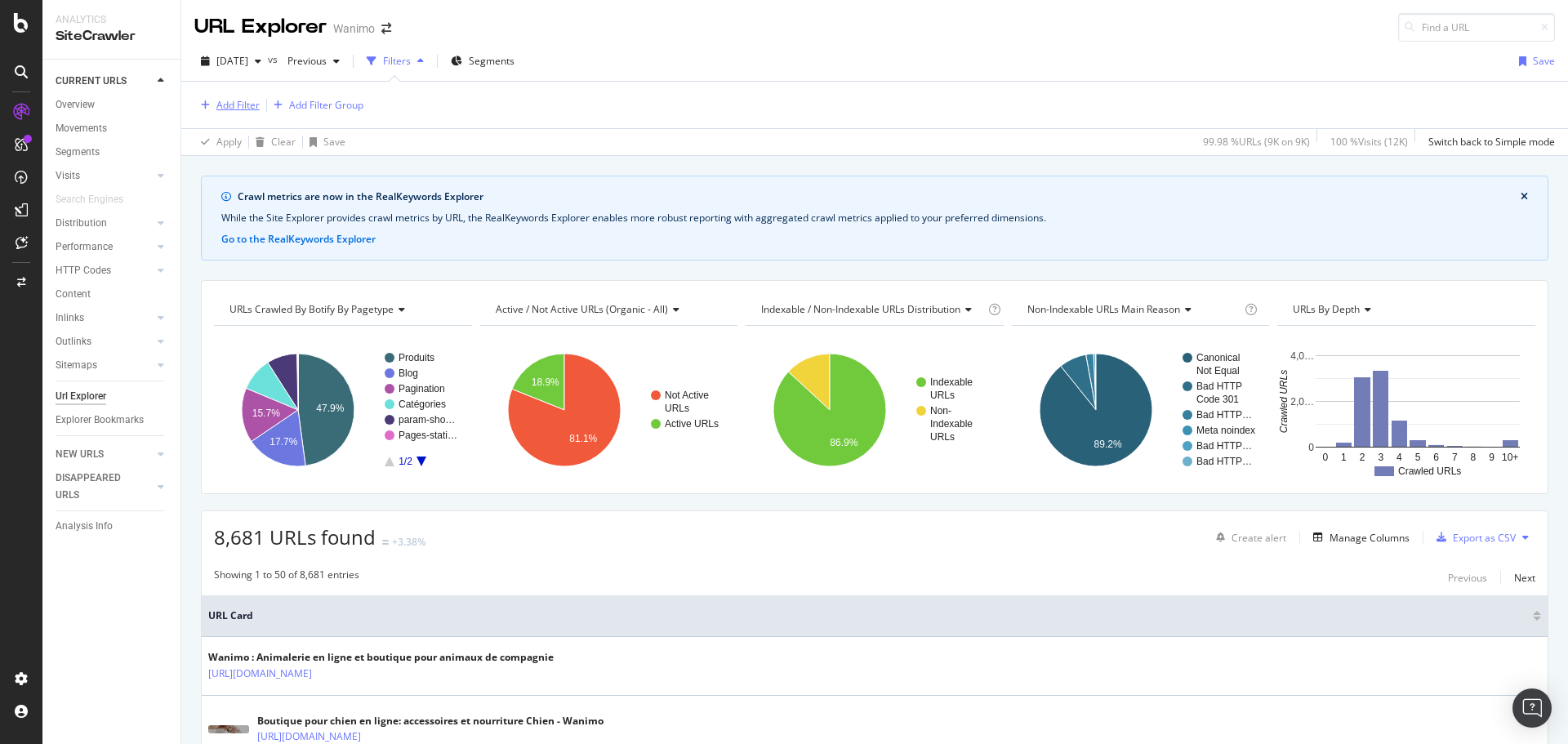
click at [222, 101] on div "Add Filter" at bounding box center [238, 105] width 44 height 14
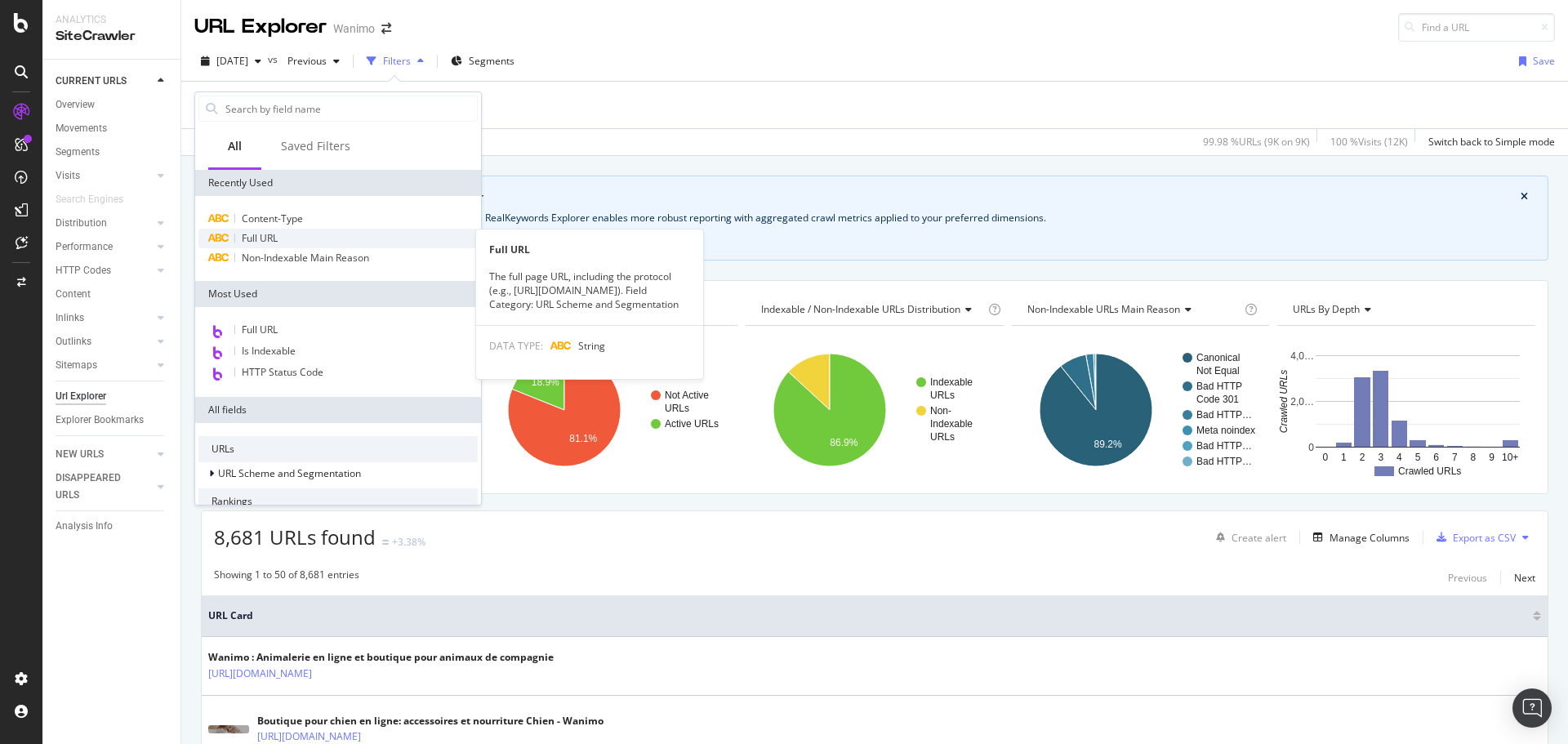
click at [260, 237] on span "Full URL" at bounding box center [259, 237] width 36 height 14
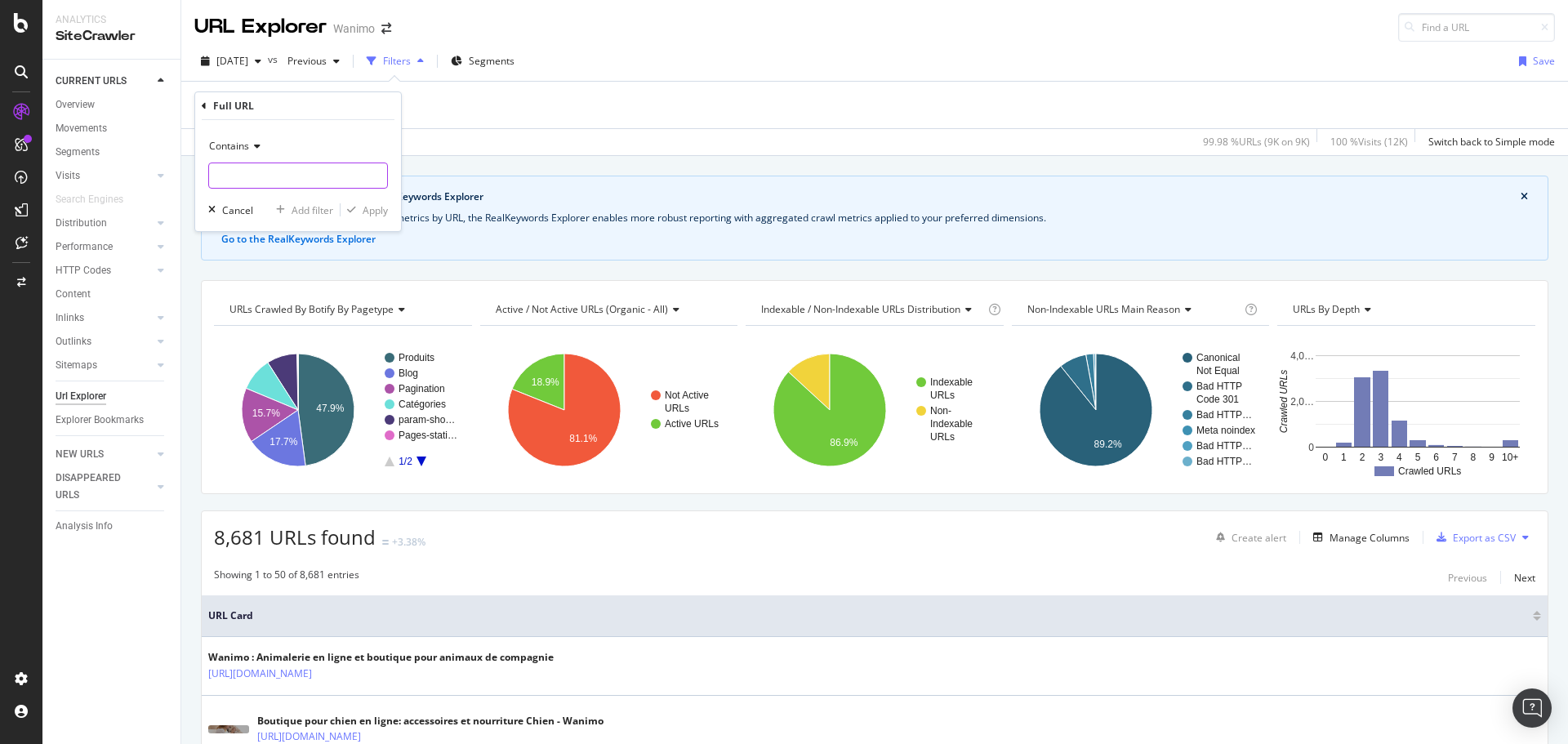
click at [250, 175] on input "text" at bounding box center [298, 175] width 178 height 26
paste input "[URL][DOMAIN_NAME]"
type input "[URL][DOMAIN_NAME]"
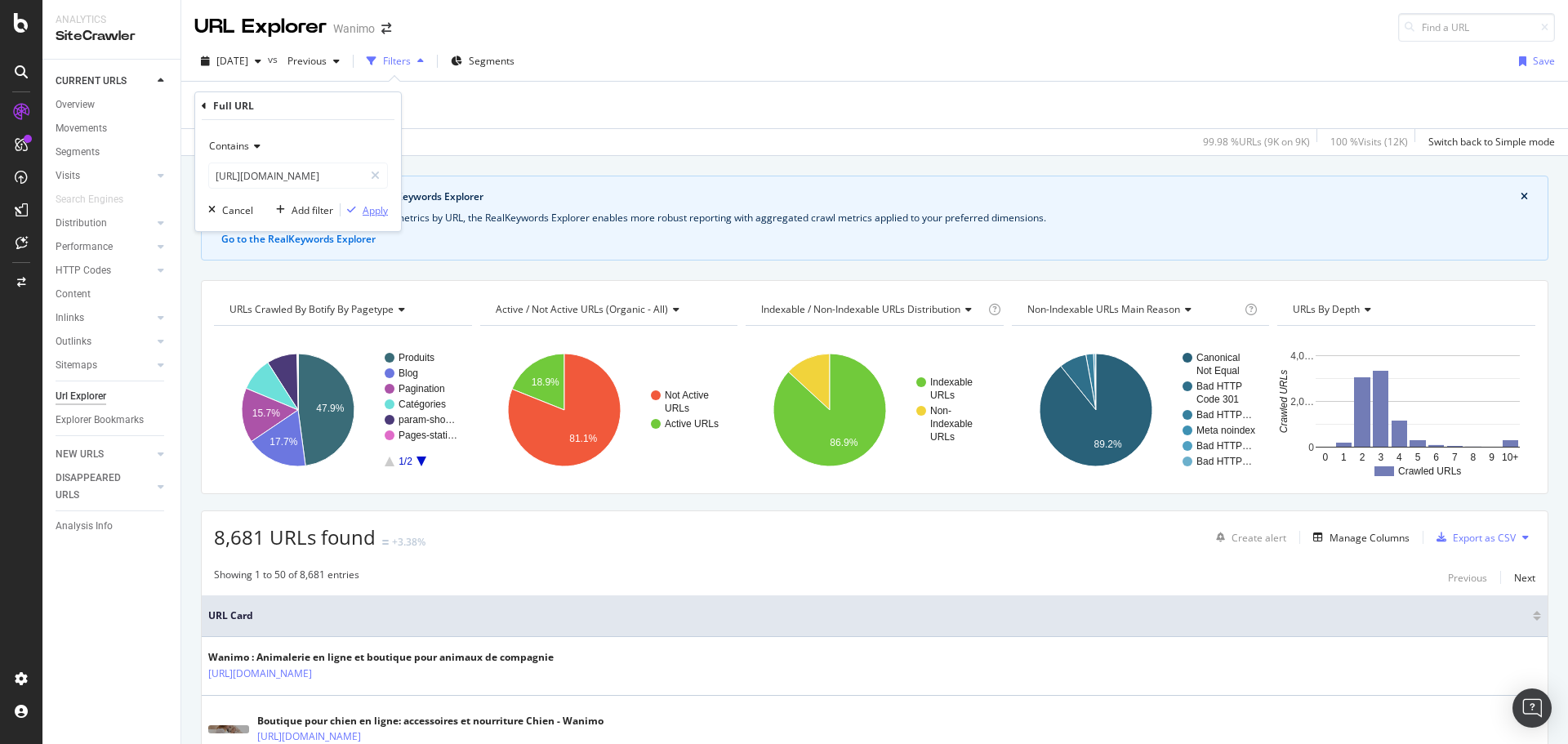
click at [379, 206] on div "Apply" at bounding box center [374, 209] width 25 height 14
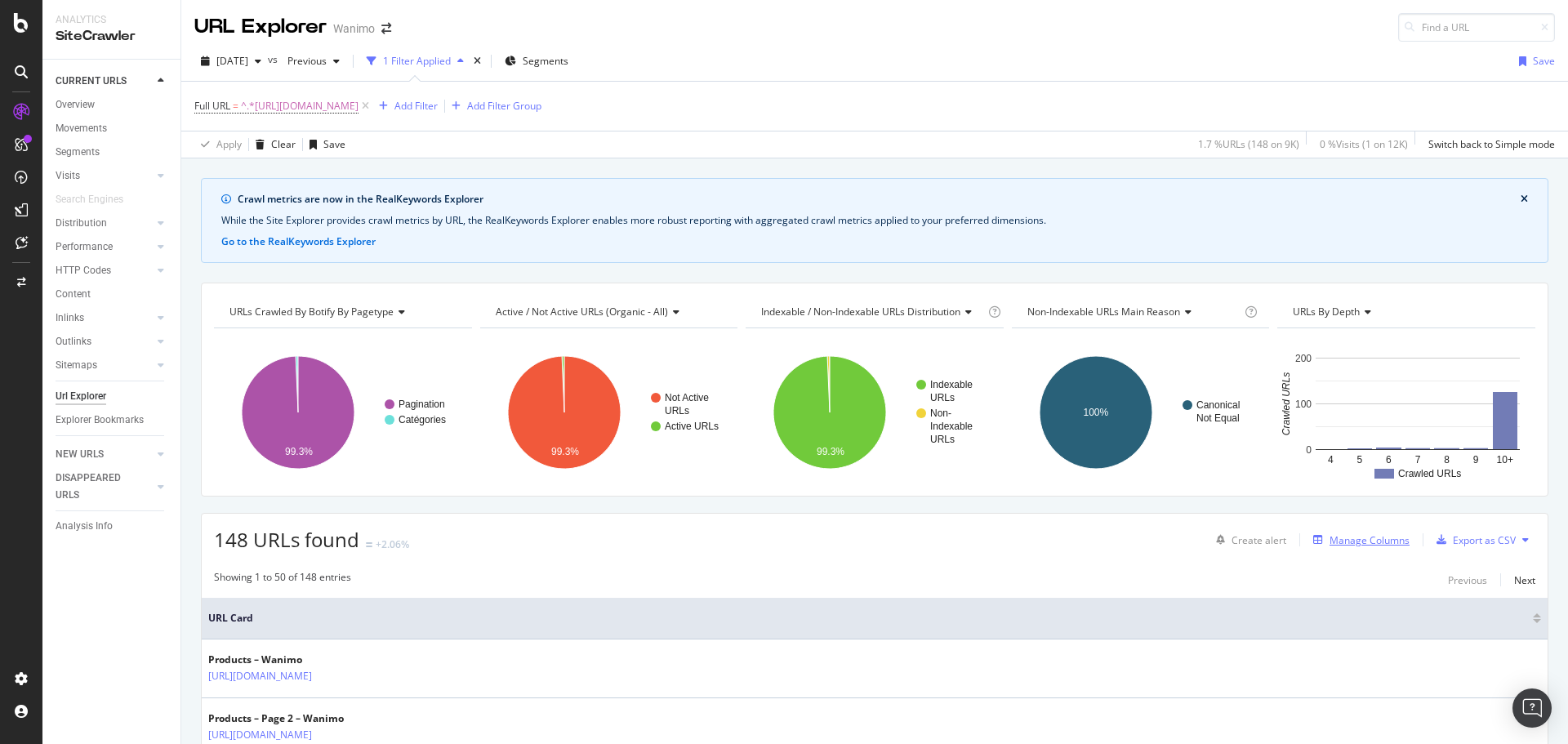
click at [1365, 545] on div "Manage Columns" at bounding box center [1370, 540] width 80 height 14
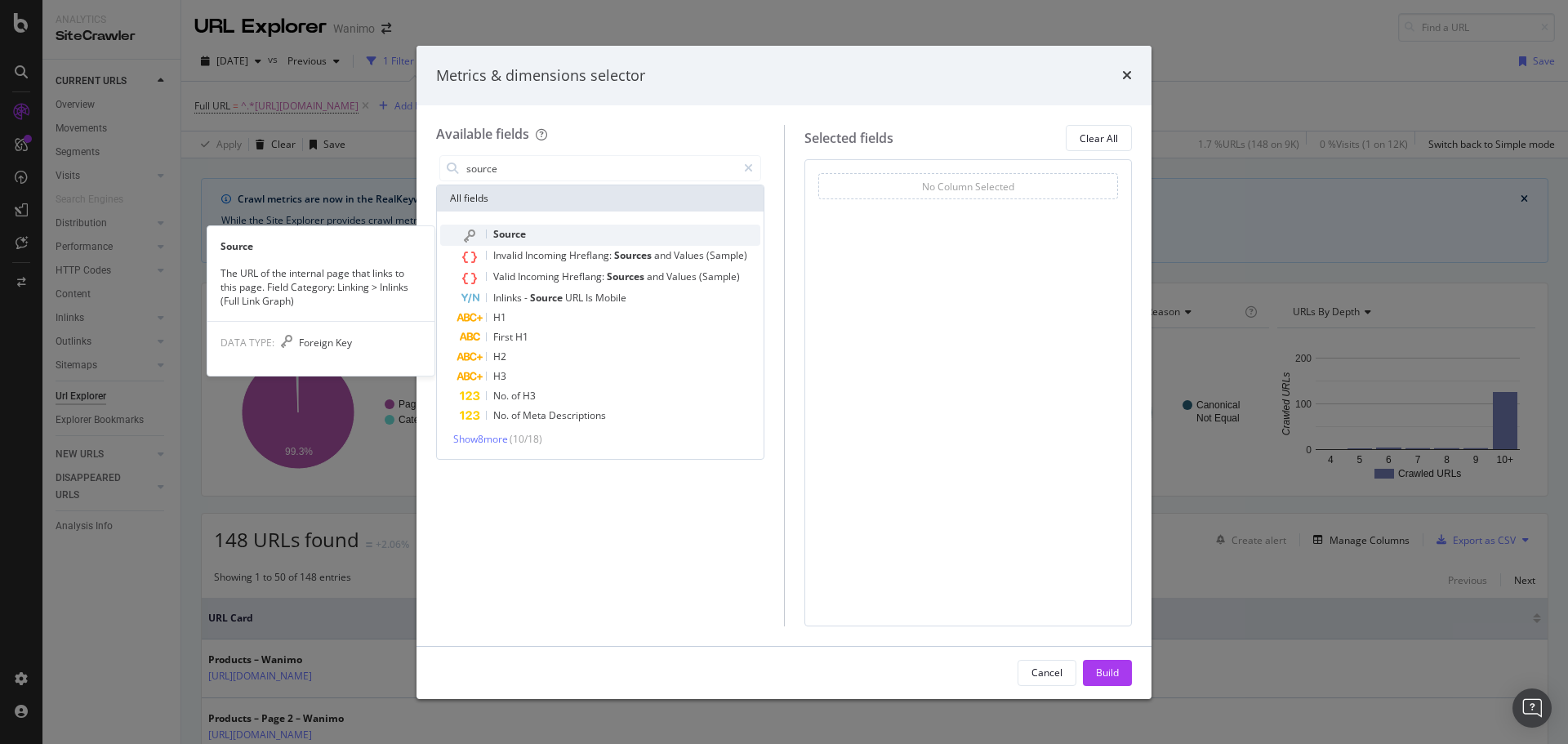
type input "source"
click at [518, 233] on span "Source" at bounding box center [509, 233] width 32 height 14
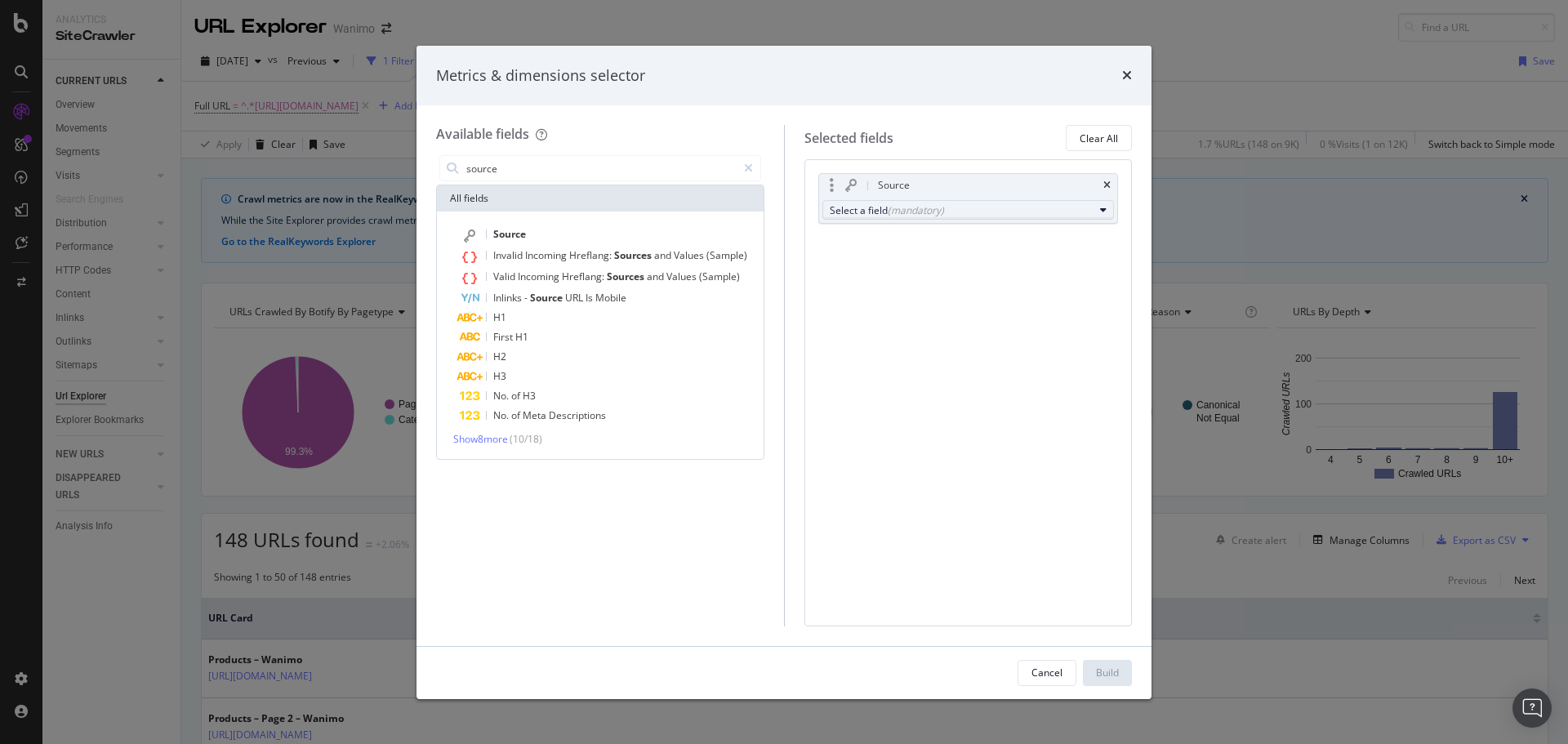
click at [948, 217] on div "Select a field (mandatory)" at bounding box center [962, 209] width 265 height 14
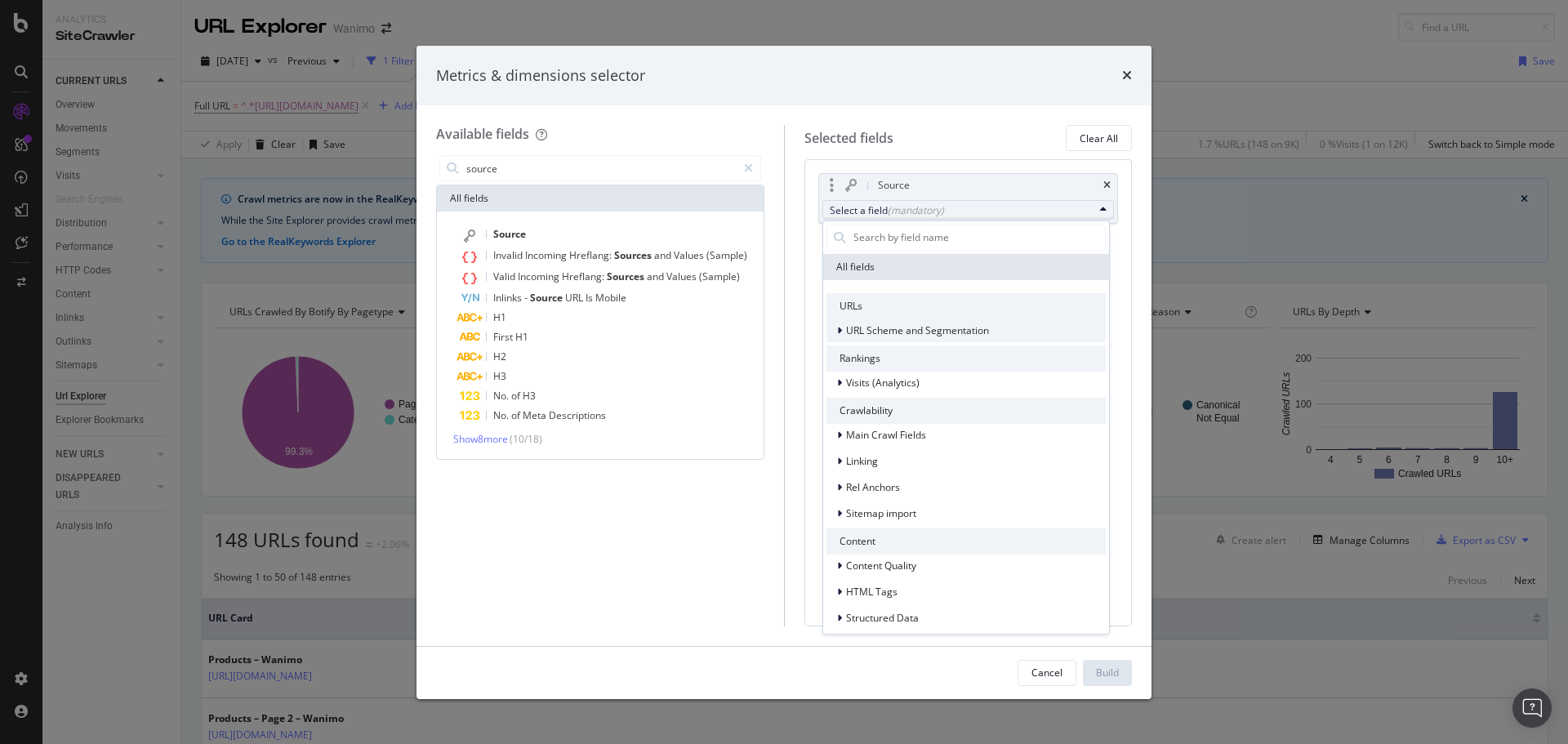
click at [888, 331] on span "URL Scheme and Segmentation" at bounding box center [917, 330] width 143 height 14
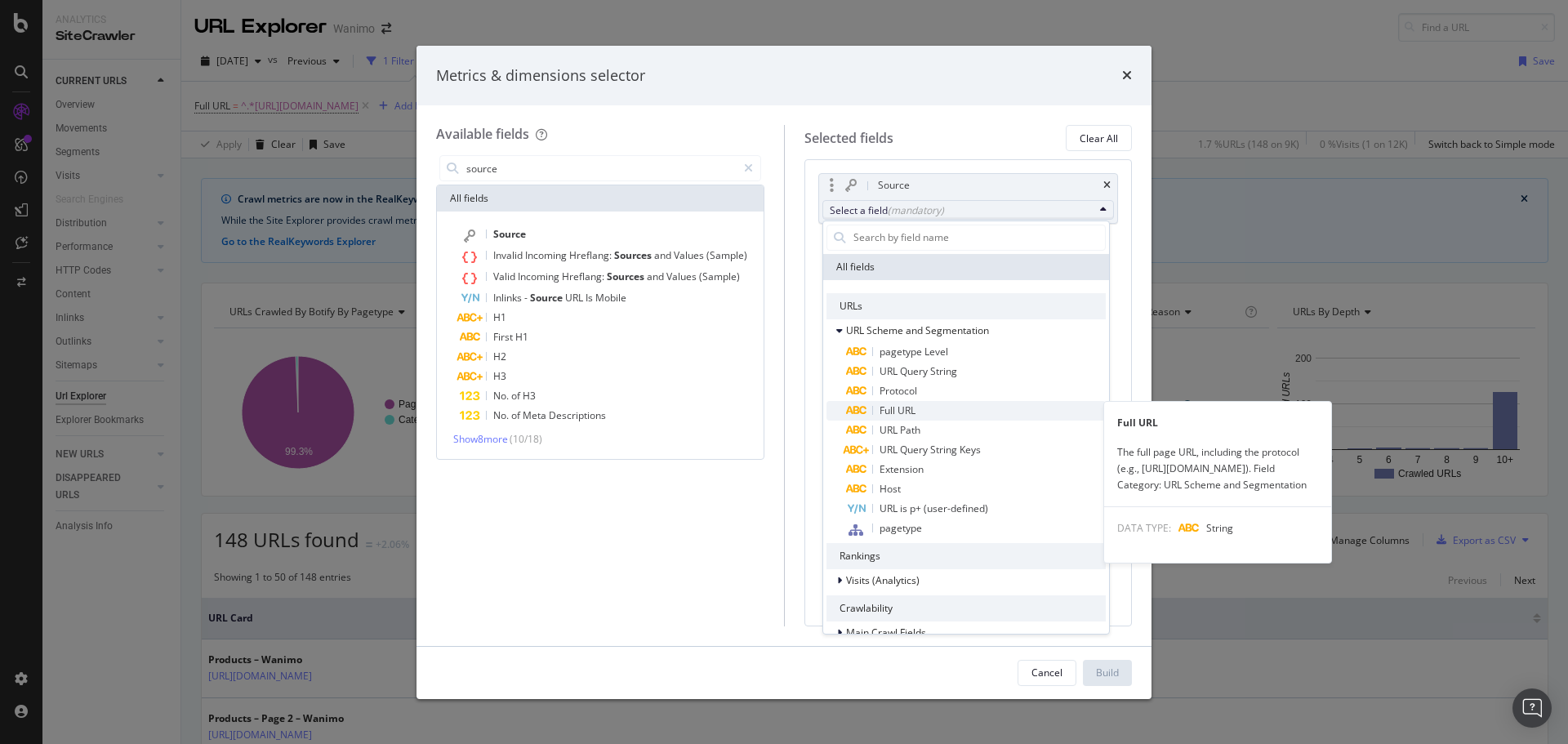
click at [915, 410] on span "Full URL" at bounding box center [897, 410] width 36 height 14
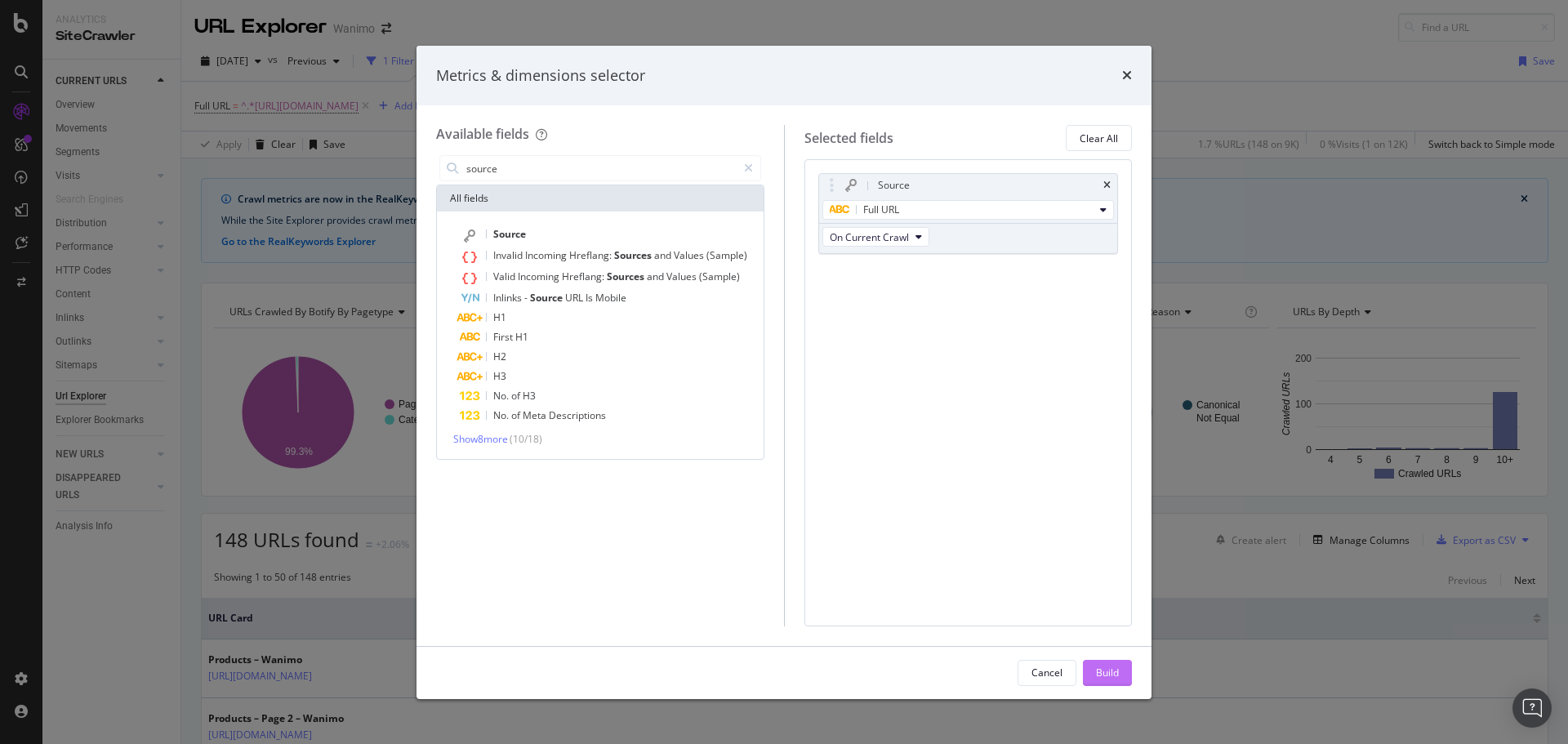
click at [1104, 666] on div "Build" at bounding box center [1107, 672] width 23 height 14
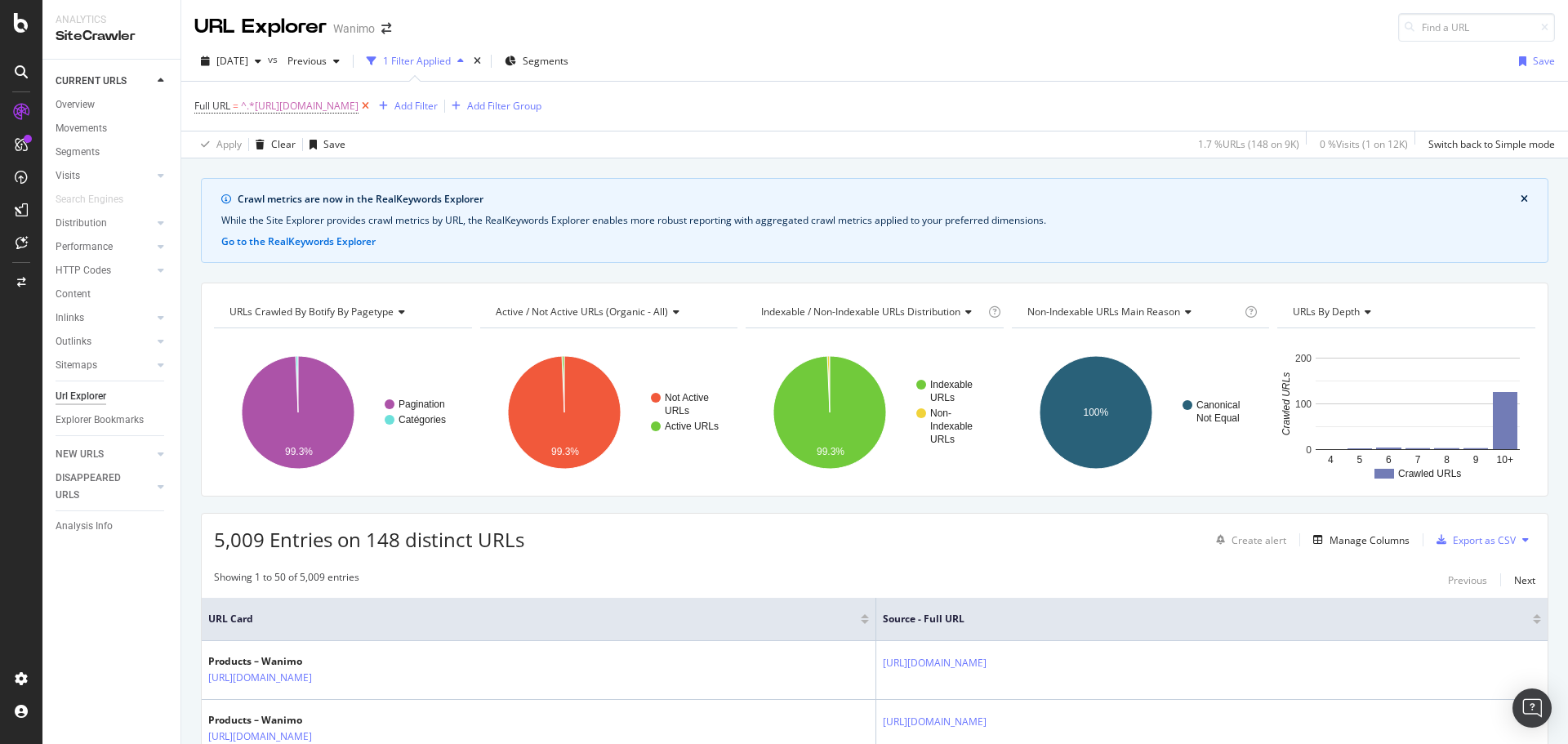
click at [373, 106] on icon at bounding box center [365, 107] width 14 height 17
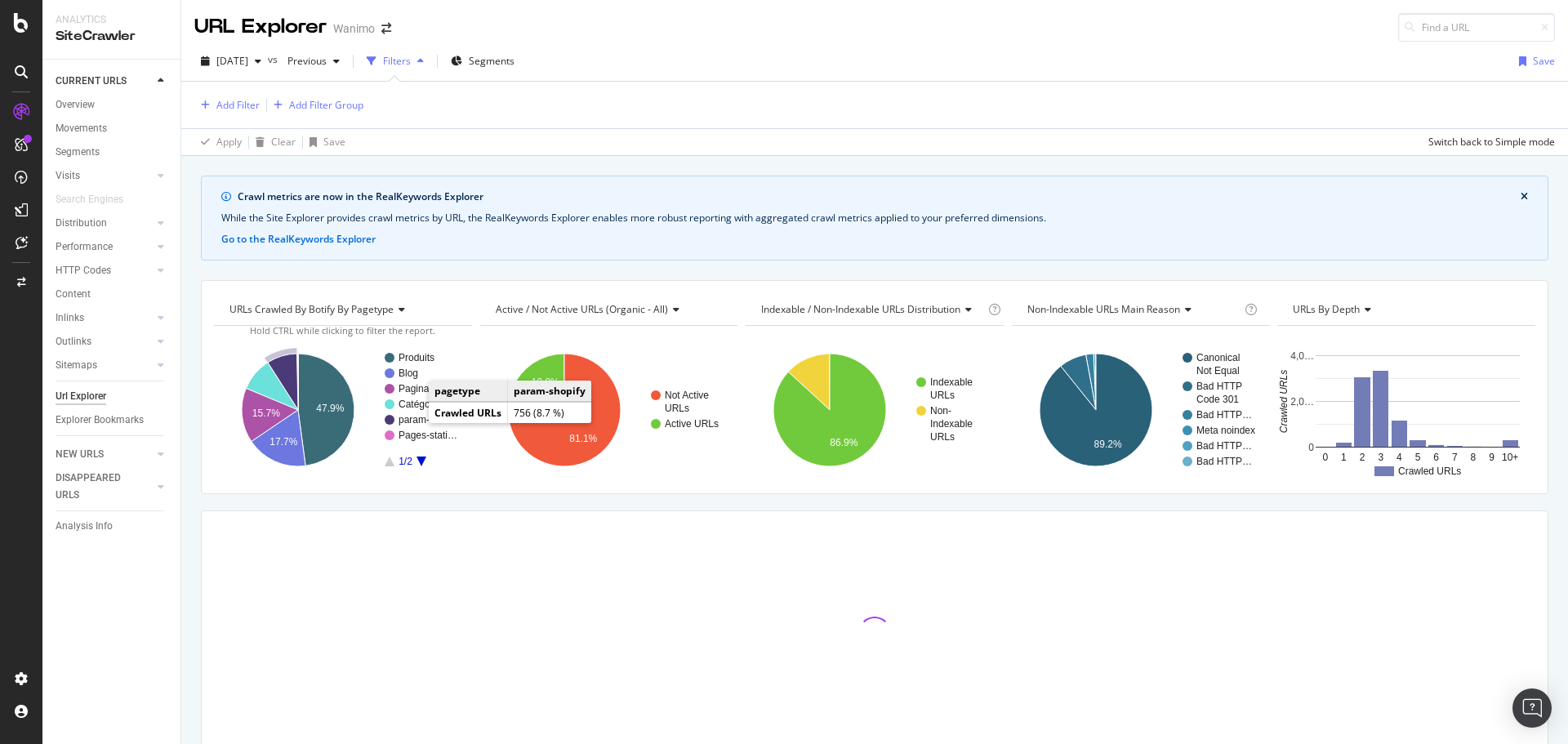
click at [422, 420] on rect "A chart." at bounding box center [427, 420] width 58 height 10
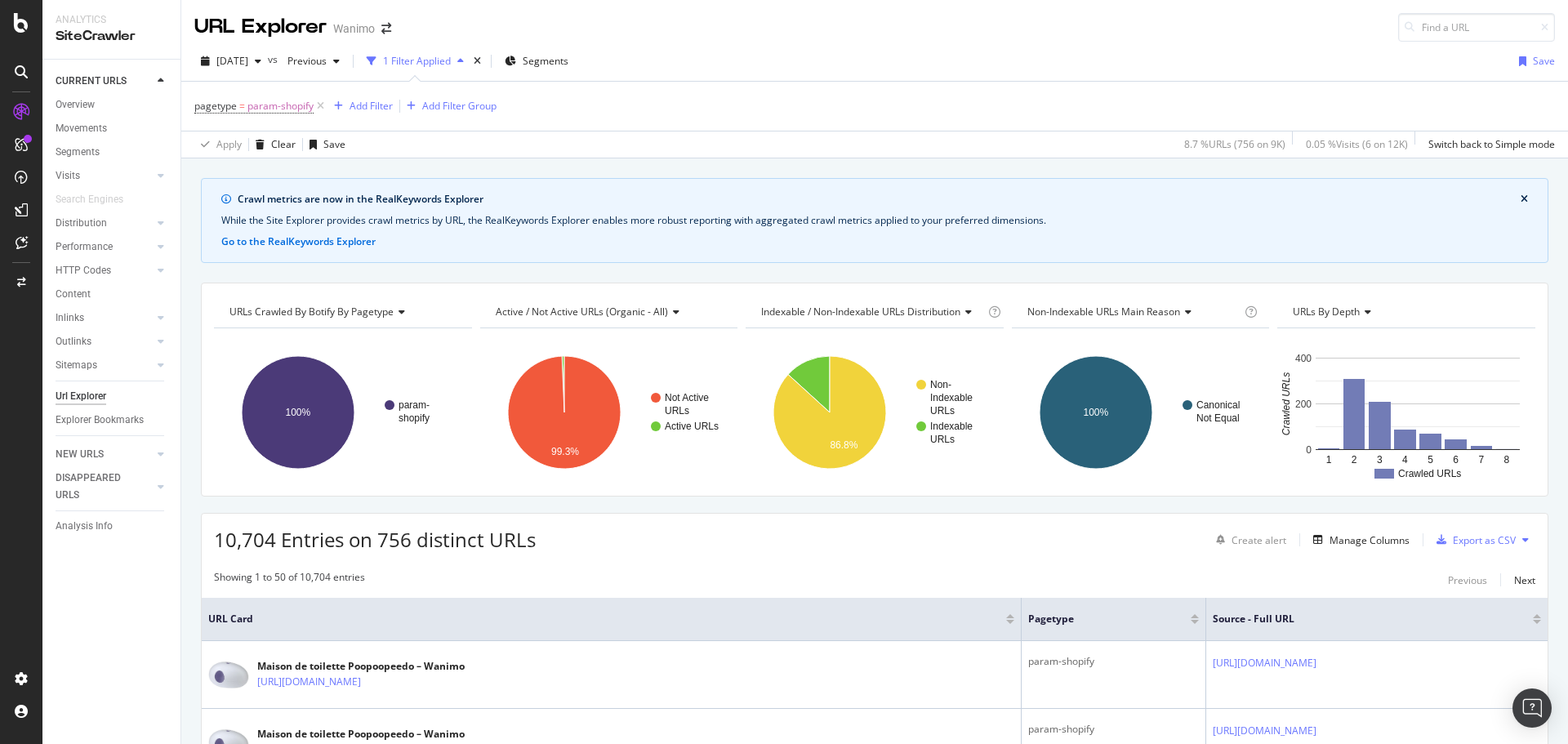
drag, startPoint x: 322, startPoint y: 107, endPoint x: 98, endPoint y: 66, distance: 227.7
click at [322, 107] on icon at bounding box center [320, 107] width 14 height 17
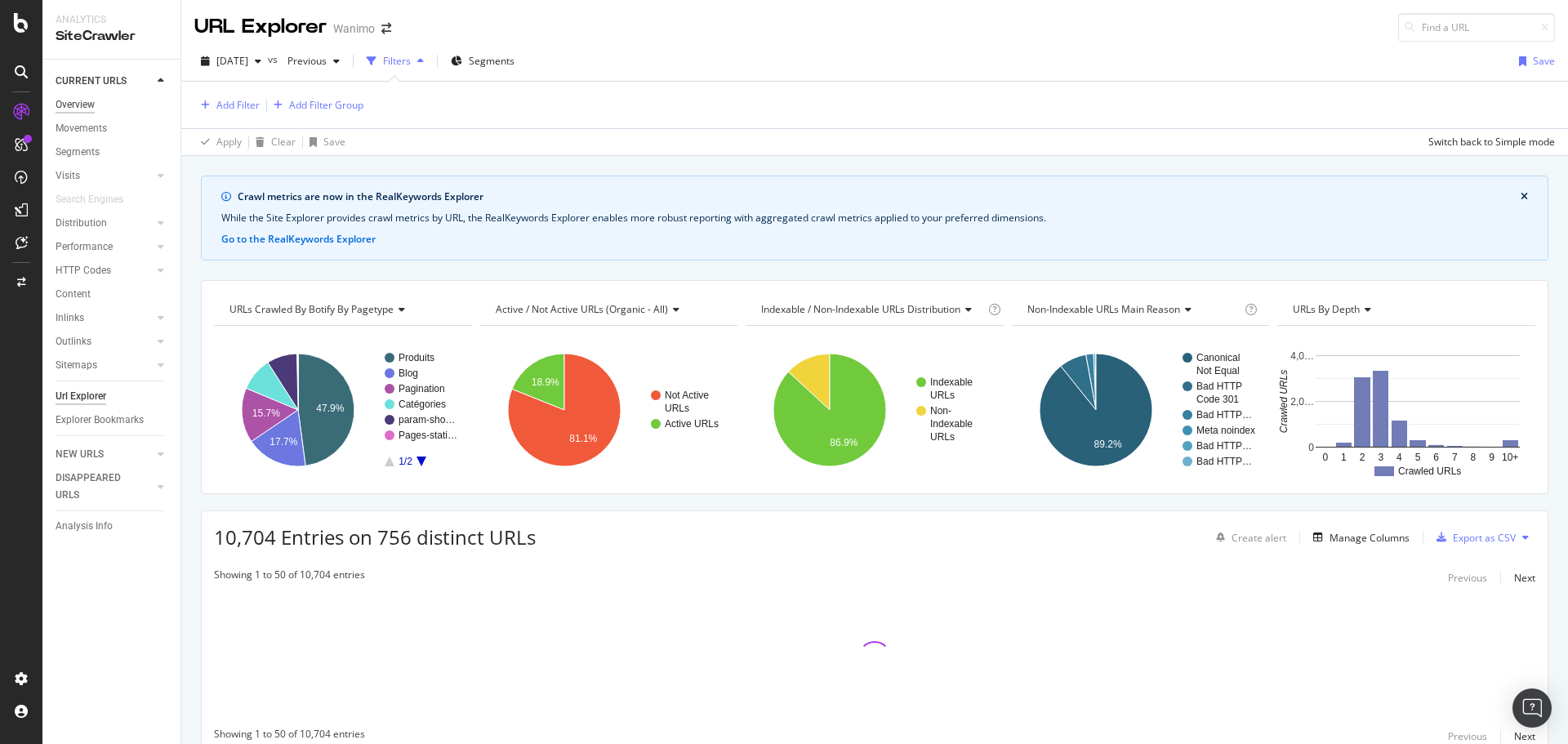
click at [72, 98] on div "Overview" at bounding box center [75, 105] width 39 height 18
